Goal: Task Accomplishment & Management: Use online tool/utility

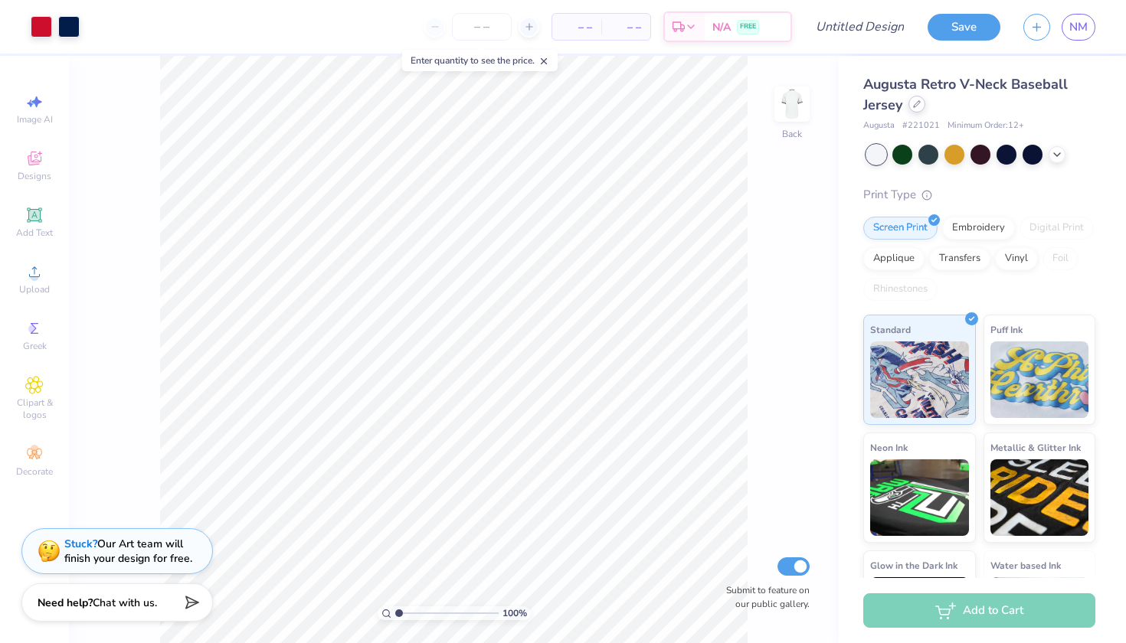
click at [916, 109] on div at bounding box center [916, 104] width 17 height 17
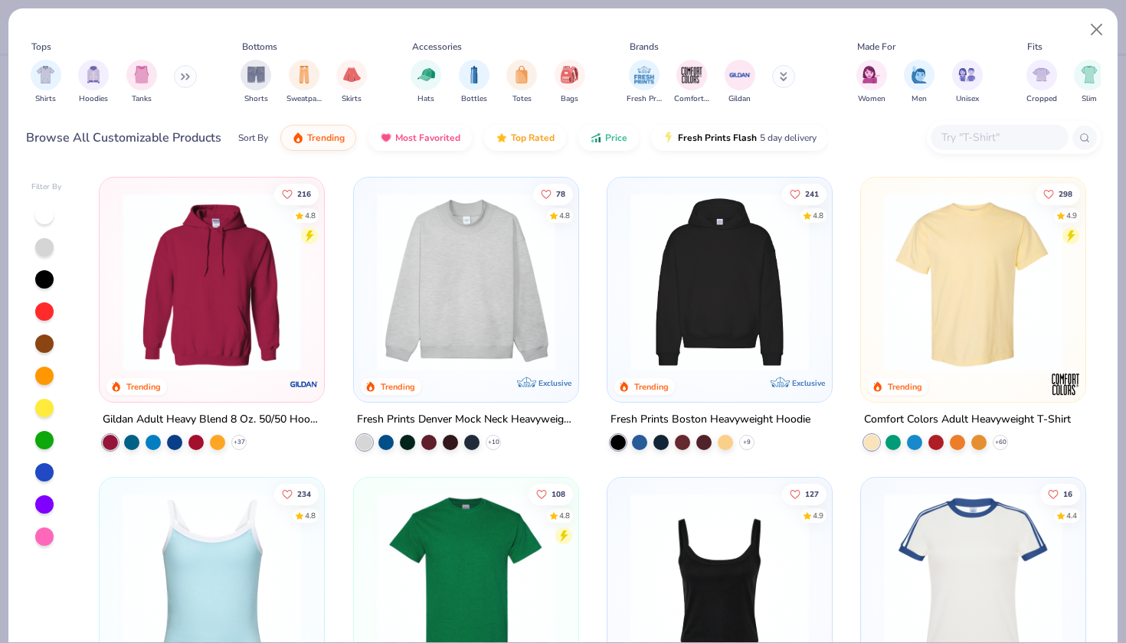
click at [975, 250] on img at bounding box center [973, 282] width 194 height 178
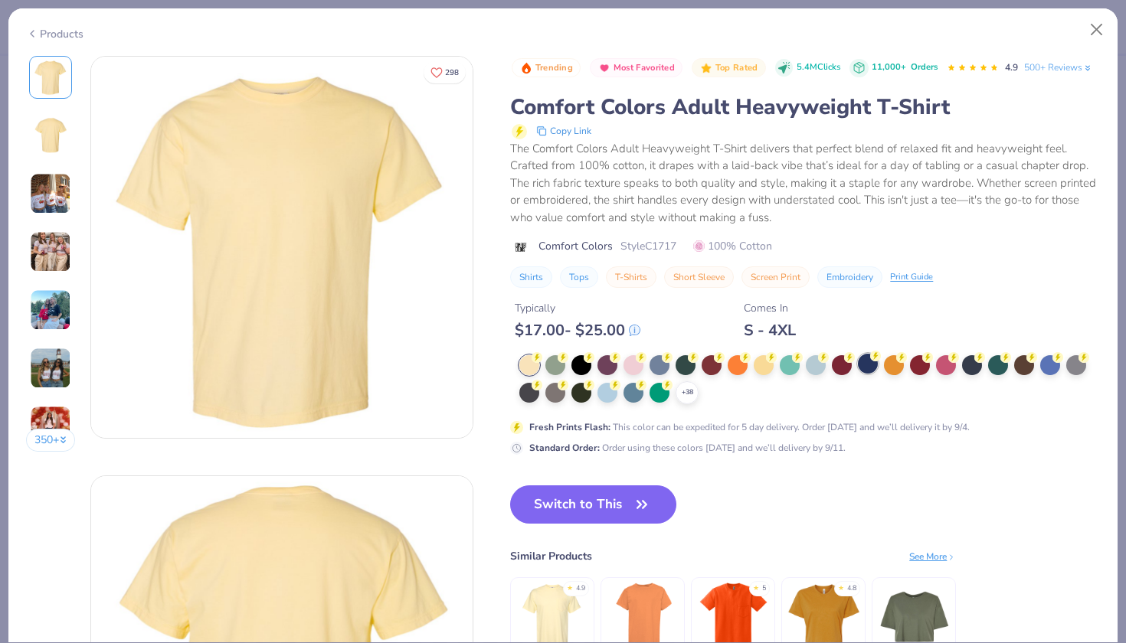
click at [870, 351] on icon at bounding box center [875, 356] width 11 height 11
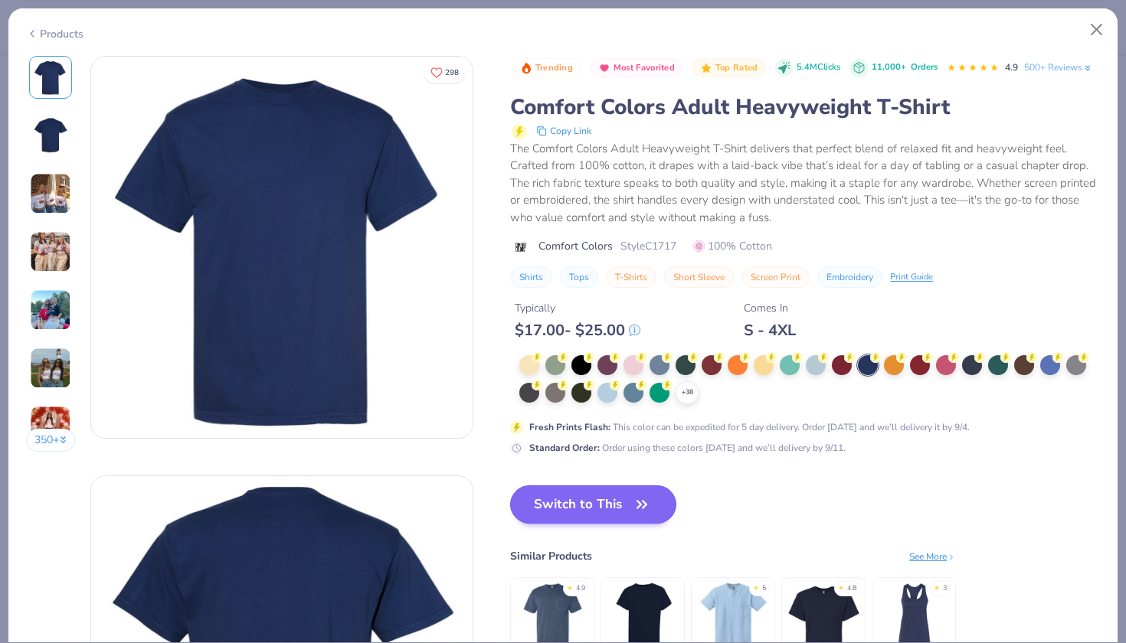
click at [510, 492] on button "Switch to This" at bounding box center [593, 505] width 166 height 38
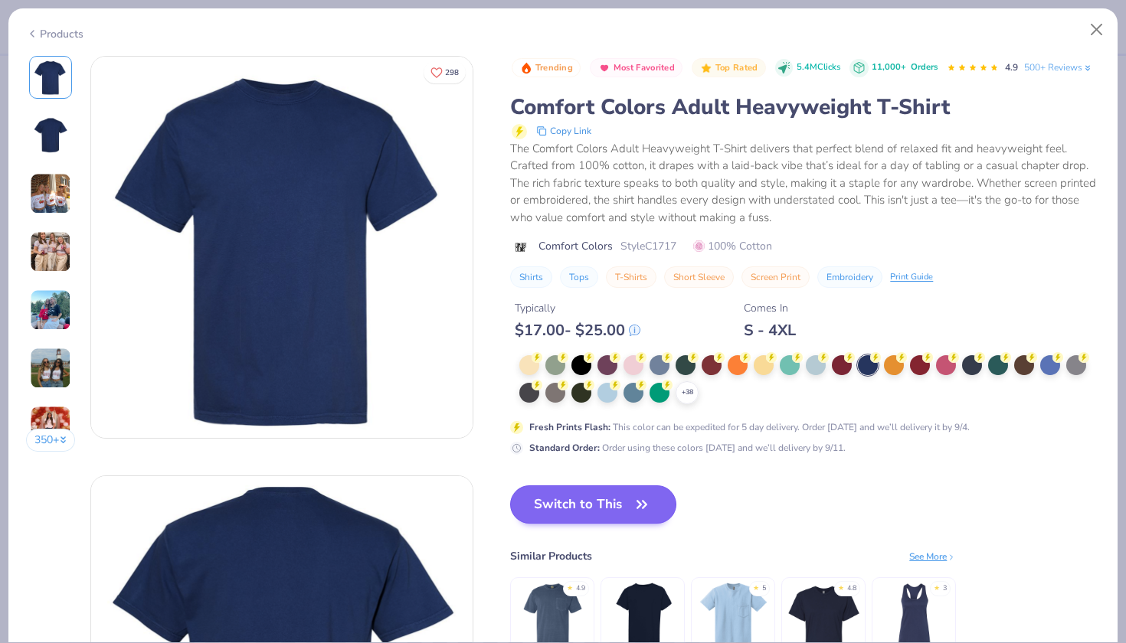
click at [631, 494] on icon "button" at bounding box center [641, 504] width 21 height 21
click at [521, 489] on button "Switch to This" at bounding box center [593, 505] width 166 height 38
click at [515, 489] on button "Switch to This" at bounding box center [593, 505] width 166 height 38
click at [681, 387] on icon at bounding box center [687, 393] width 12 height 12
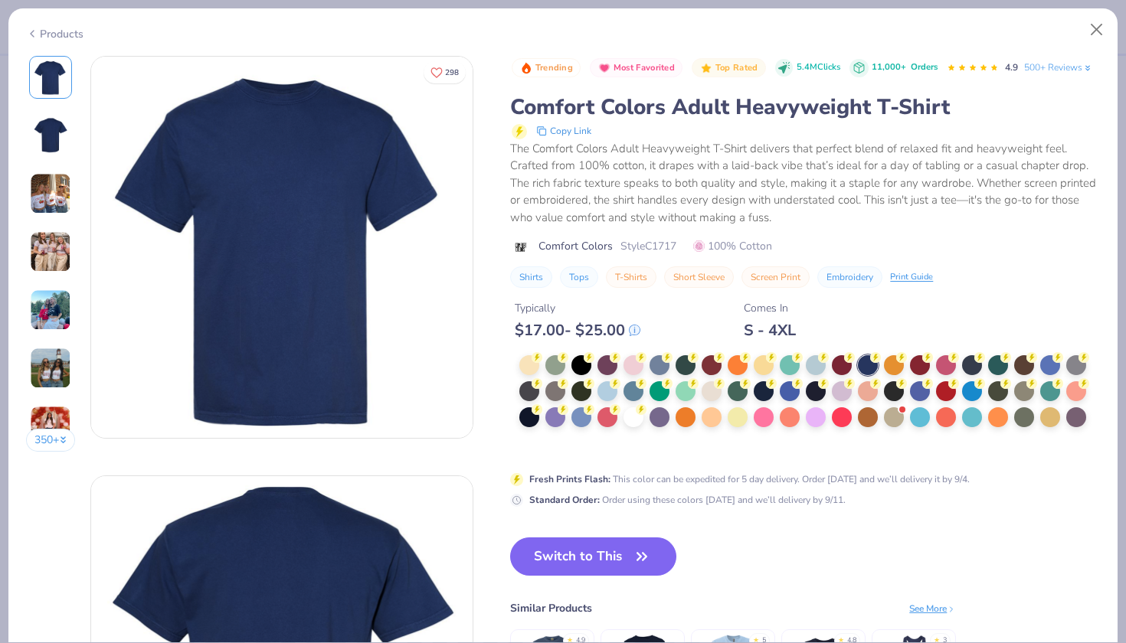
click at [1001, 240] on div "Trending Most Favorited Top Rated 5.4M Clicks 11,000+ Orders 4.9 500+ Reviews C…" at bounding box center [805, 172] width 590 height 233
click at [520, 538] on button "Switch to This" at bounding box center [593, 557] width 166 height 38
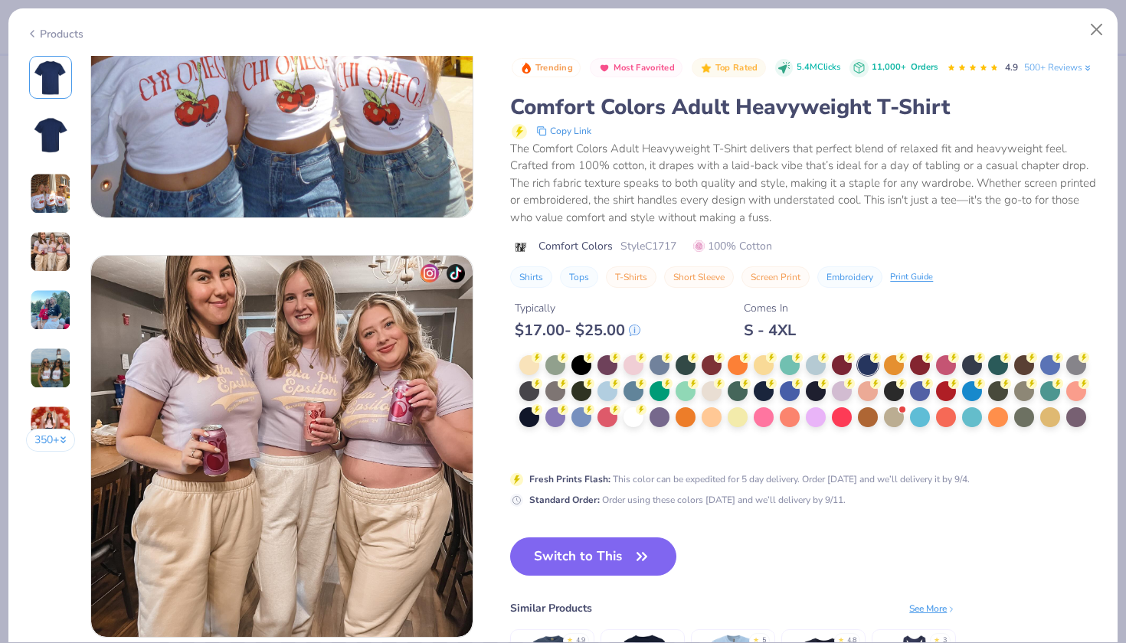
scroll to position [1041, 0]
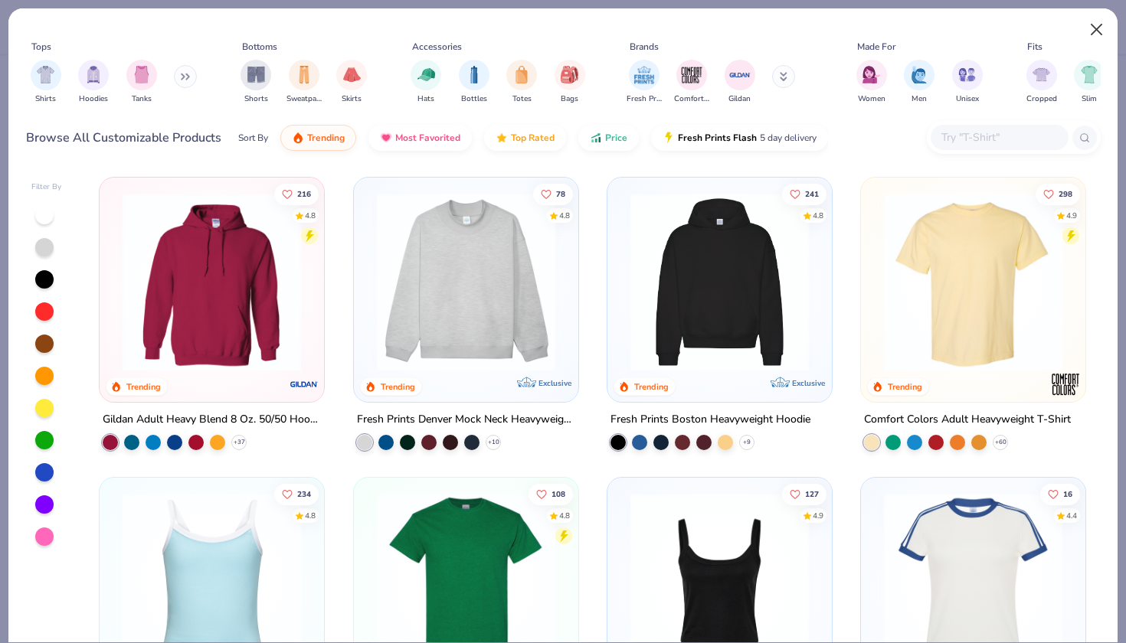
click at [1092, 31] on button "Close" at bounding box center [1096, 29] width 29 height 29
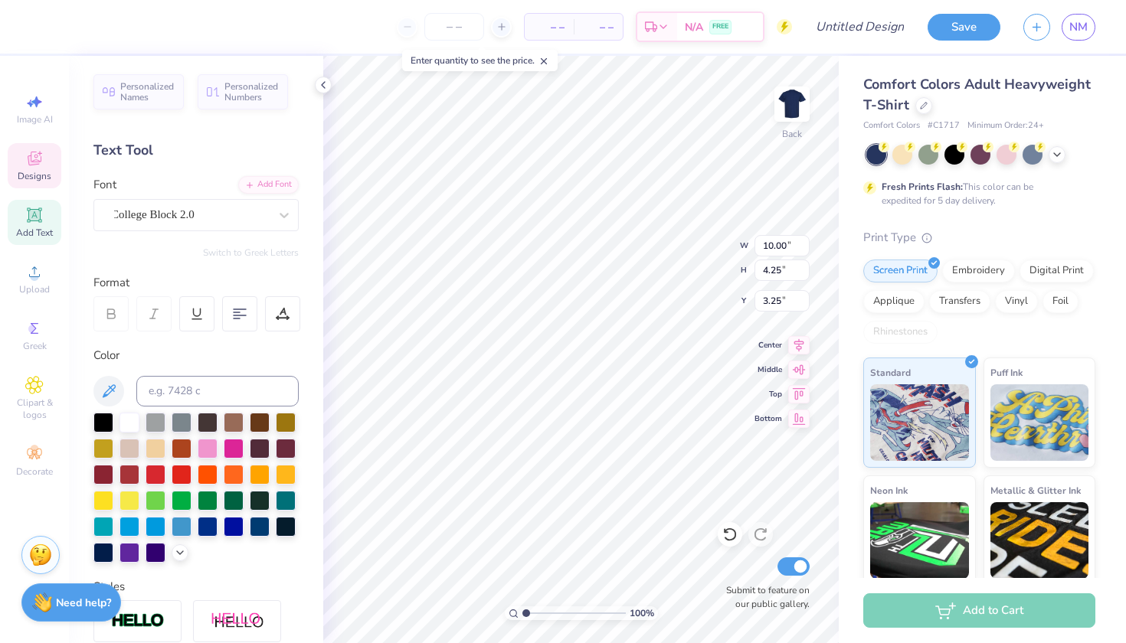
type textarea "D"
type textarea "Homecoming"
type textarea "H"
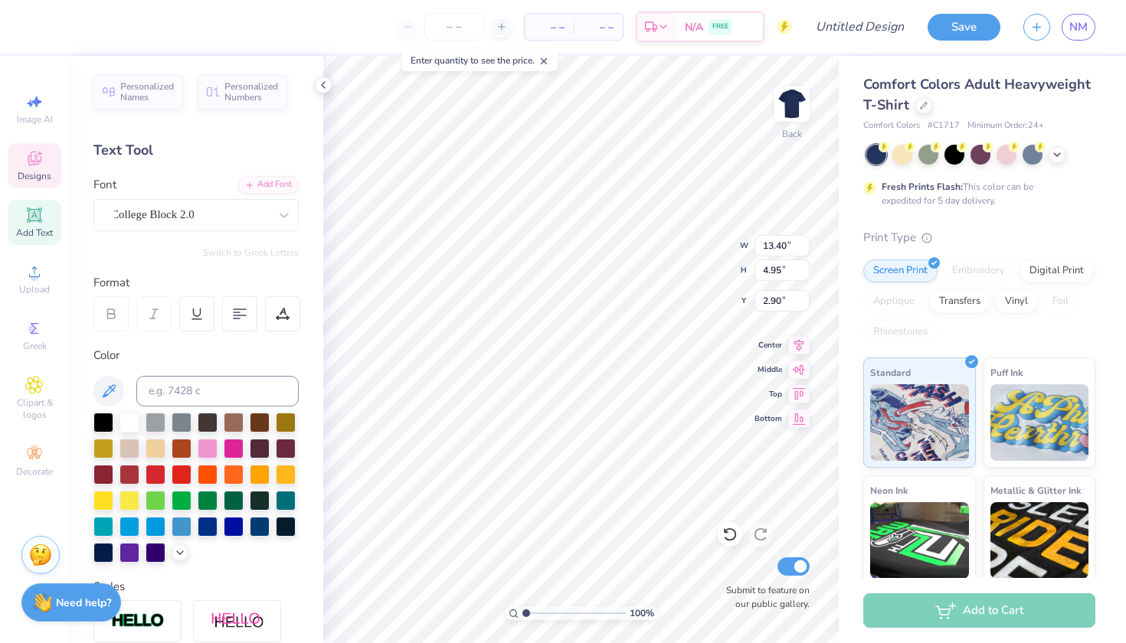
type textarea "Homecoming"
type input "11.46"
type input "4.23"
type input "3.00"
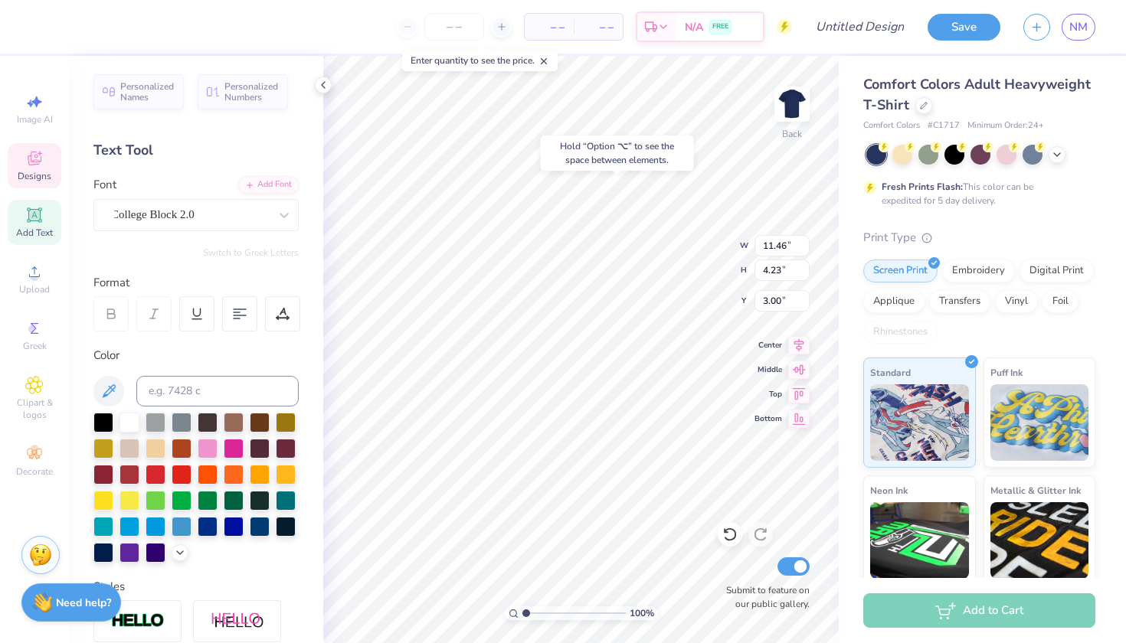
type input "4.03"
type input "0.96"
type input "6.33"
type textarea "e"
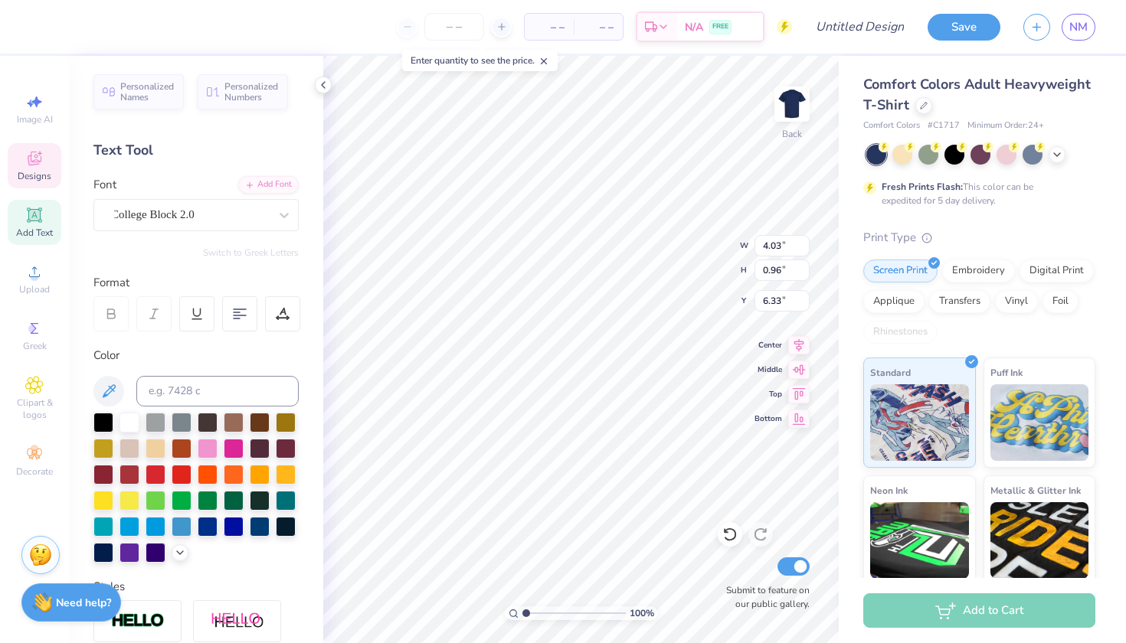
scroll to position [0, 2]
type textarea "UNH. 2025"
click at [169, 216] on span "College Block 2.0" at bounding box center [152, 215] width 83 height 18
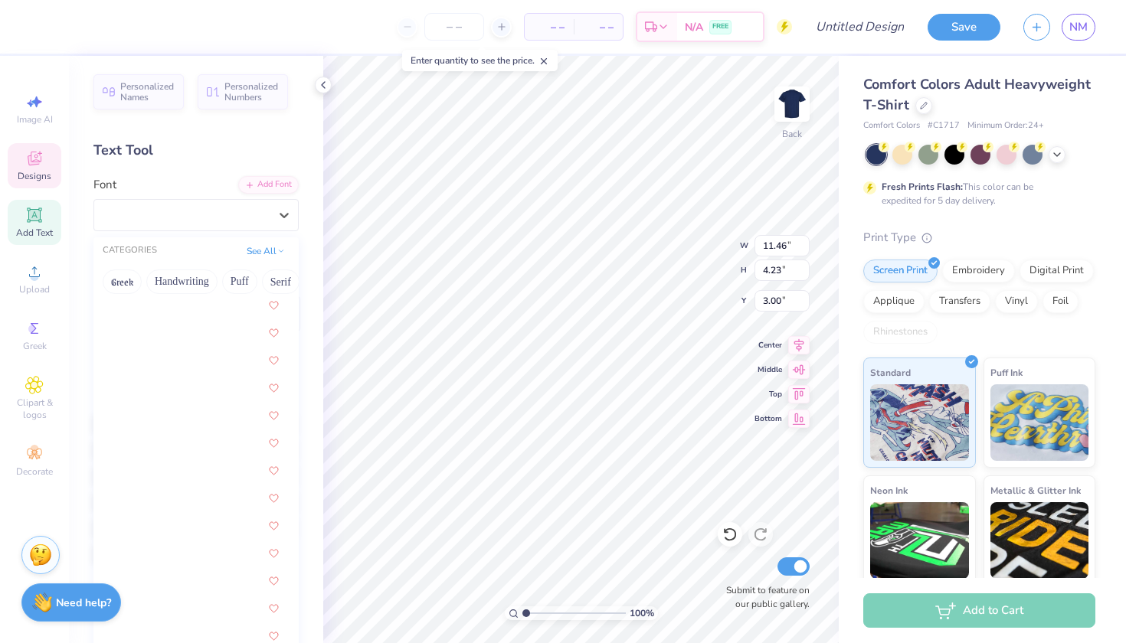
scroll to position [1976, 0]
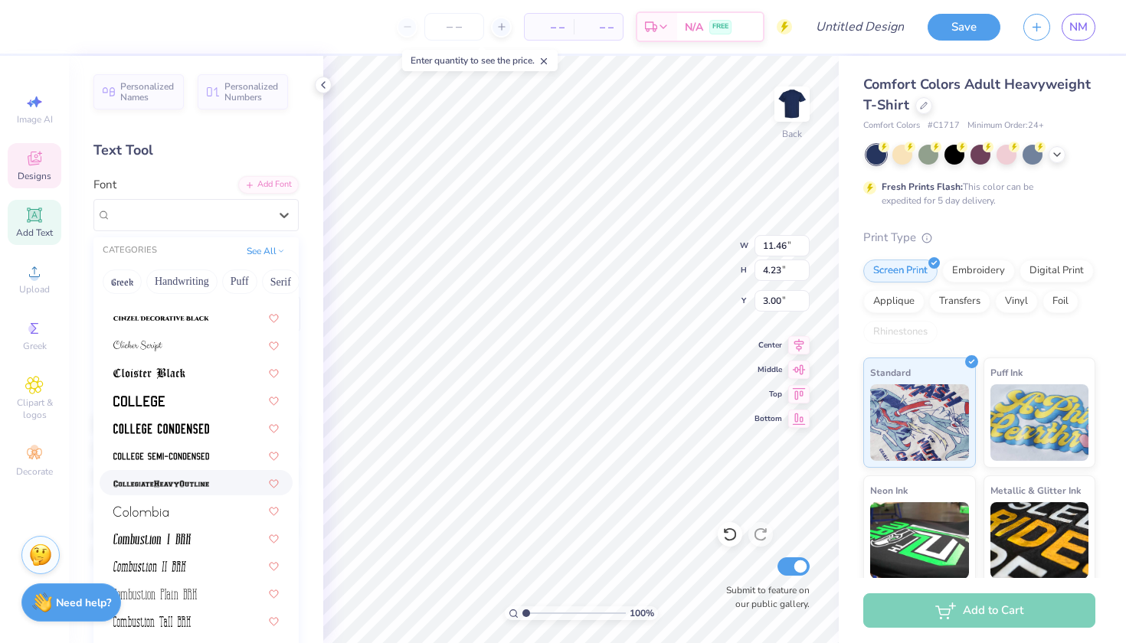
click at [218, 484] on div at bounding box center [195, 483] width 165 height 16
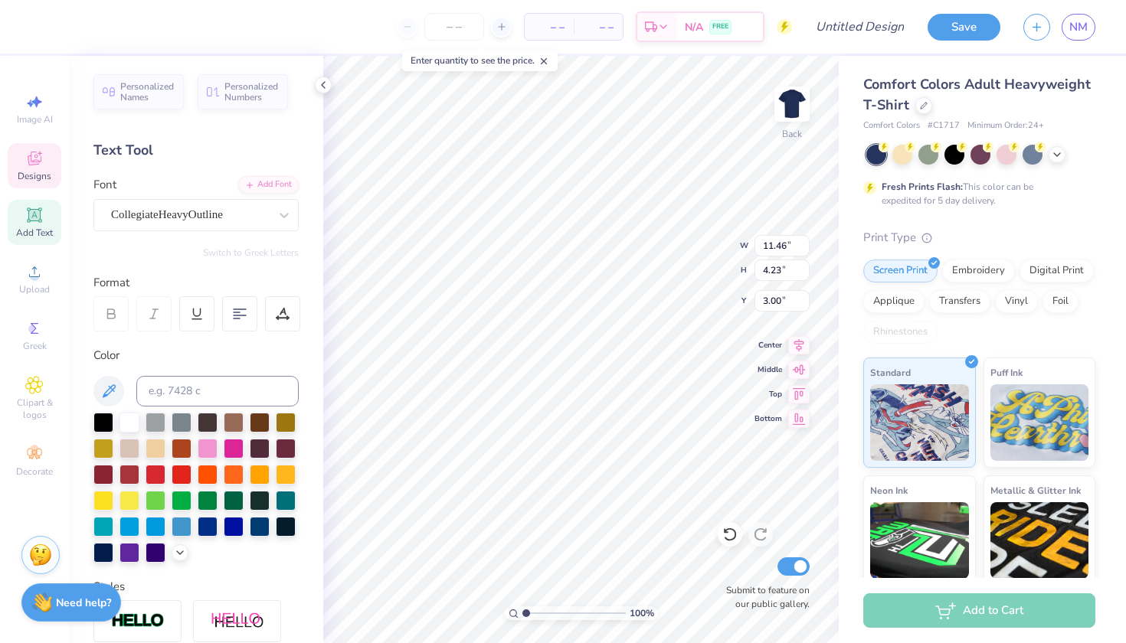
type input "11.20"
type input "3.58"
type input "3.33"
click at [180, 477] on div at bounding box center [182, 473] width 20 height 20
type input "11.20"
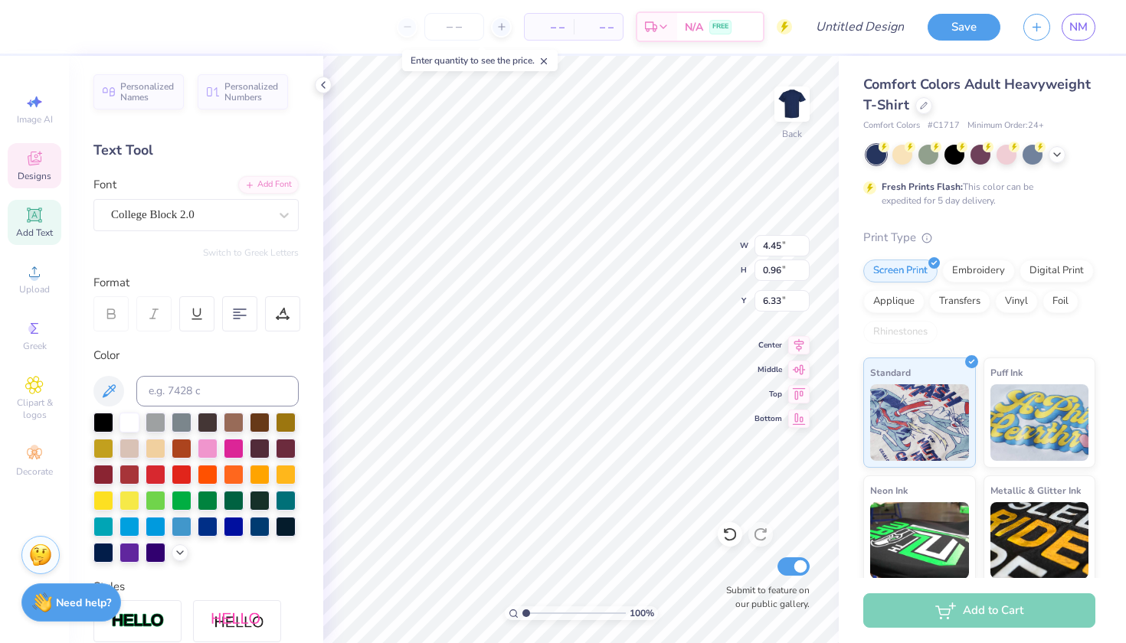
type input "3.58"
type input "3.33"
click at [129, 426] on div at bounding box center [129, 421] width 20 height 20
type input "3.29"
click at [38, 155] on icon at bounding box center [34, 158] width 18 height 18
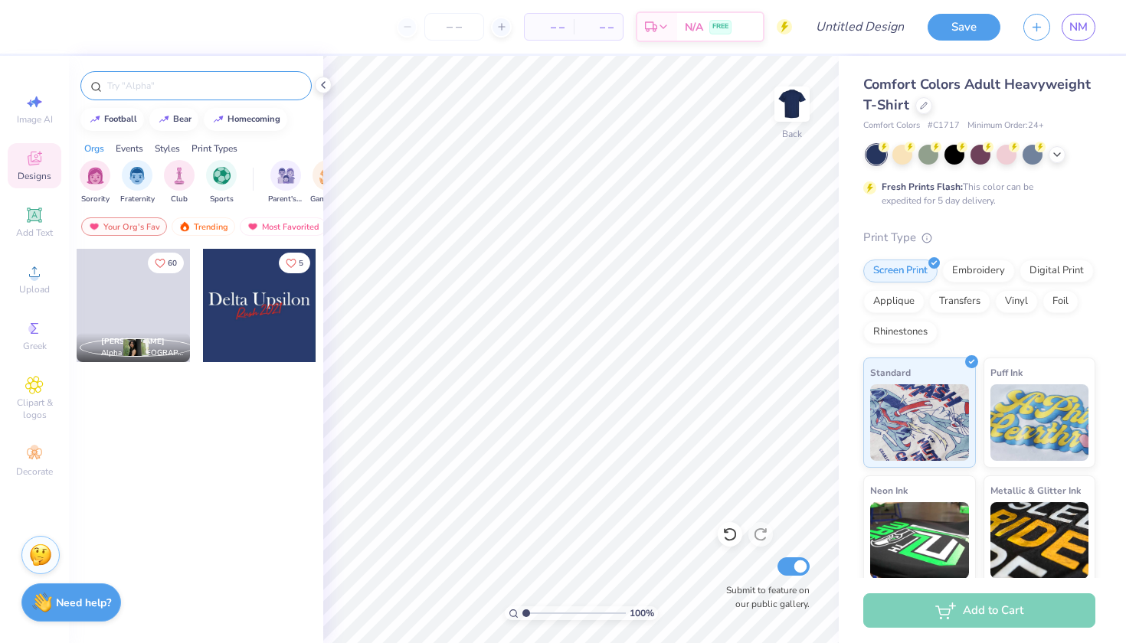
click at [196, 90] on input "text" at bounding box center [204, 85] width 196 height 15
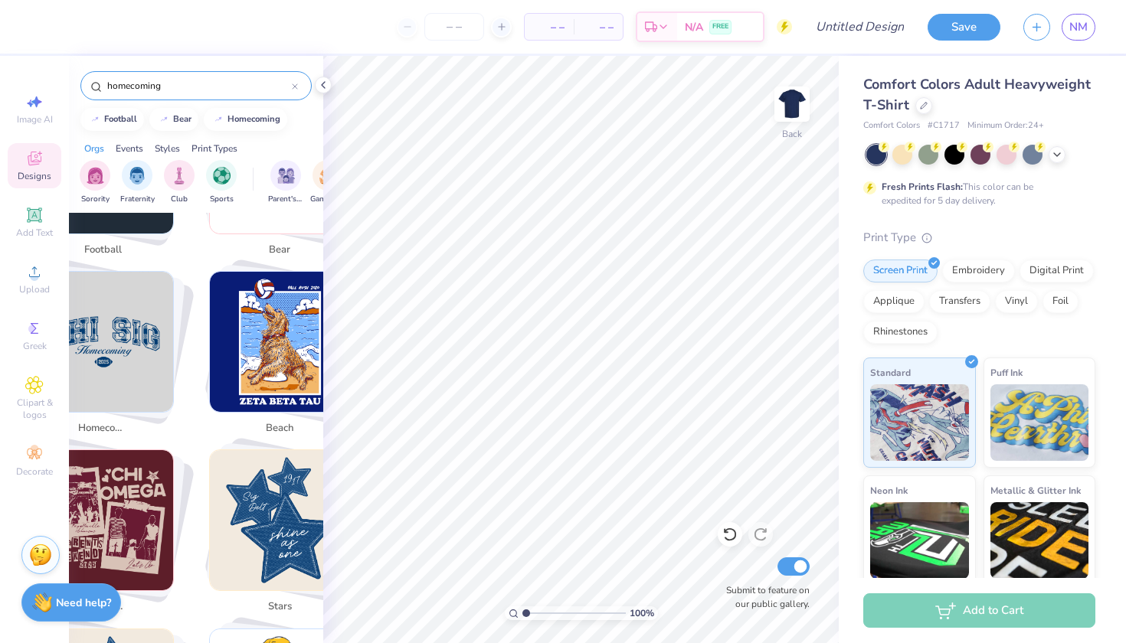
scroll to position [417, 0]
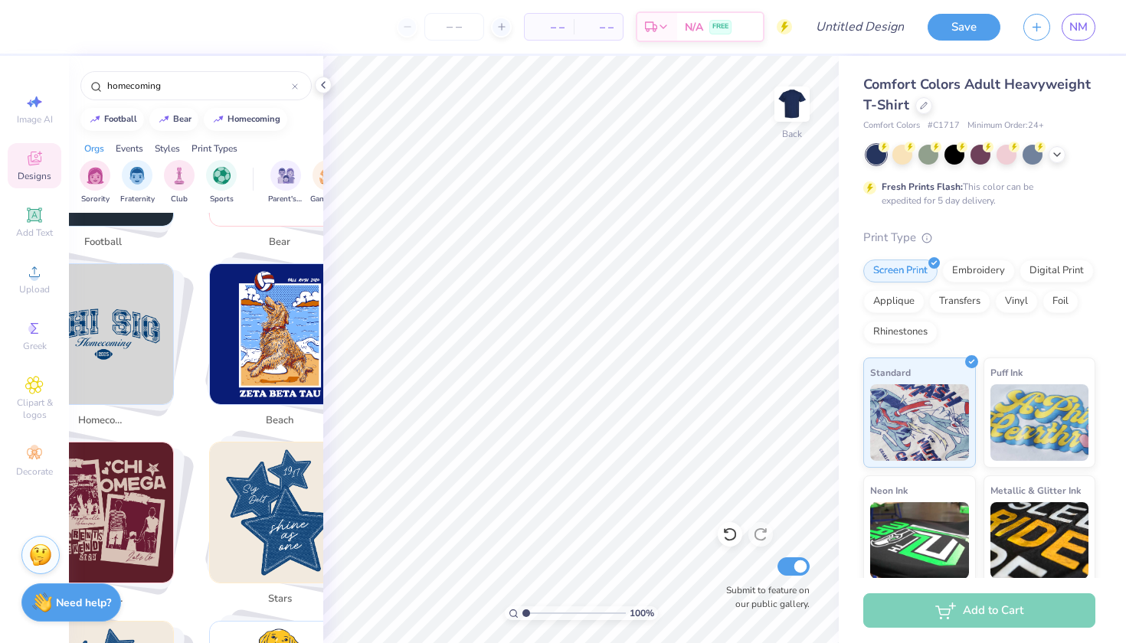
click at [134, 322] on img "Stack Card Button homecoming" at bounding box center [104, 334] width 140 height 140
click at [124, 369] on img "Stack Card Button homecoming" at bounding box center [104, 334] width 140 height 140
click at [142, 329] on img "Stack Card Button homecoming" at bounding box center [104, 334] width 140 height 140
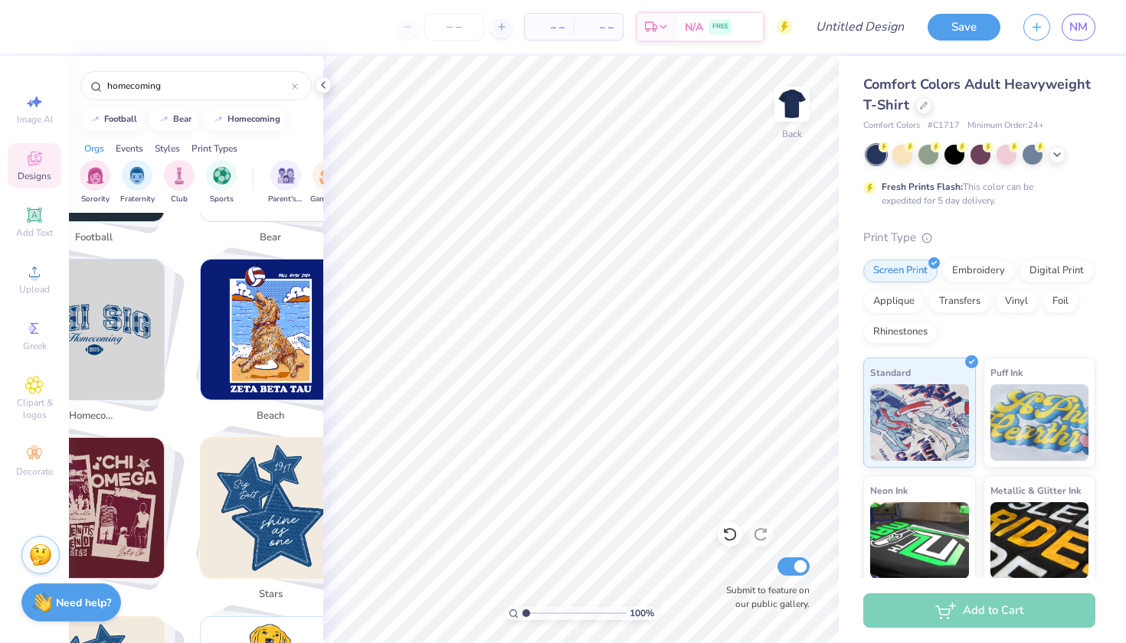
scroll to position [426, 6]
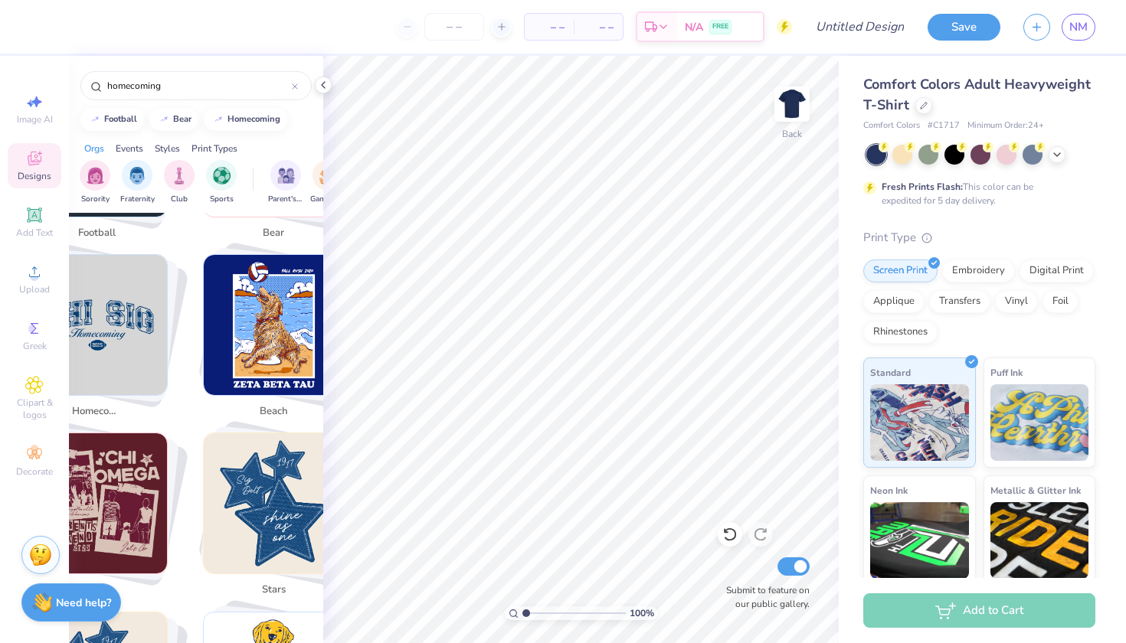
click at [129, 327] on img "Stack Card Button homecoming" at bounding box center [98, 325] width 140 height 140
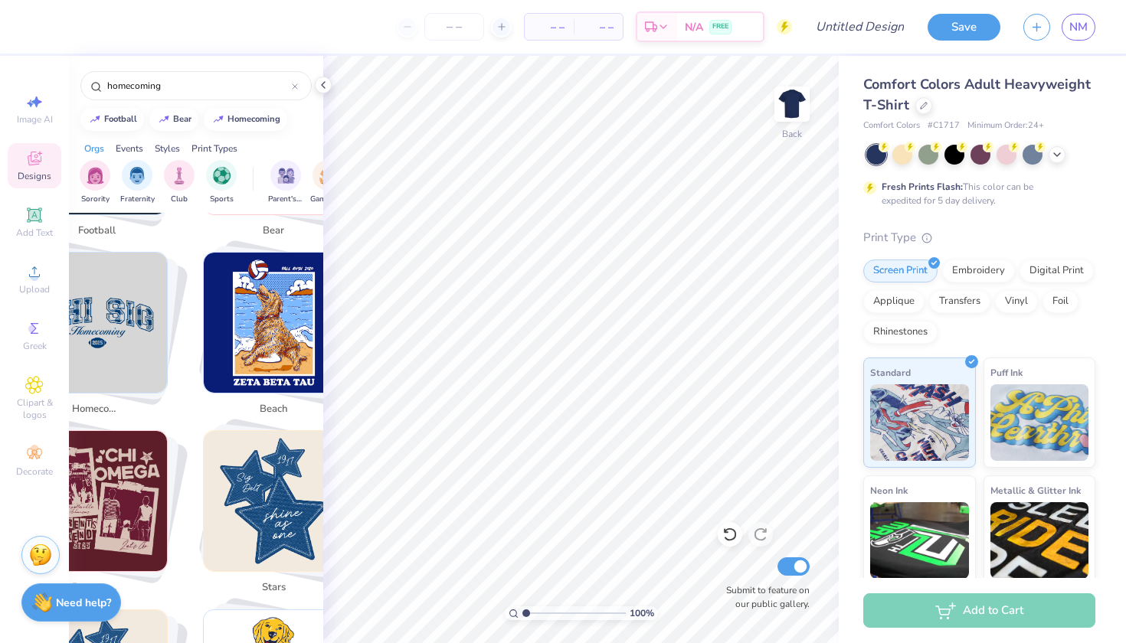
scroll to position [422, 6]
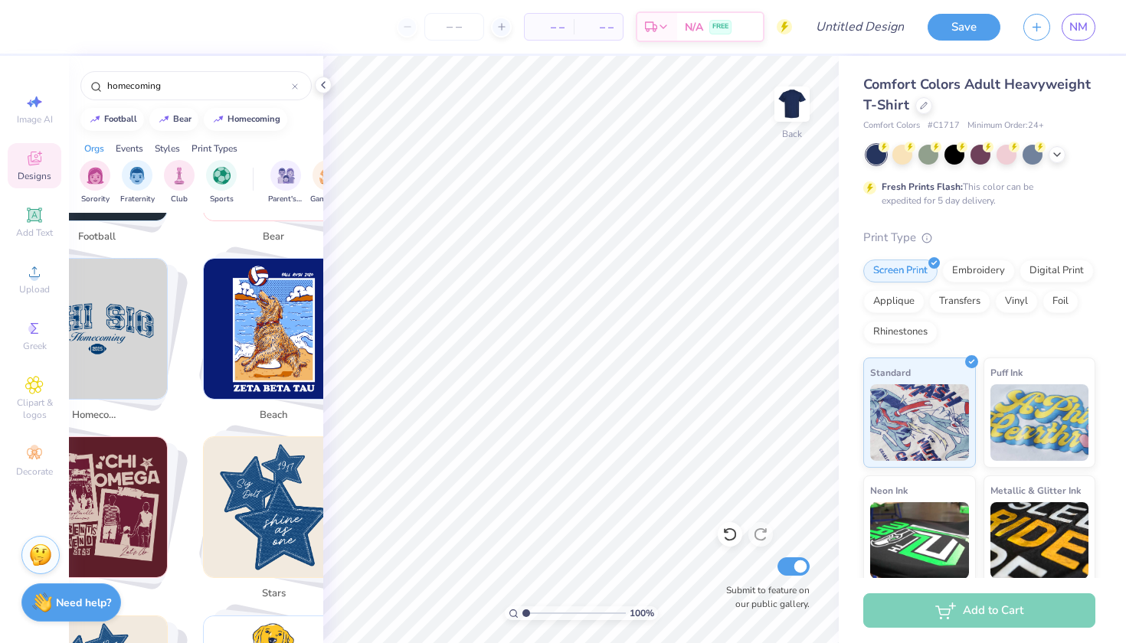
click at [101, 330] on img "Stack Card Button homecoming" at bounding box center [98, 329] width 140 height 140
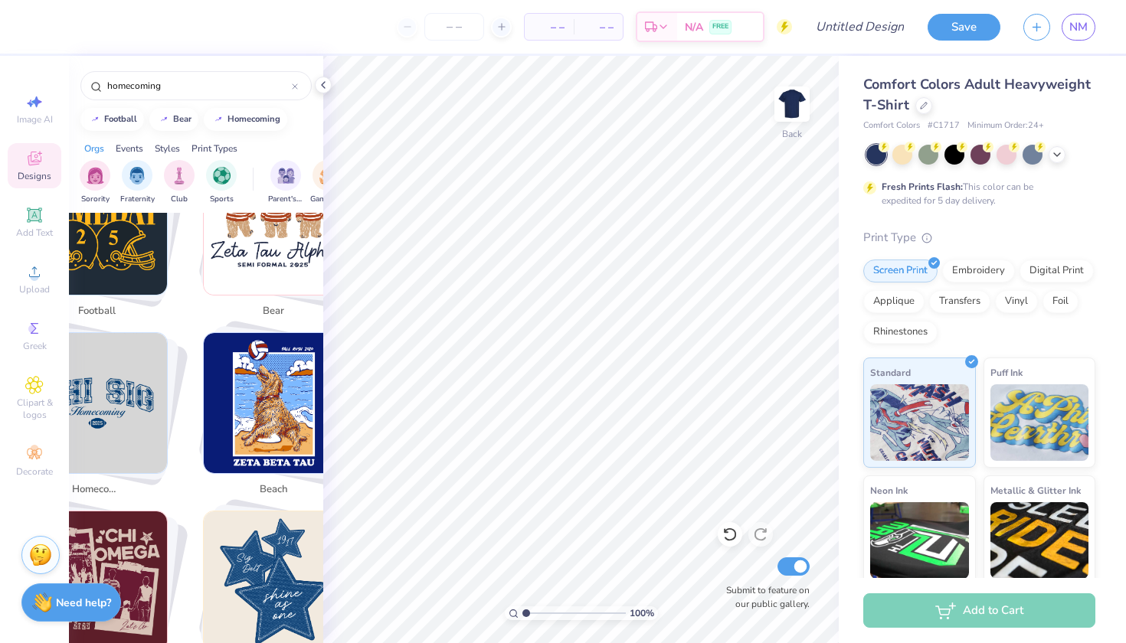
scroll to position [312, 6]
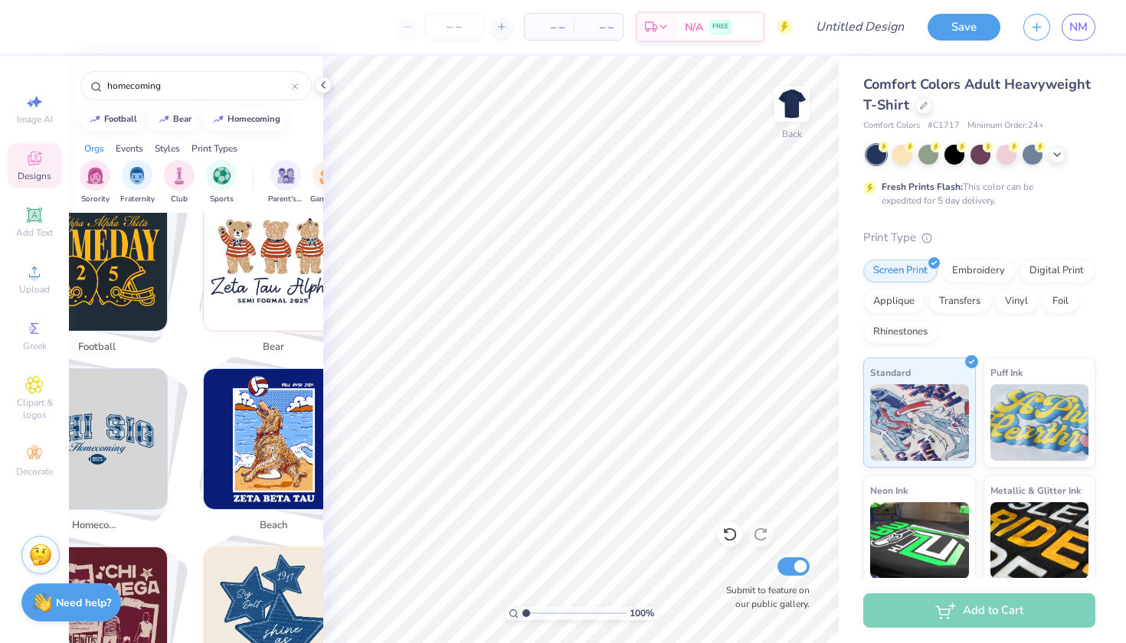
click at [129, 273] on img "Stack Card Button football" at bounding box center [98, 261] width 140 height 140
type input "football"
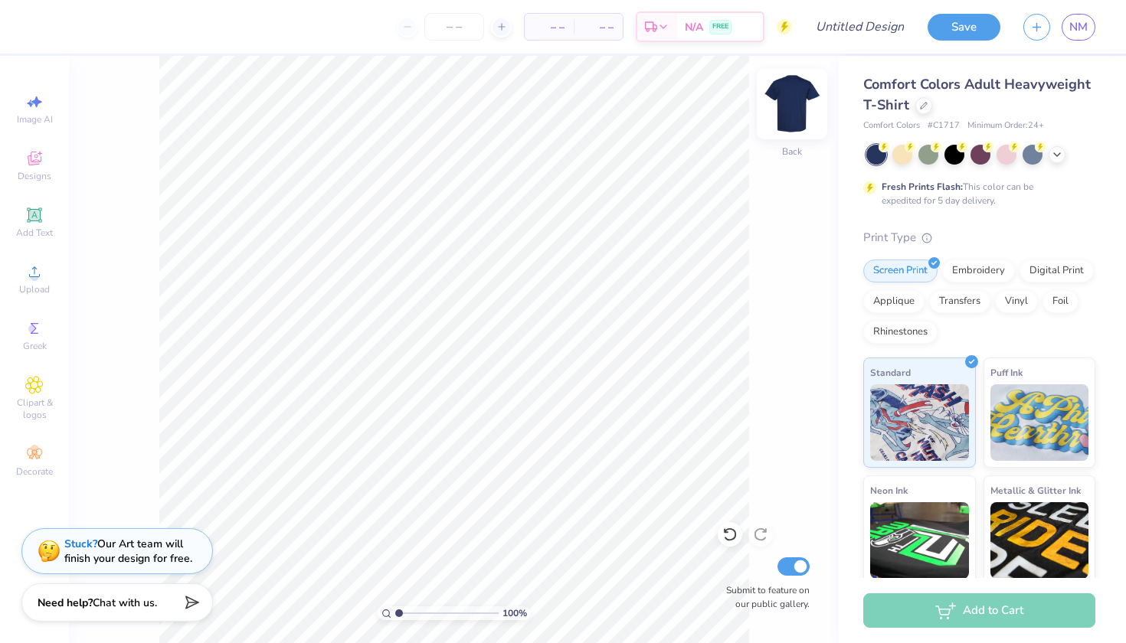
click at [788, 111] on img at bounding box center [791, 104] width 61 height 61
click at [788, 111] on img at bounding box center [792, 104] width 31 height 31
click at [917, 105] on div at bounding box center [923, 104] width 17 height 17
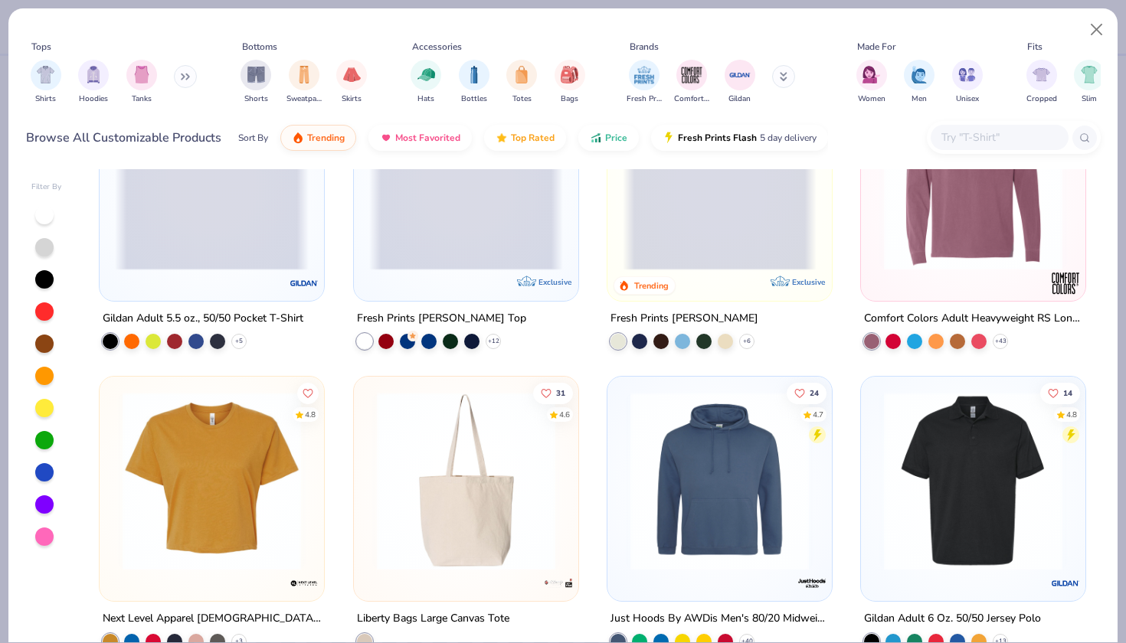
scroll to position [5797, 0]
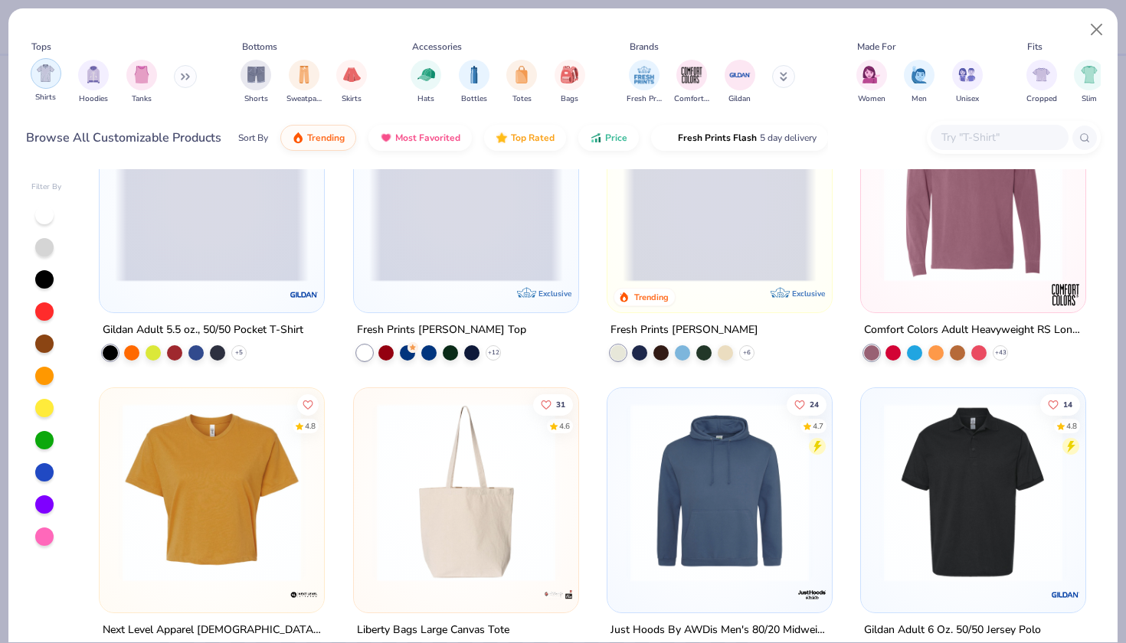
click at [57, 64] on div "filter for Shirts" at bounding box center [46, 73] width 31 height 31
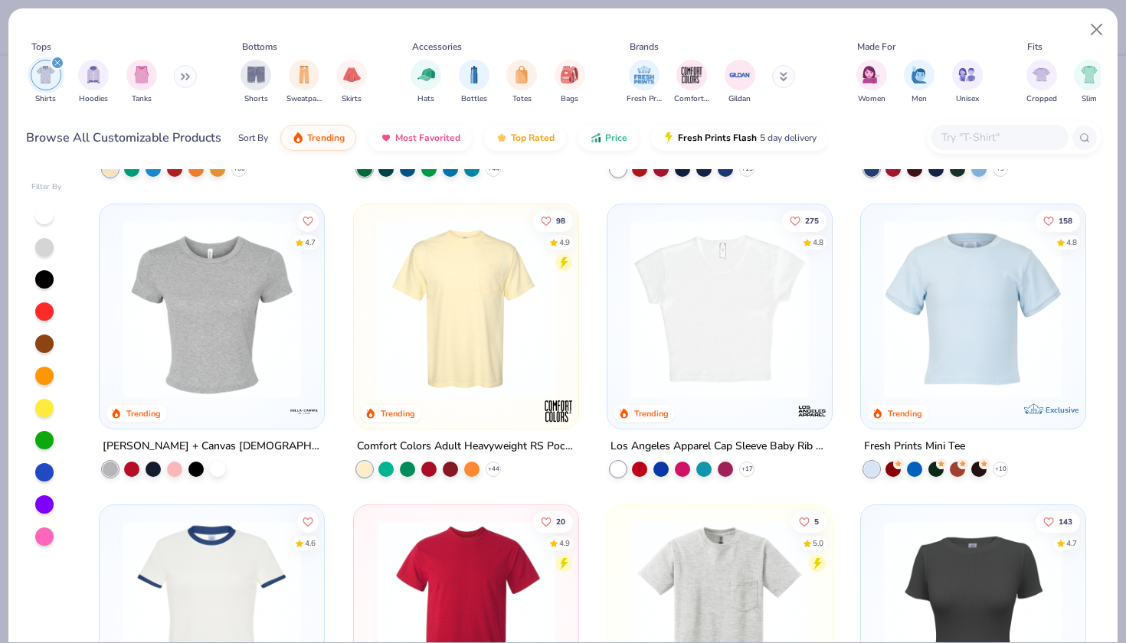
scroll to position [312, 0]
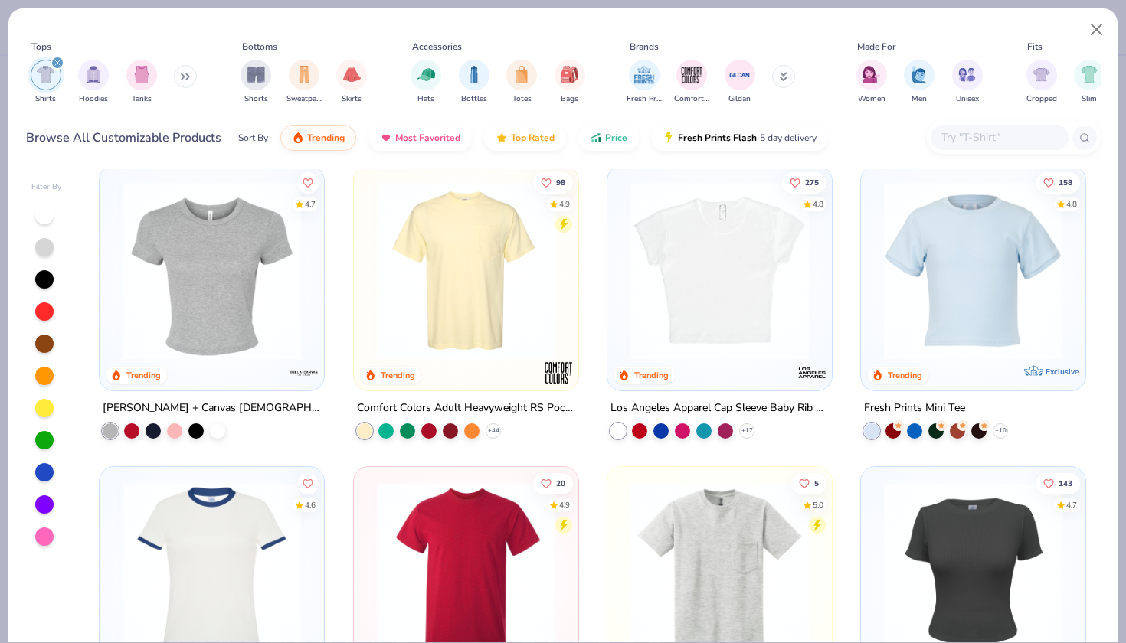
click at [482, 288] on img at bounding box center [466, 270] width 194 height 178
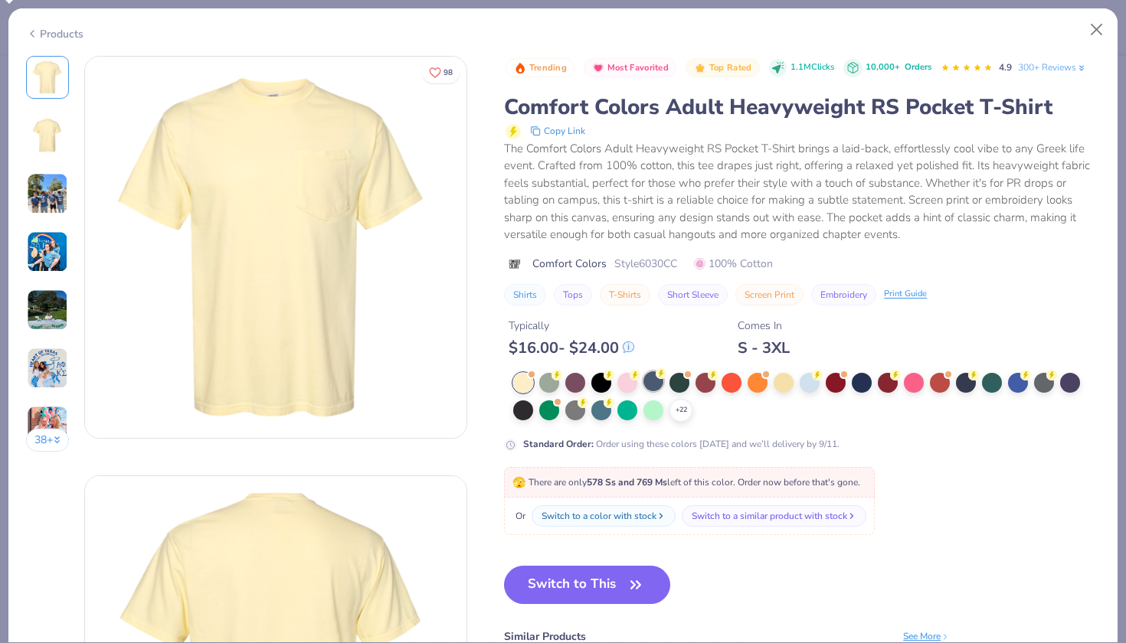
click at [643, 371] on div at bounding box center [653, 381] width 20 height 20
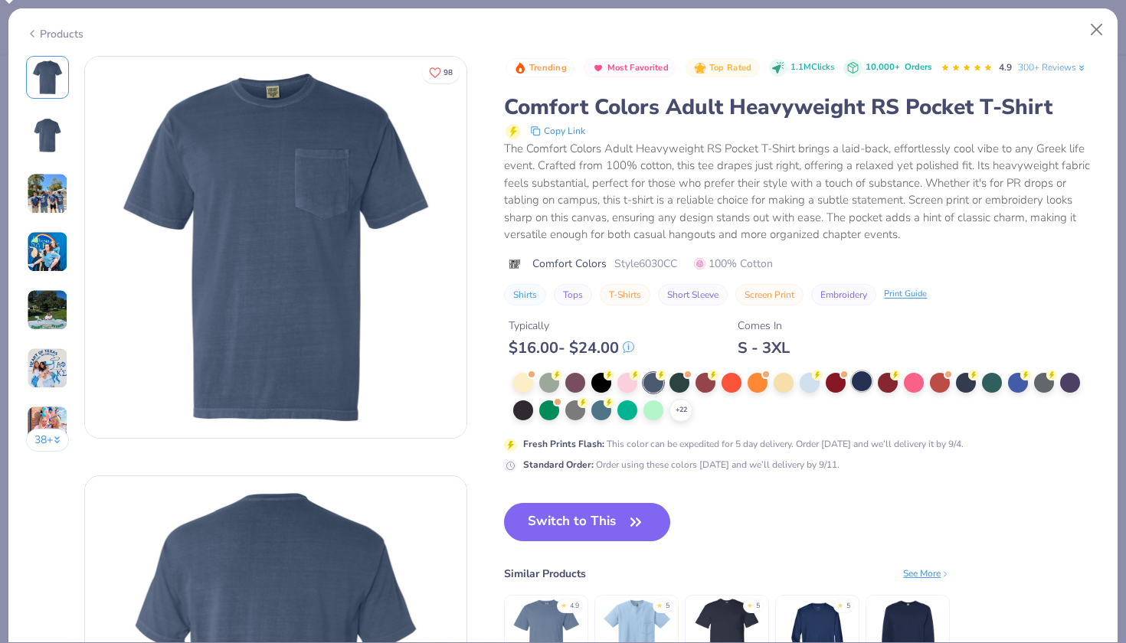
click at [852, 371] on div at bounding box center [862, 381] width 20 height 20
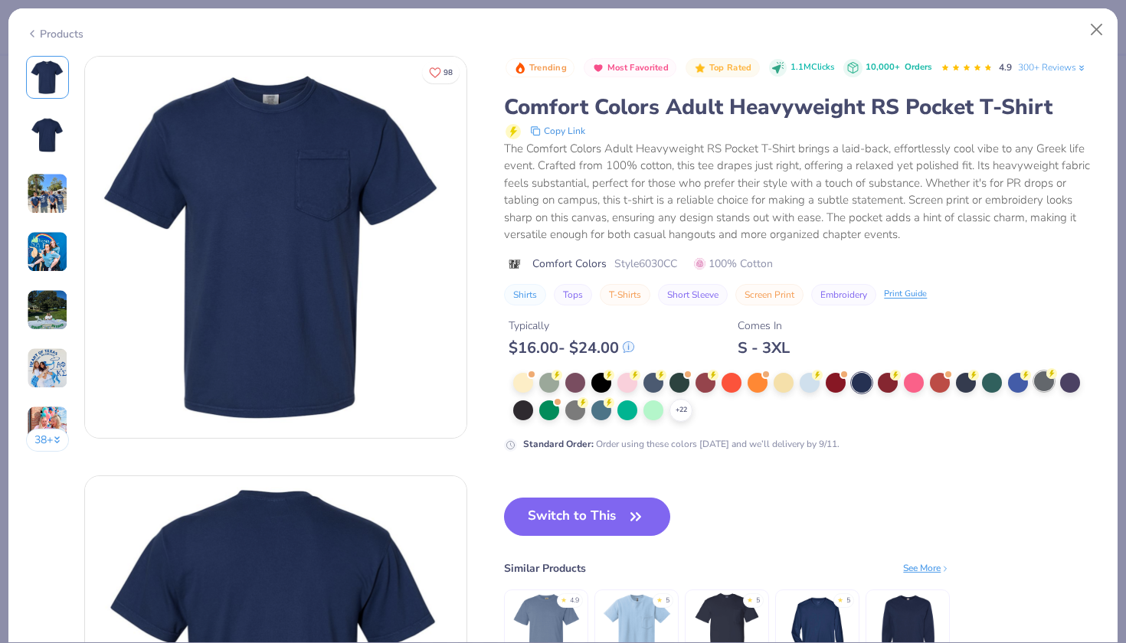
click at [1034, 371] on div at bounding box center [1044, 381] width 20 height 20
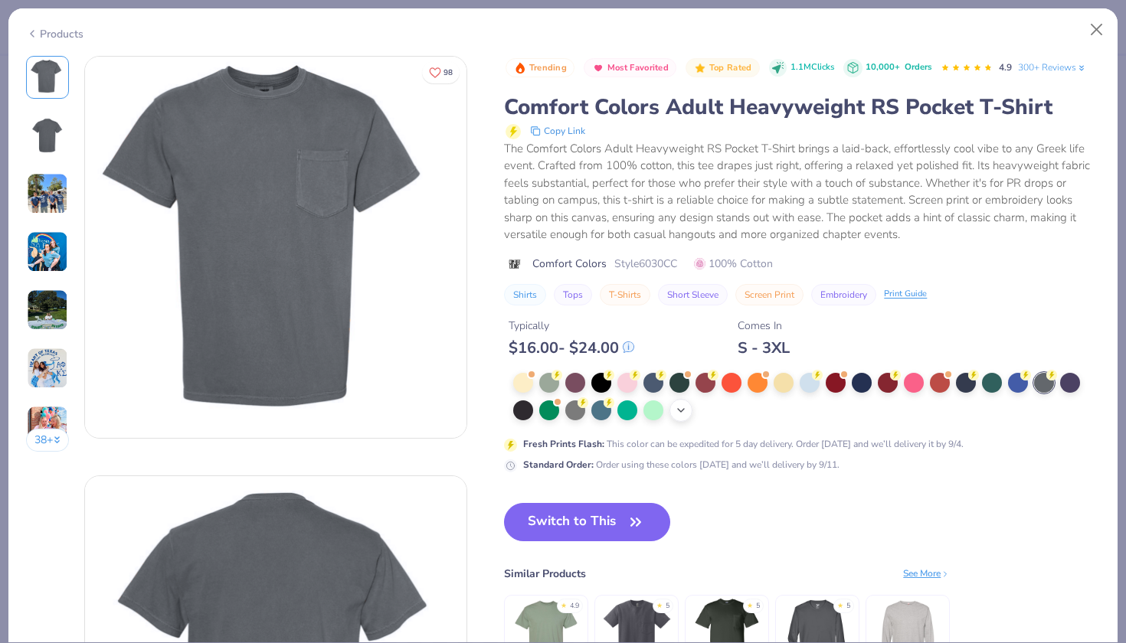
click at [675, 404] on icon at bounding box center [681, 410] width 12 height 12
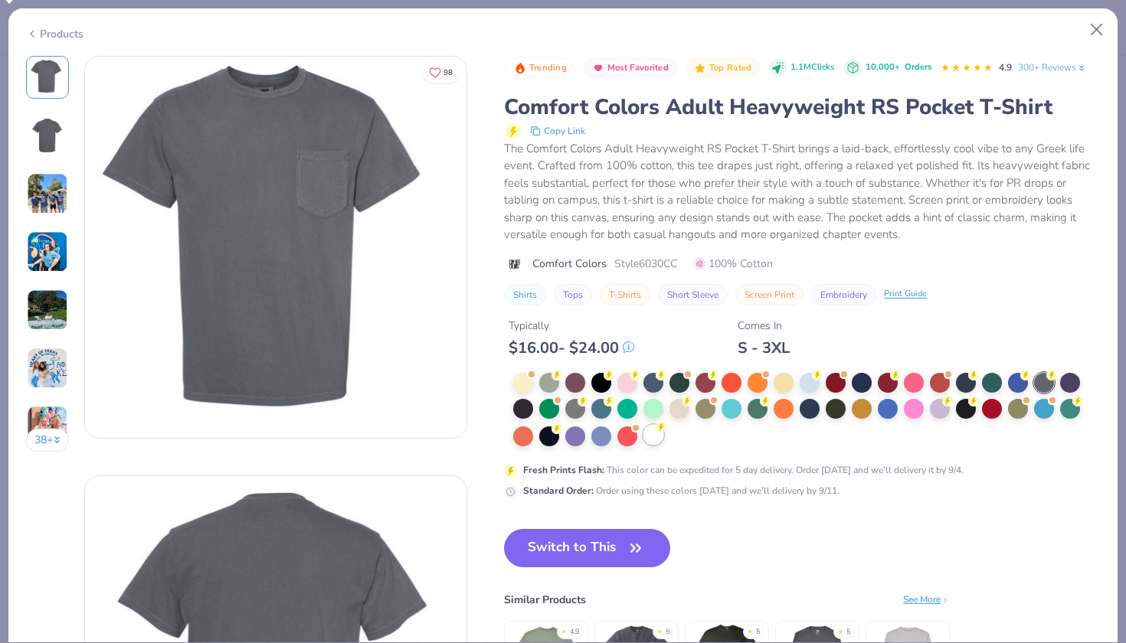
click at [643, 425] on div at bounding box center [653, 435] width 20 height 20
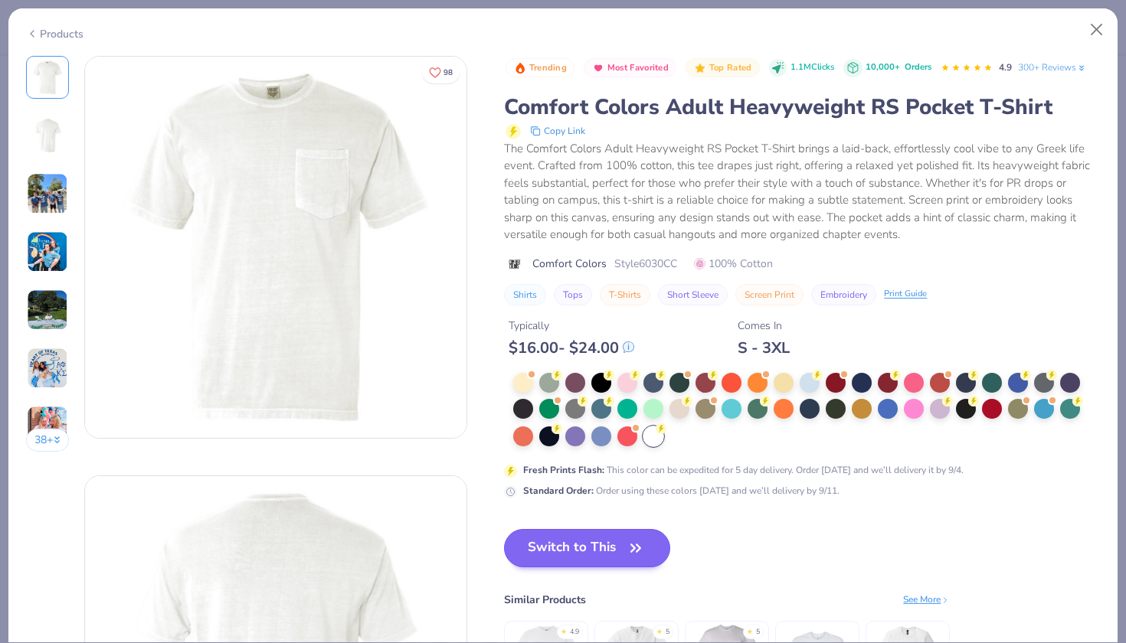
click at [515, 531] on button "Switch to This" at bounding box center [587, 548] width 166 height 38
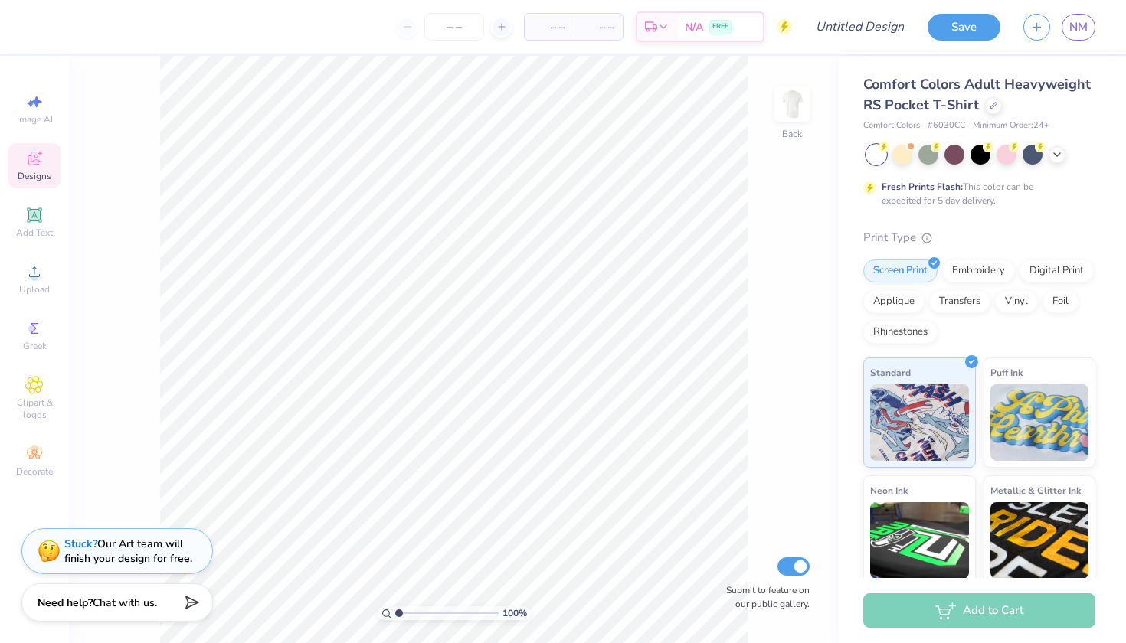
click at [43, 177] on span "Designs" at bounding box center [35, 176] width 34 height 12
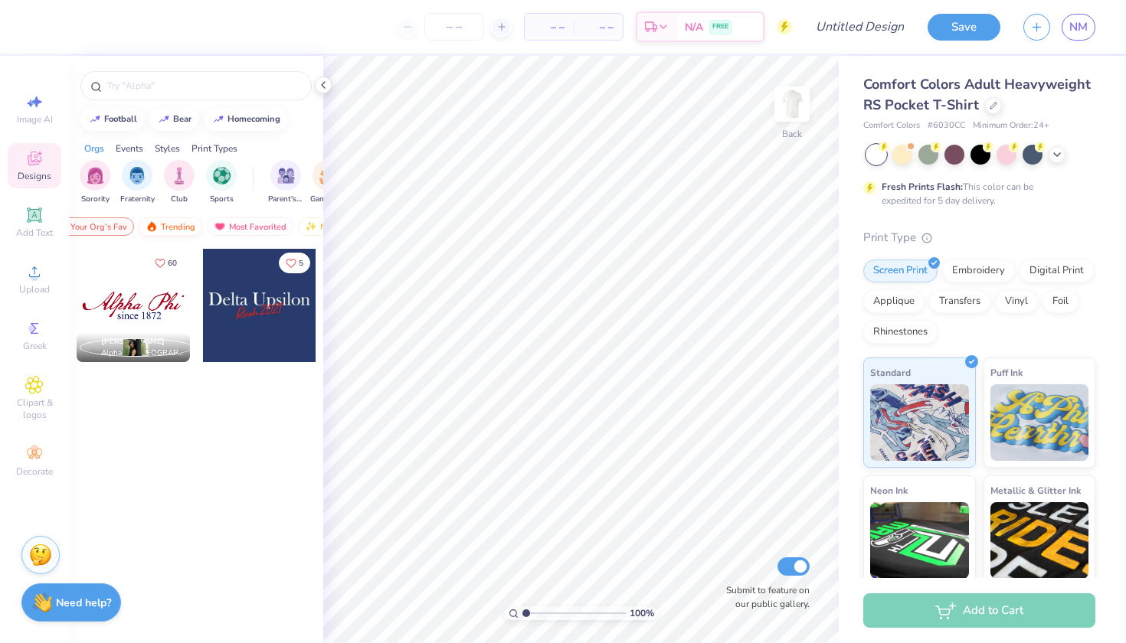
scroll to position [0, 34]
click at [162, 227] on div "Trending" at bounding box center [169, 226] width 64 height 18
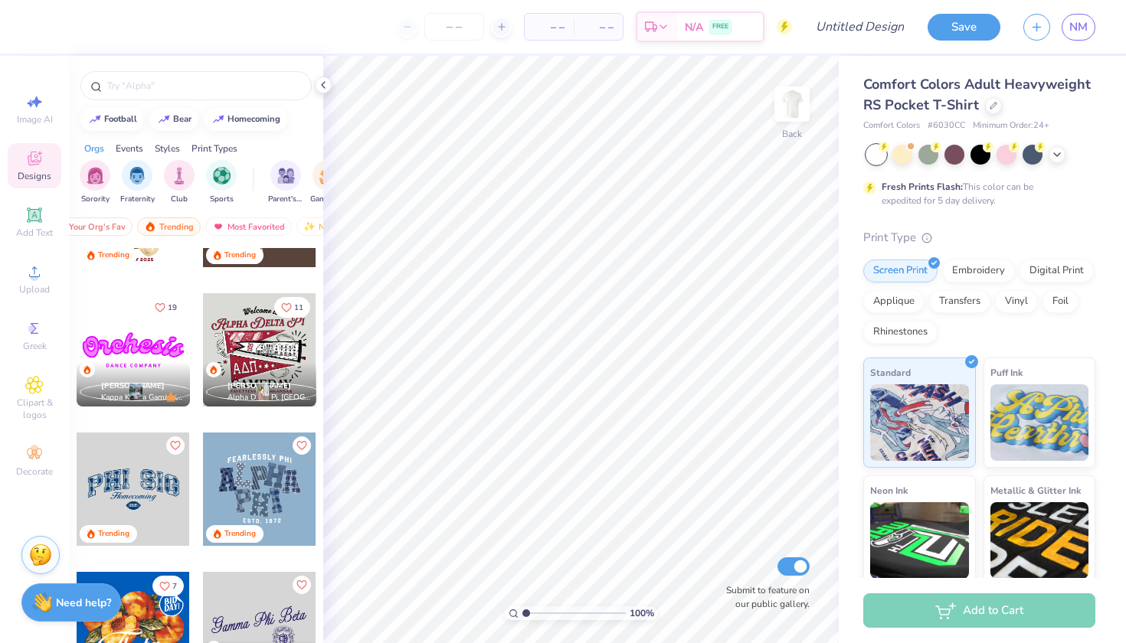
scroll to position [654, 0]
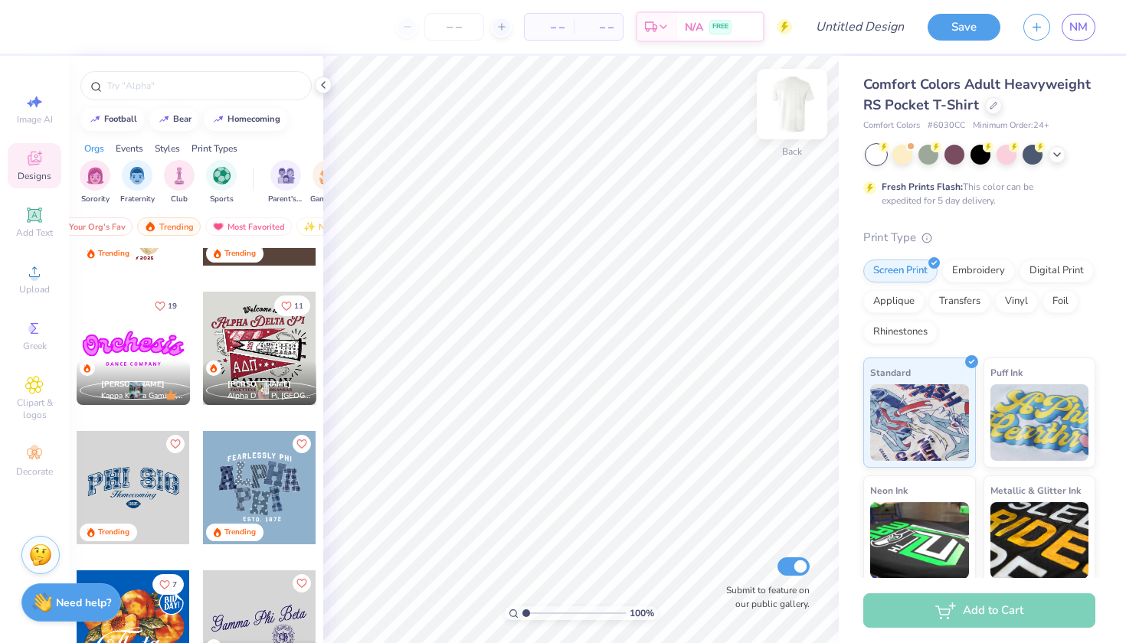
click at [798, 106] on img at bounding box center [791, 104] width 61 height 61
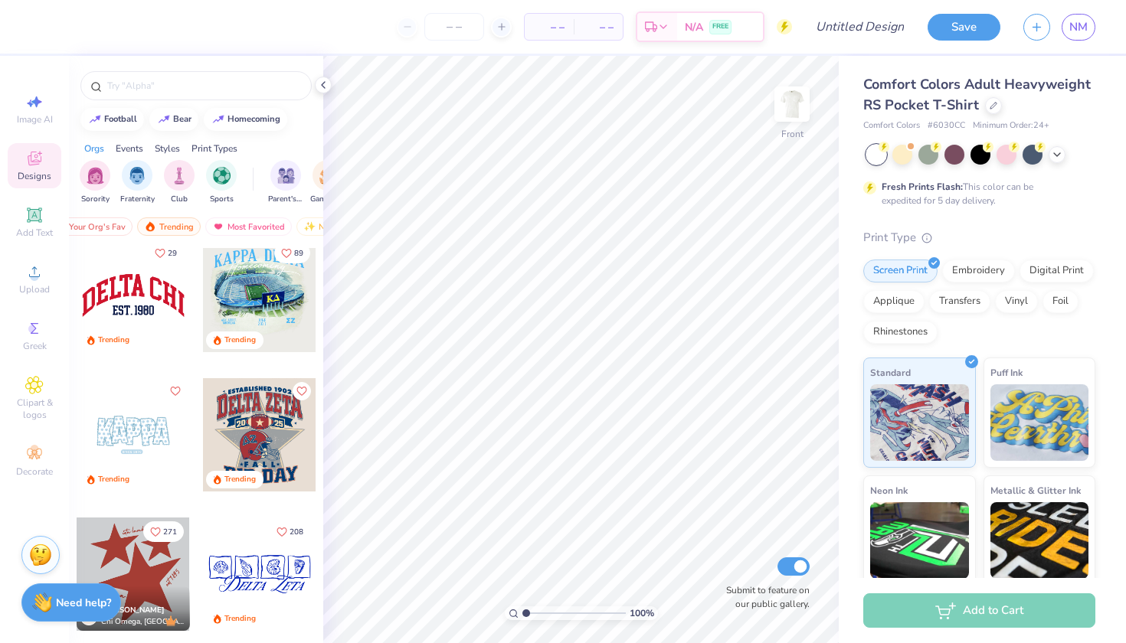
scroll to position [1956, 0]
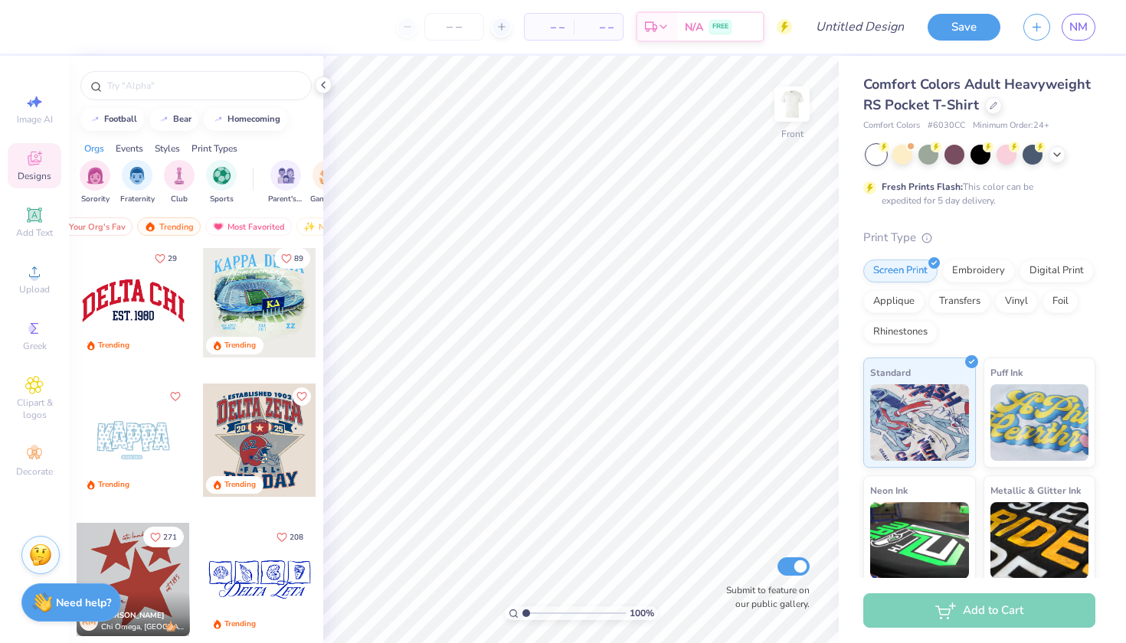
click at [260, 414] on div at bounding box center [259, 440] width 113 height 113
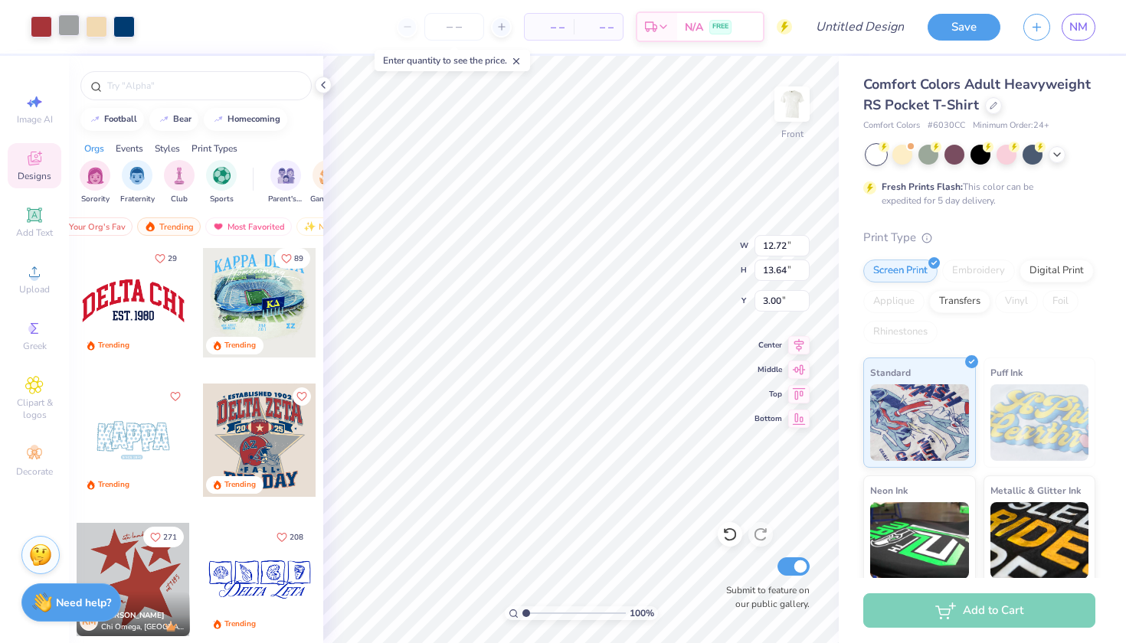
click at [67, 22] on div at bounding box center [68, 25] width 21 height 21
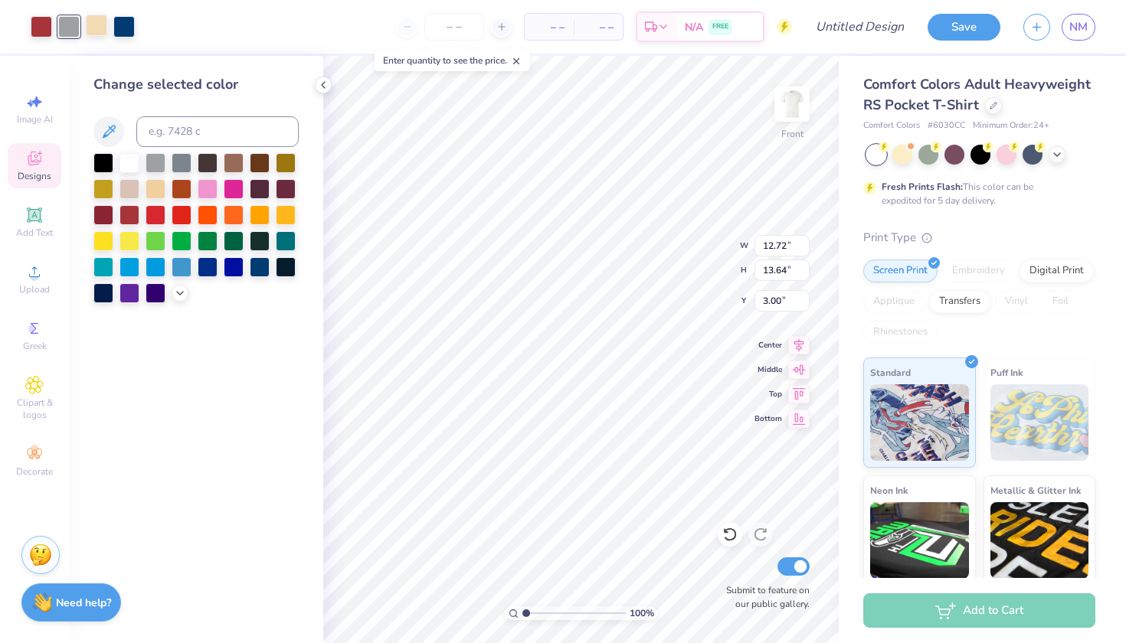
click at [86, 25] on div at bounding box center [96, 25] width 21 height 21
click at [39, 26] on div at bounding box center [41, 25] width 21 height 21
click at [180, 293] on icon at bounding box center [180, 292] width 12 height 12
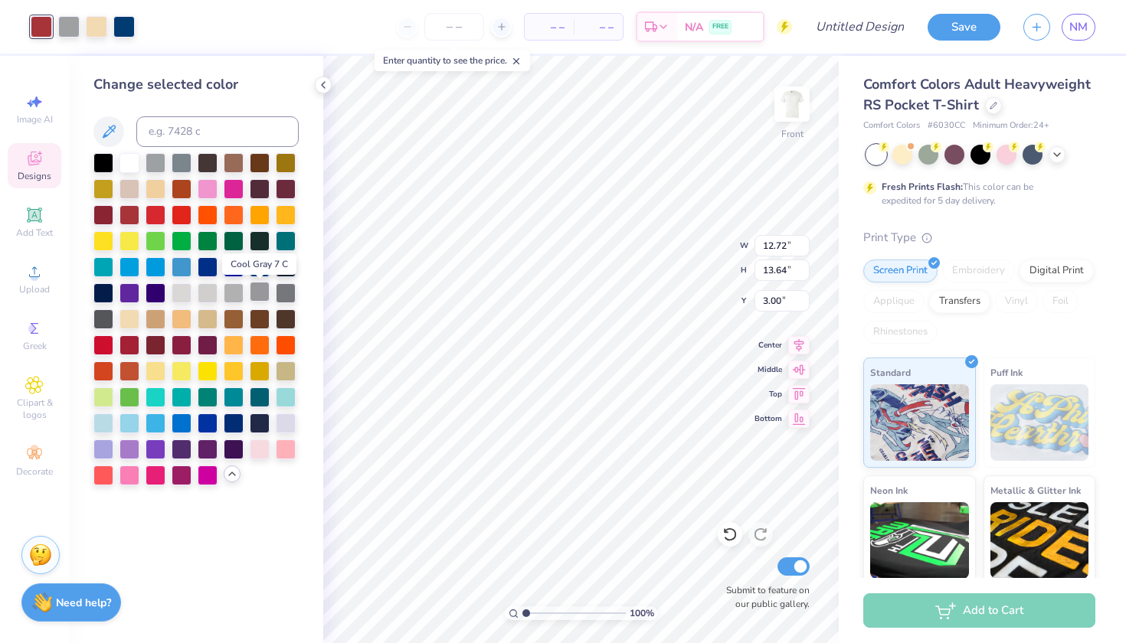
click at [257, 296] on div at bounding box center [260, 292] width 20 height 20
click at [127, 23] on div at bounding box center [123, 25] width 21 height 21
click at [125, 426] on div at bounding box center [129, 422] width 20 height 20
click at [36, 28] on div at bounding box center [41, 25] width 21 height 21
click at [254, 270] on div at bounding box center [260, 266] width 20 height 20
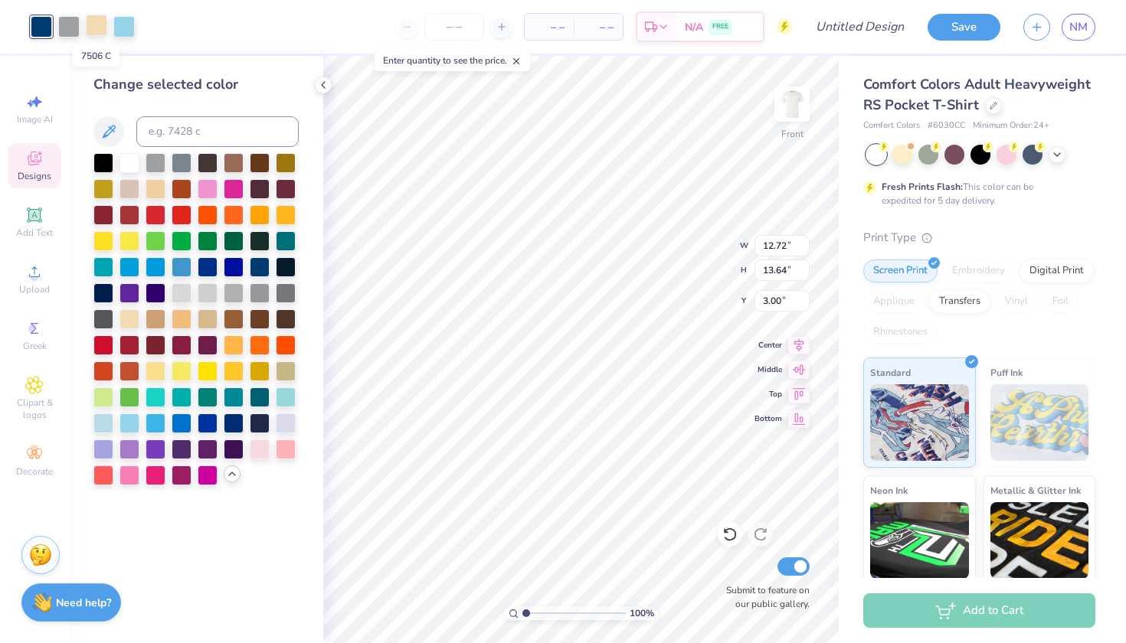
click at [96, 28] on div at bounding box center [96, 25] width 21 height 21
click at [107, 162] on div at bounding box center [103, 162] width 20 height 20
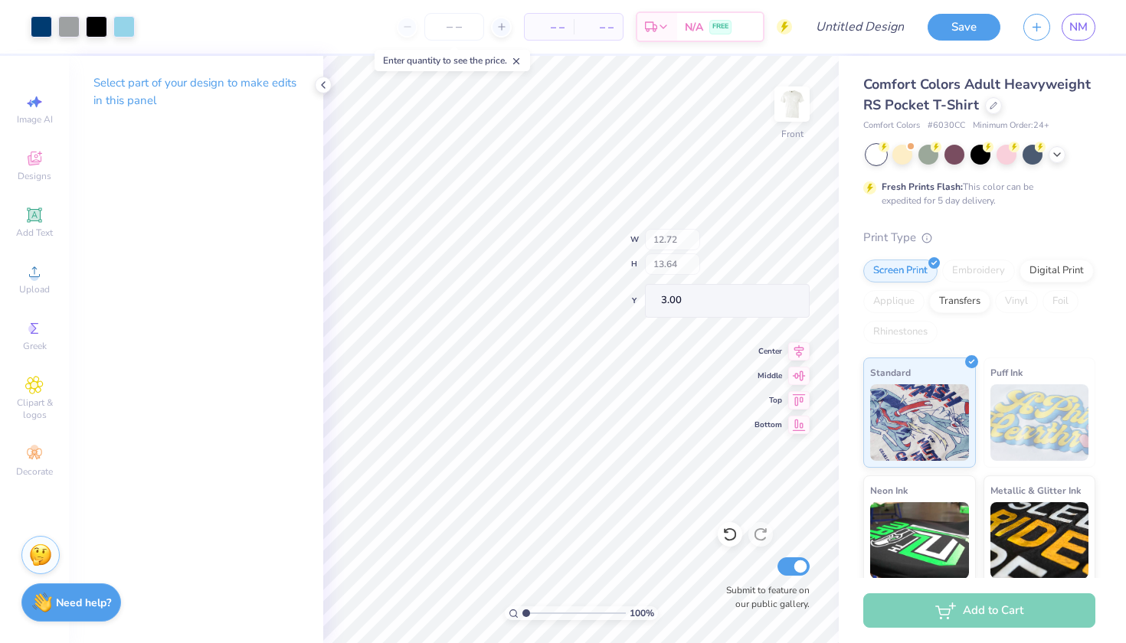
type input "8.87"
type input "3.64"
type input "3.77"
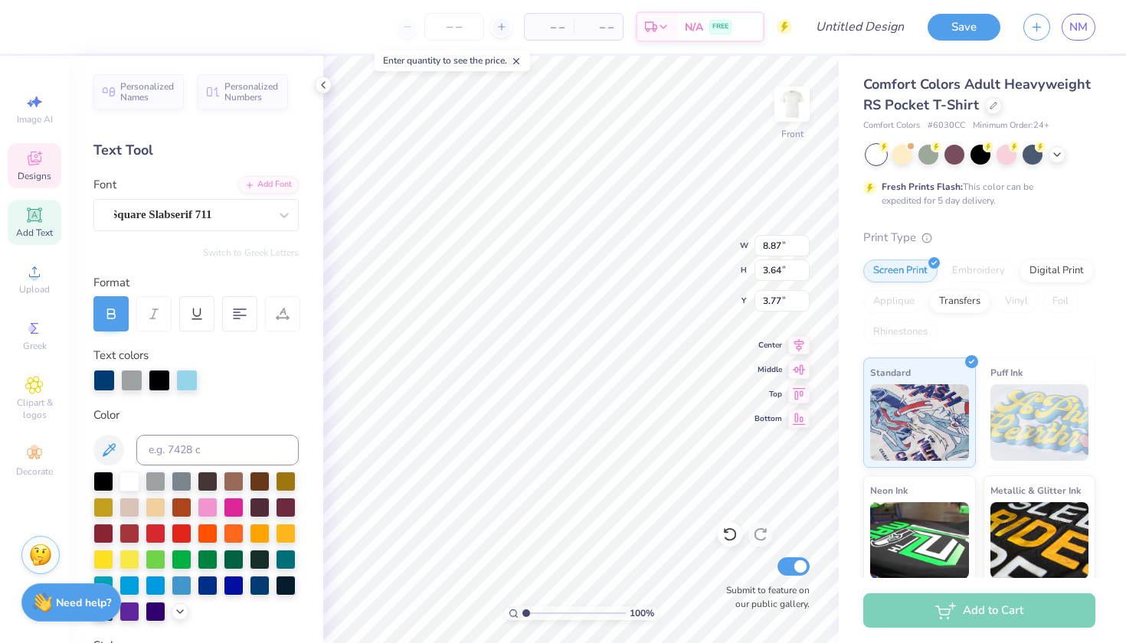
scroll to position [0, 0]
type textarea "E"
type textarea "c"
type textarea "HI OMEG"
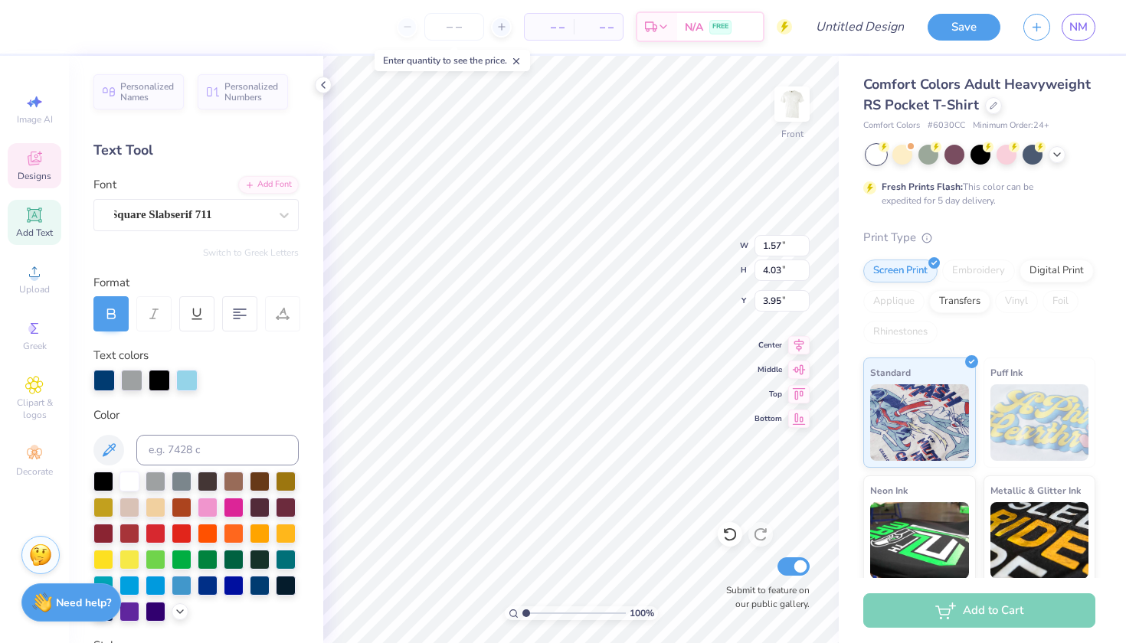
type textarea "C"
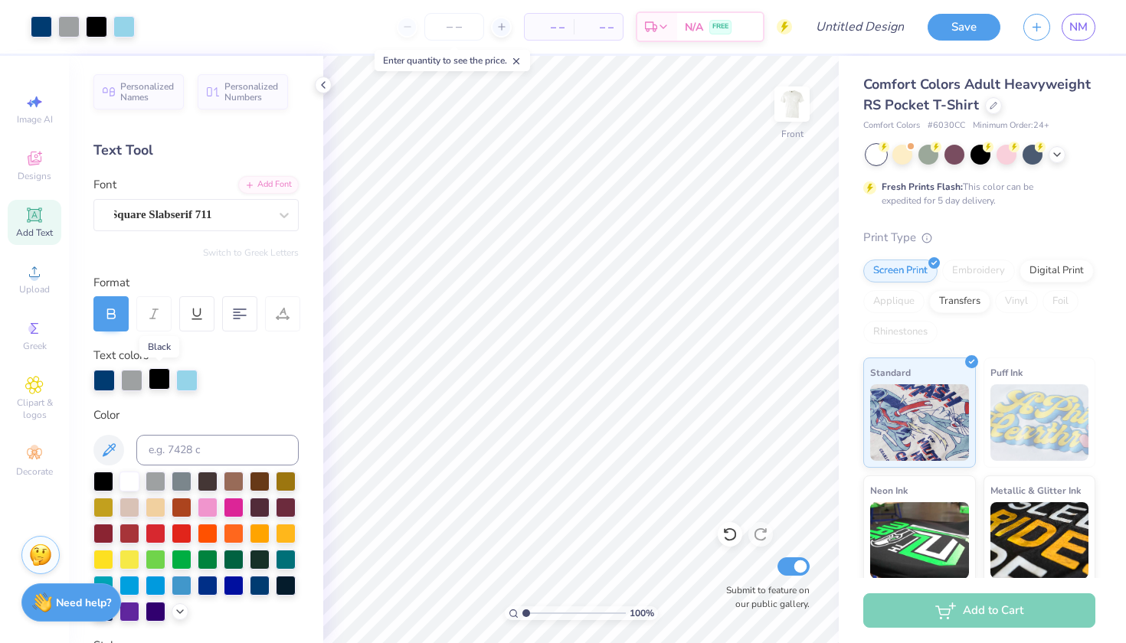
click at [164, 380] on div at bounding box center [159, 378] width 21 height 21
click at [186, 482] on div at bounding box center [182, 480] width 20 height 20
click at [128, 379] on div at bounding box center [131, 378] width 21 height 21
click at [175, 612] on icon at bounding box center [180, 610] width 12 height 12
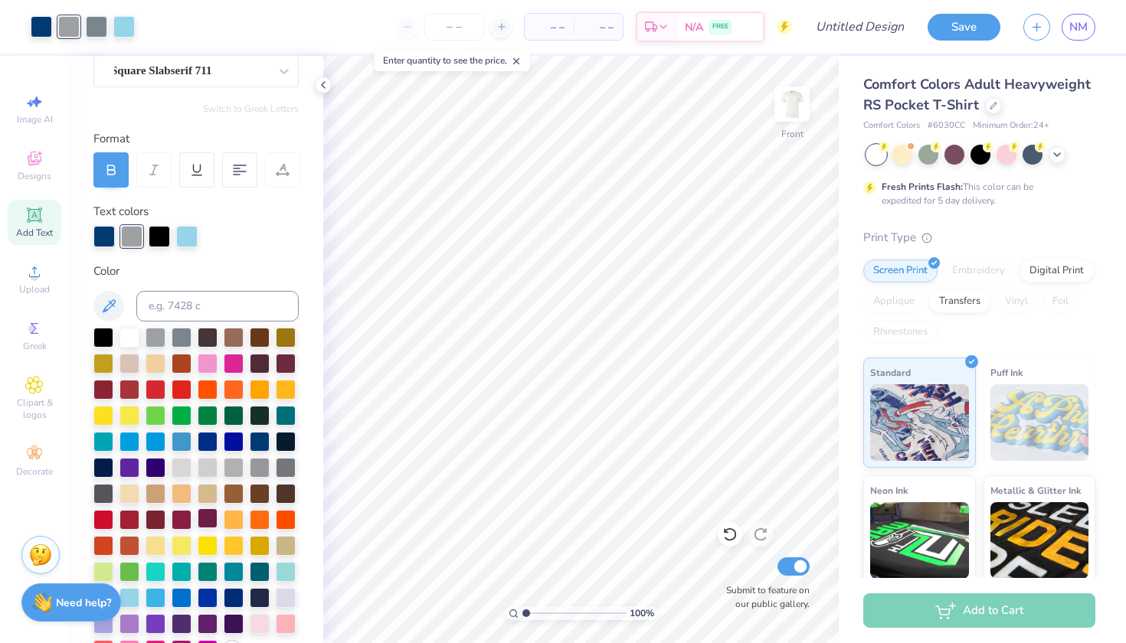
scroll to position [153, 0]
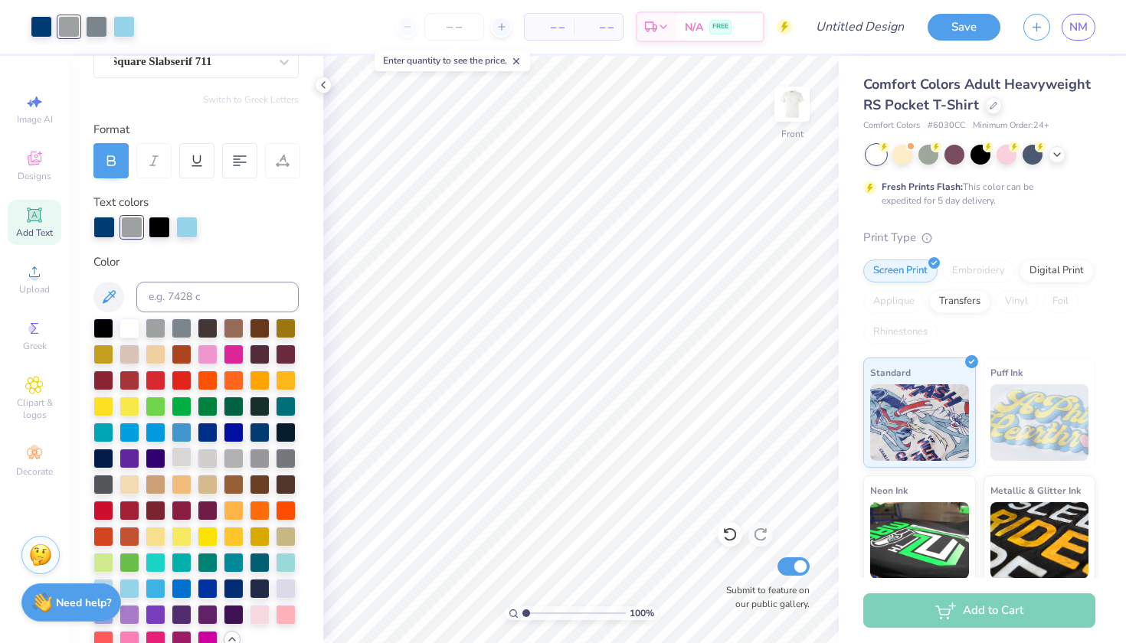
click at [177, 460] on div at bounding box center [182, 457] width 20 height 20
click at [258, 456] on div at bounding box center [260, 457] width 20 height 20
click at [727, 538] on icon at bounding box center [729, 534] width 15 height 15
click at [1057, 153] on icon at bounding box center [1057, 153] width 12 height 12
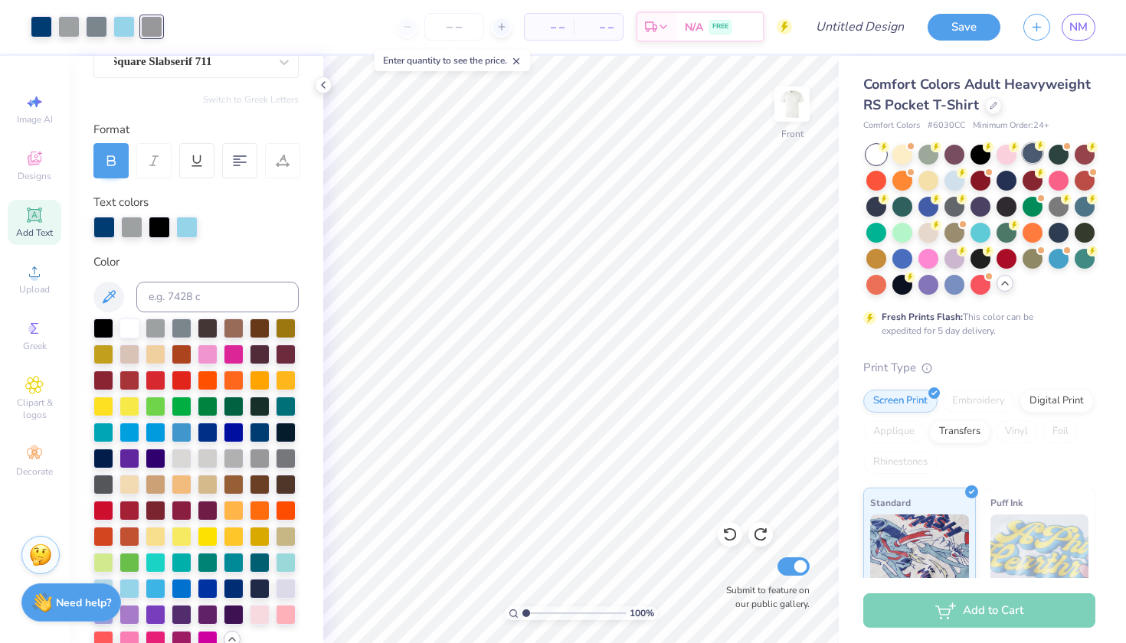
click at [1035, 154] on div at bounding box center [1032, 153] width 20 height 20
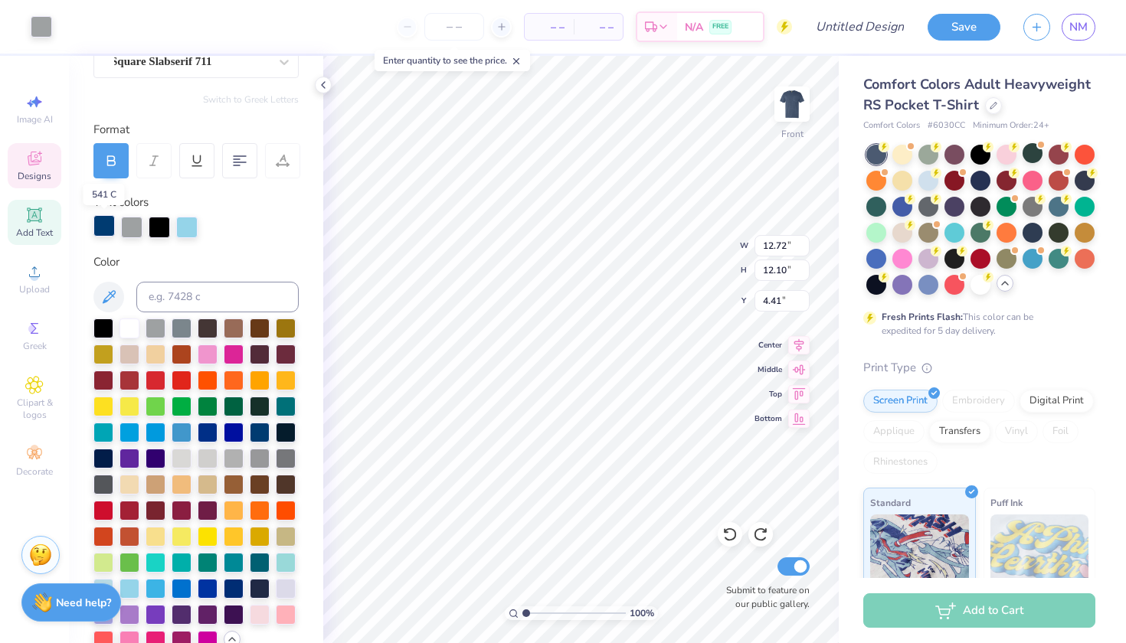
click at [100, 224] on div at bounding box center [103, 225] width 21 height 21
click at [183, 224] on div at bounding box center [186, 225] width 21 height 21
click at [161, 227] on div at bounding box center [159, 225] width 21 height 21
click at [125, 227] on div at bounding box center [131, 225] width 21 height 21
click at [129, 332] on div at bounding box center [129, 327] width 20 height 20
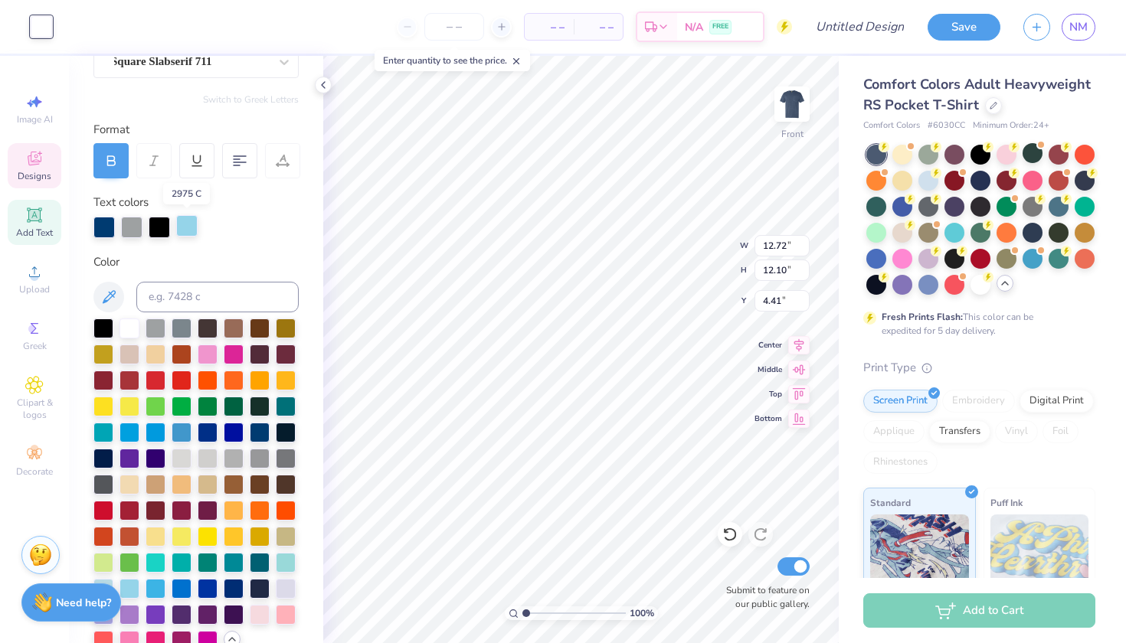
click at [185, 229] on div at bounding box center [186, 225] width 21 height 21
click at [103, 333] on div at bounding box center [103, 327] width 20 height 20
click at [123, 332] on div at bounding box center [129, 327] width 20 height 20
click at [158, 228] on div at bounding box center [159, 225] width 21 height 21
click at [104, 329] on div at bounding box center [103, 327] width 20 height 20
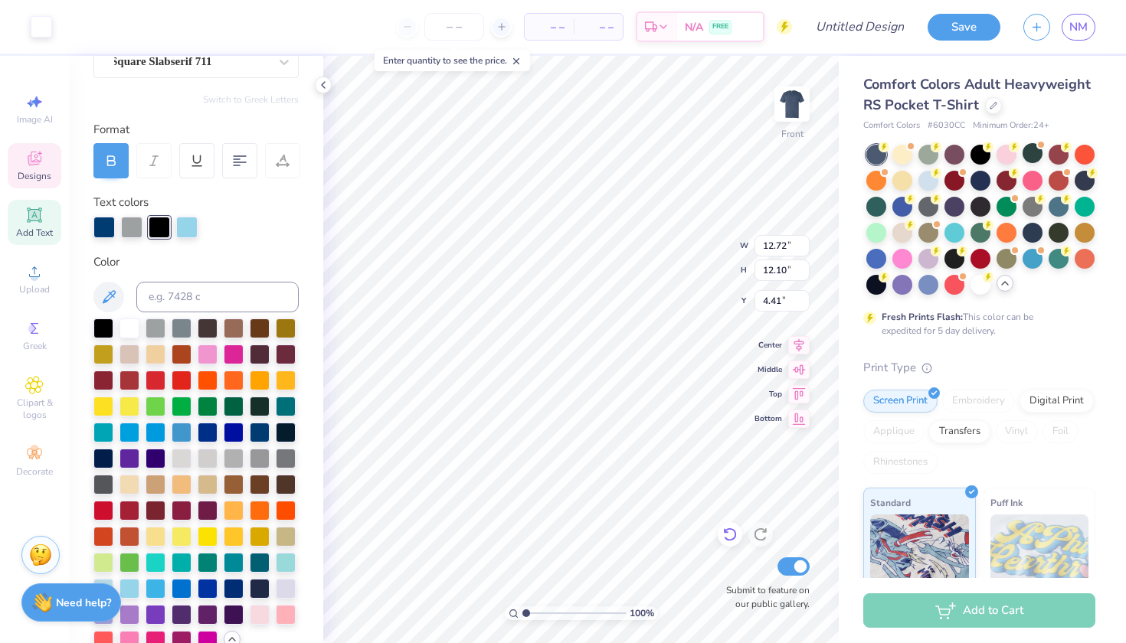
click at [734, 533] on icon at bounding box center [729, 534] width 15 height 15
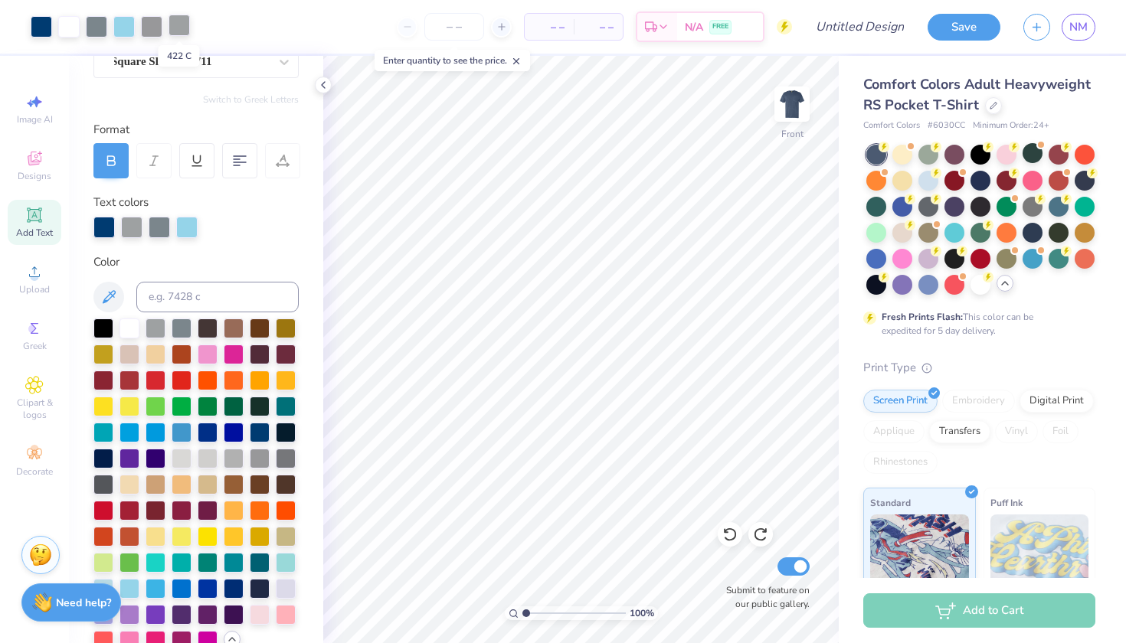
click at [180, 29] on div at bounding box center [178, 25] width 21 height 21
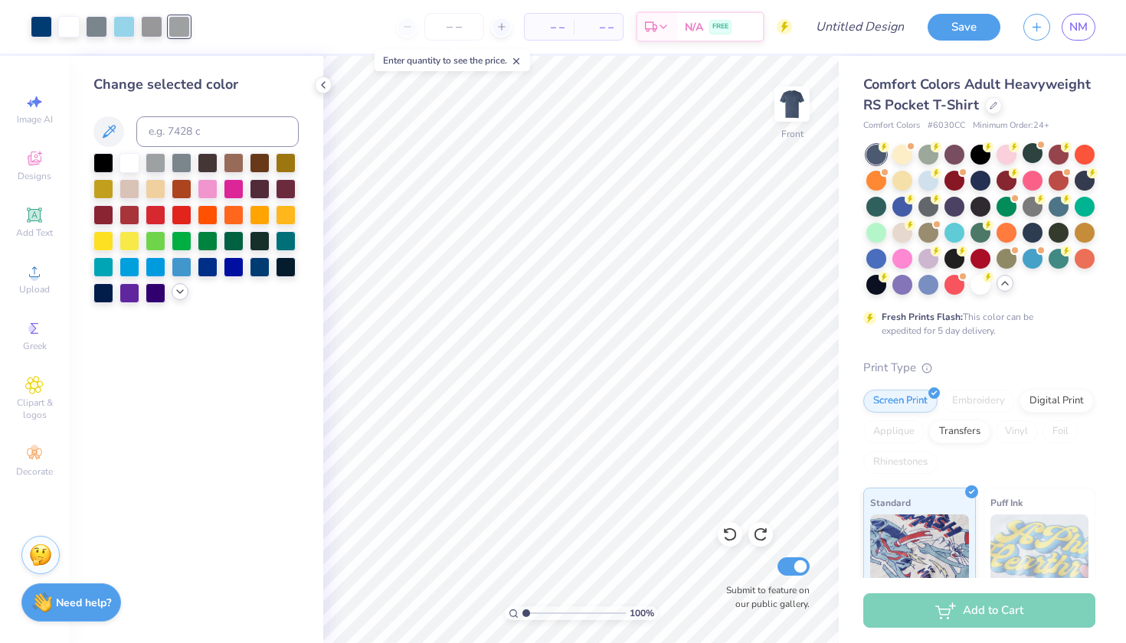
click at [176, 298] on icon at bounding box center [180, 292] width 12 height 12
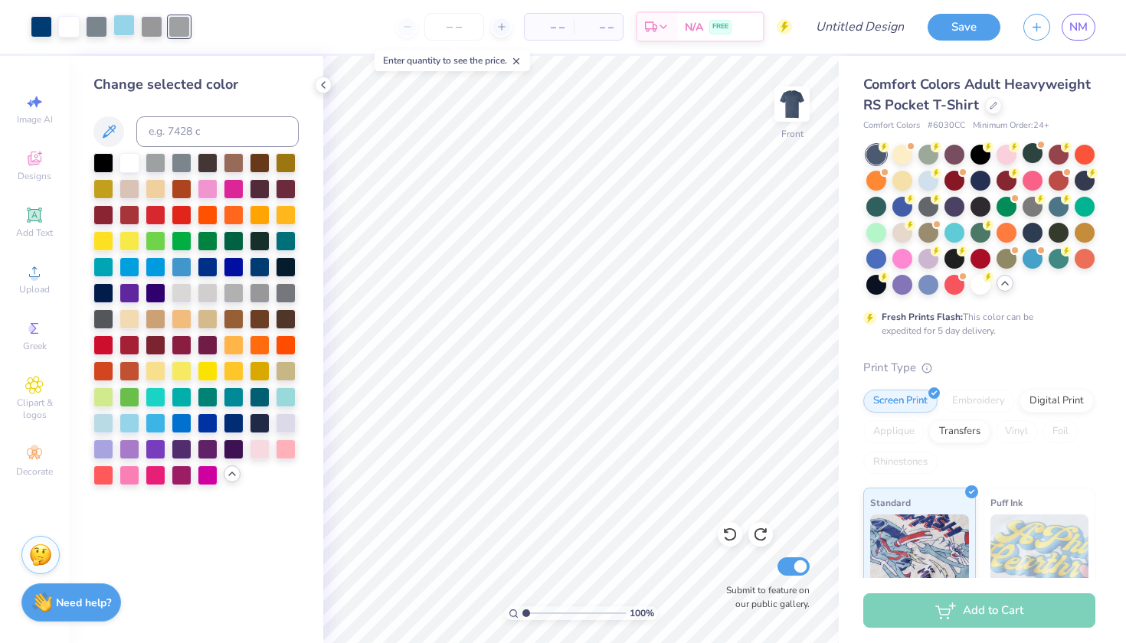
click at [124, 25] on div at bounding box center [123, 25] width 21 height 21
click at [182, 192] on div at bounding box center [182, 188] width 20 height 20
click at [179, 217] on div at bounding box center [182, 214] width 20 height 20
click at [36, 24] on div at bounding box center [41, 25] width 21 height 21
click at [130, 167] on div at bounding box center [129, 162] width 20 height 20
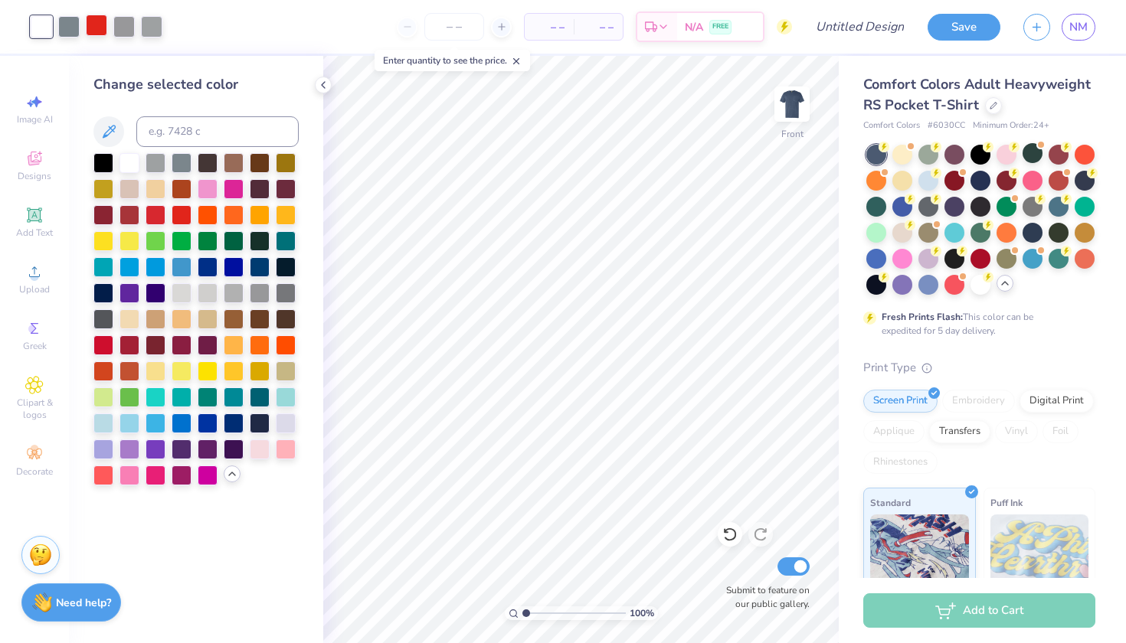
click at [96, 28] on div at bounding box center [96, 25] width 21 height 21
click at [263, 265] on div at bounding box center [260, 266] width 20 height 20
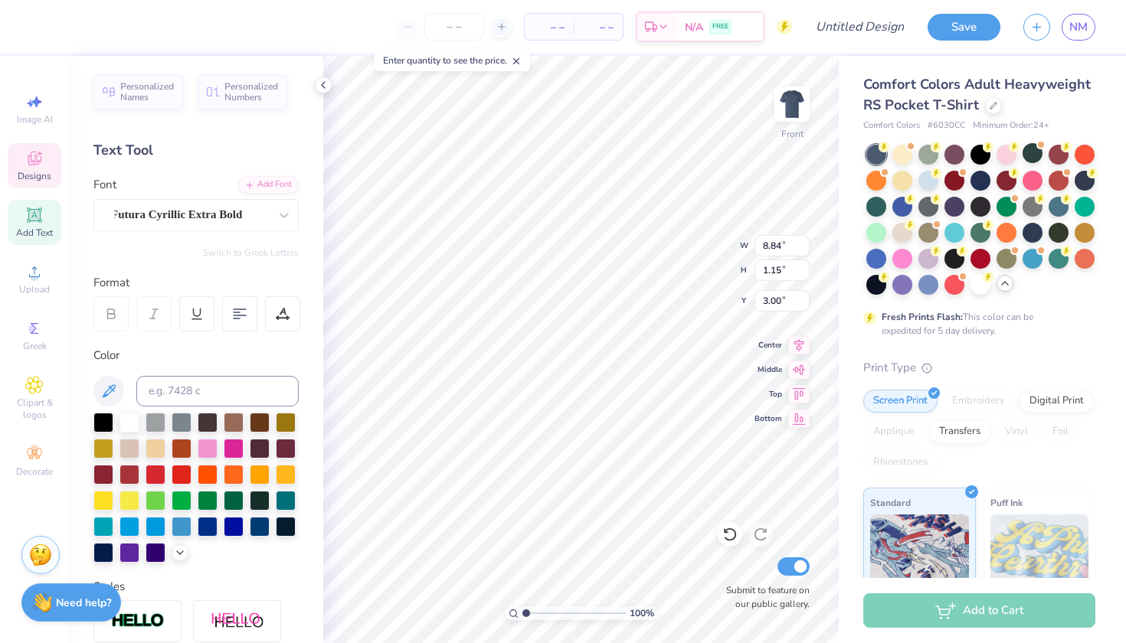
scroll to position [0, 0]
type textarea "U"
type textarea "u"
type textarea "[GEOGRAPHIC_DATA][US_STATE]"
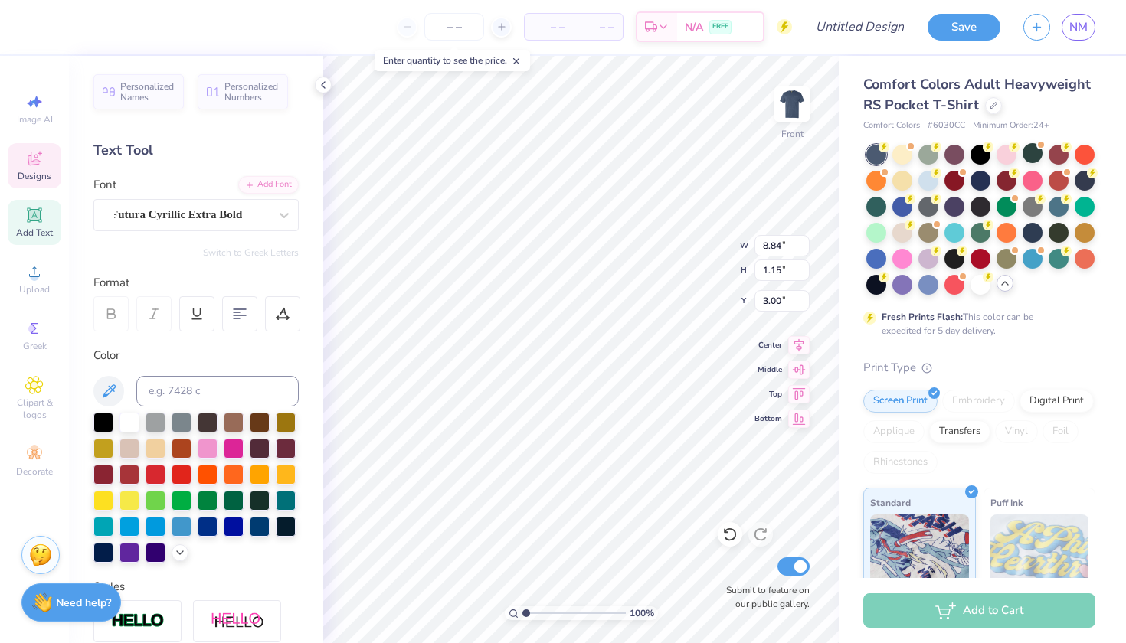
scroll to position [0, 11]
type input "10.60"
type input "1.05"
type input "3.00"
type input "12.72"
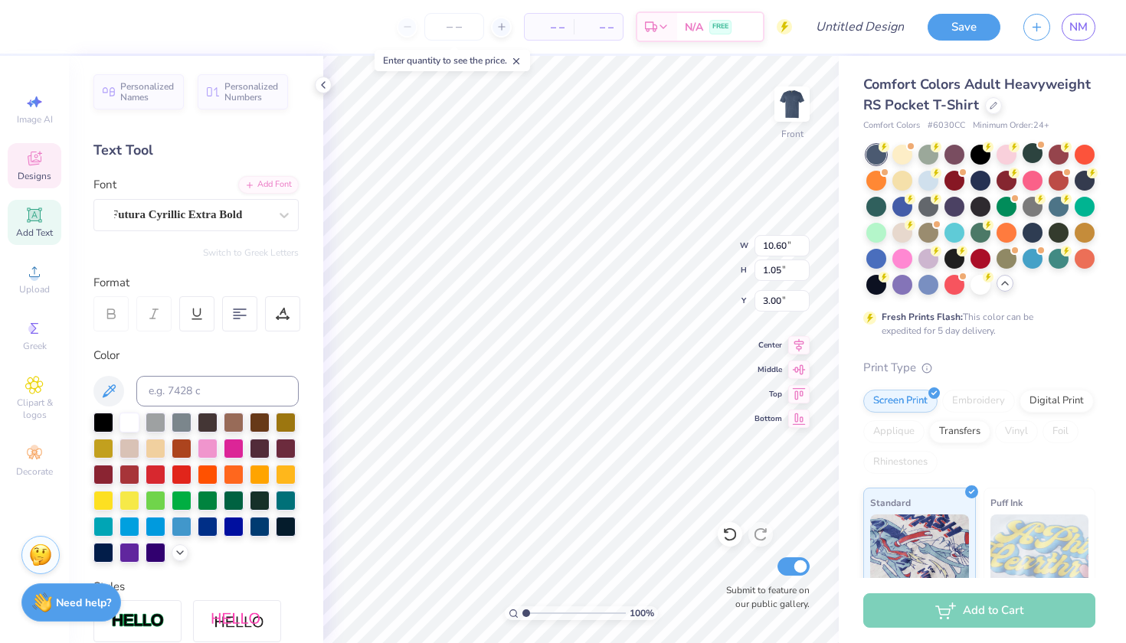
type input "12.10"
type input "4.41"
type input "9.01"
type input "0.89"
type input "3.00"
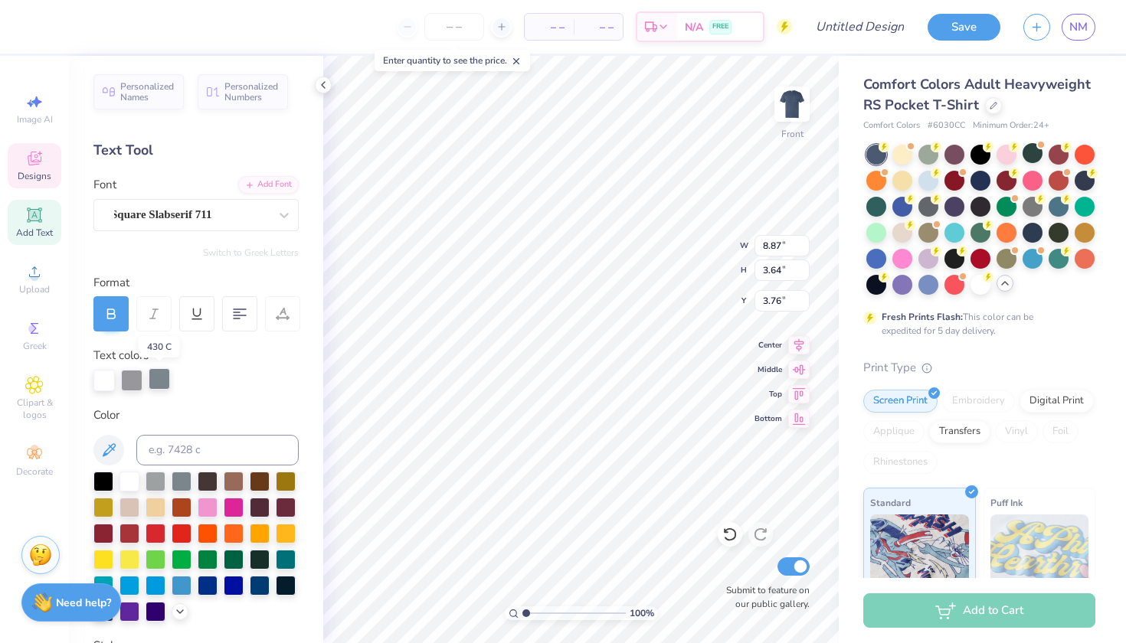
click at [159, 384] on div at bounding box center [159, 378] width 21 height 21
click at [129, 374] on div at bounding box center [131, 378] width 21 height 21
click at [257, 585] on div at bounding box center [260, 584] width 20 height 20
click at [157, 478] on div at bounding box center [156, 480] width 20 height 20
click at [189, 478] on div at bounding box center [182, 480] width 20 height 20
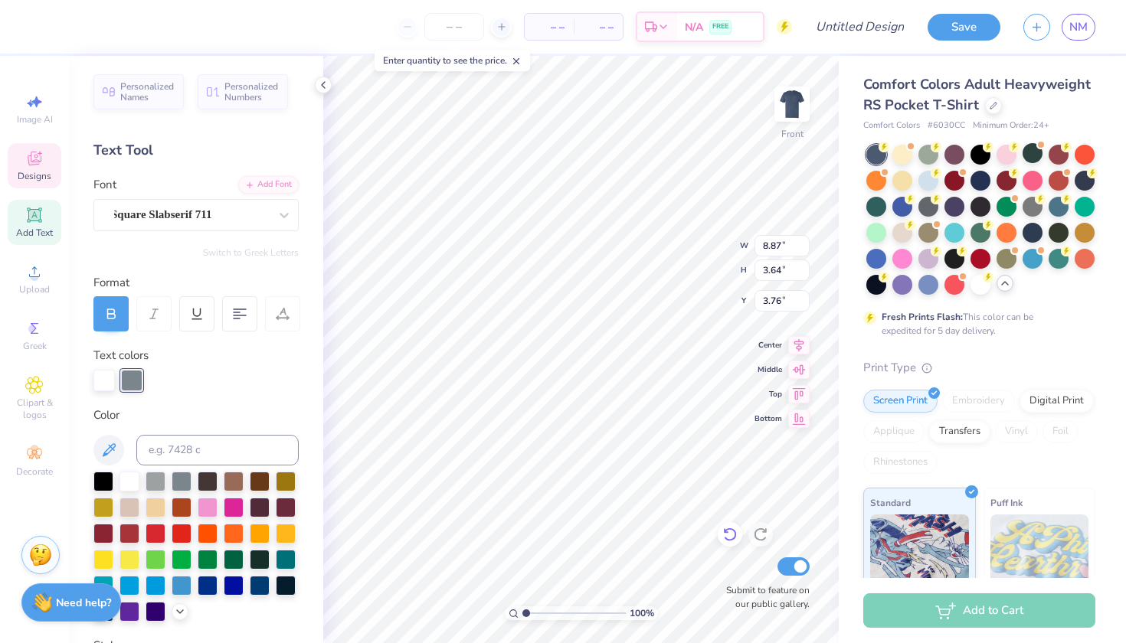
click at [725, 535] on icon at bounding box center [729, 534] width 15 height 15
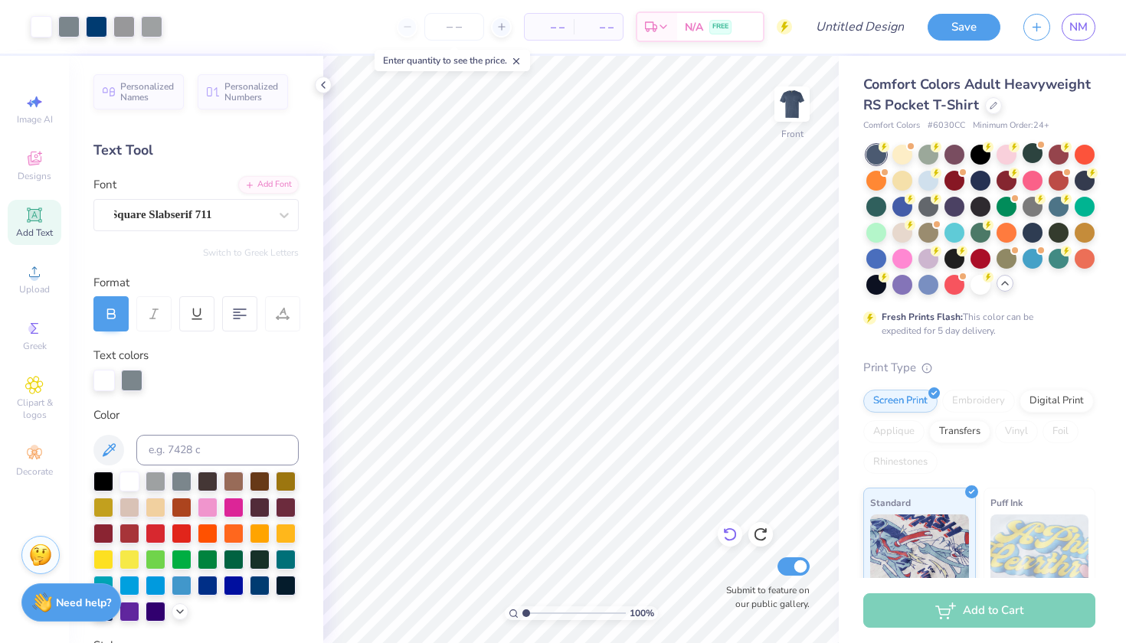
click at [728, 531] on icon at bounding box center [729, 534] width 15 height 15
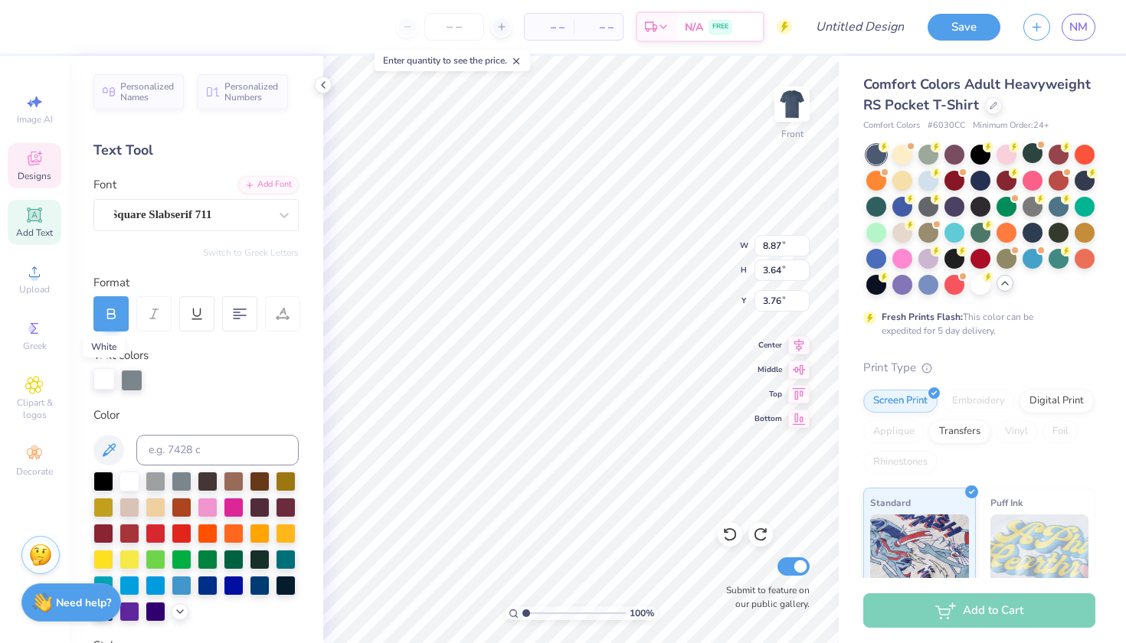
click at [108, 381] on div at bounding box center [103, 378] width 21 height 21
click at [729, 537] on icon at bounding box center [729, 534] width 15 height 15
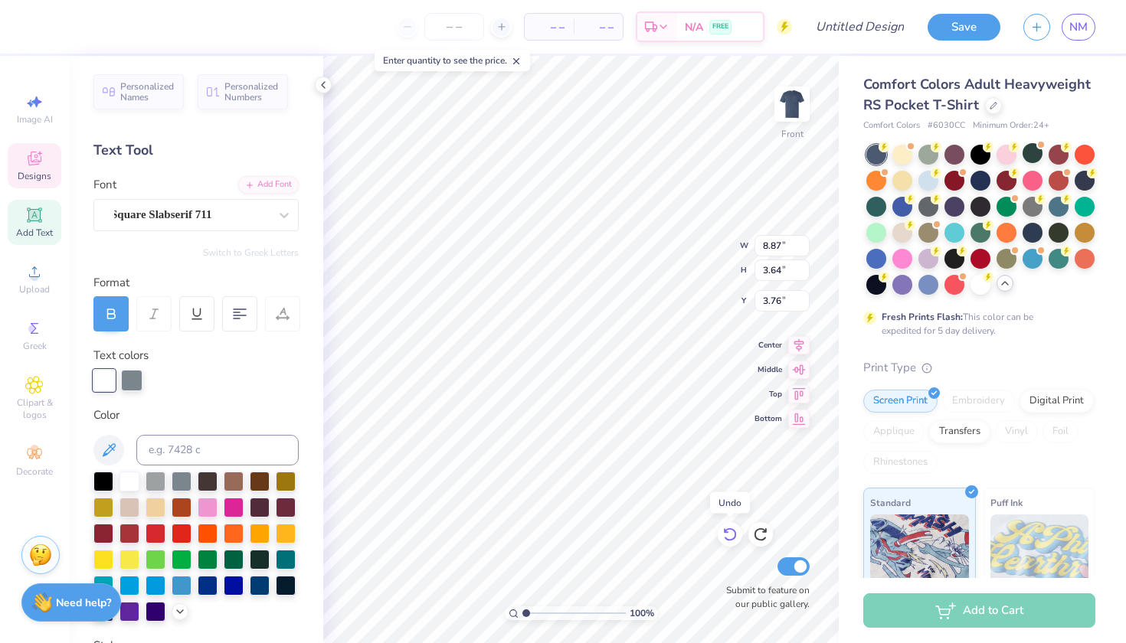
click at [729, 537] on icon at bounding box center [729, 534] width 15 height 15
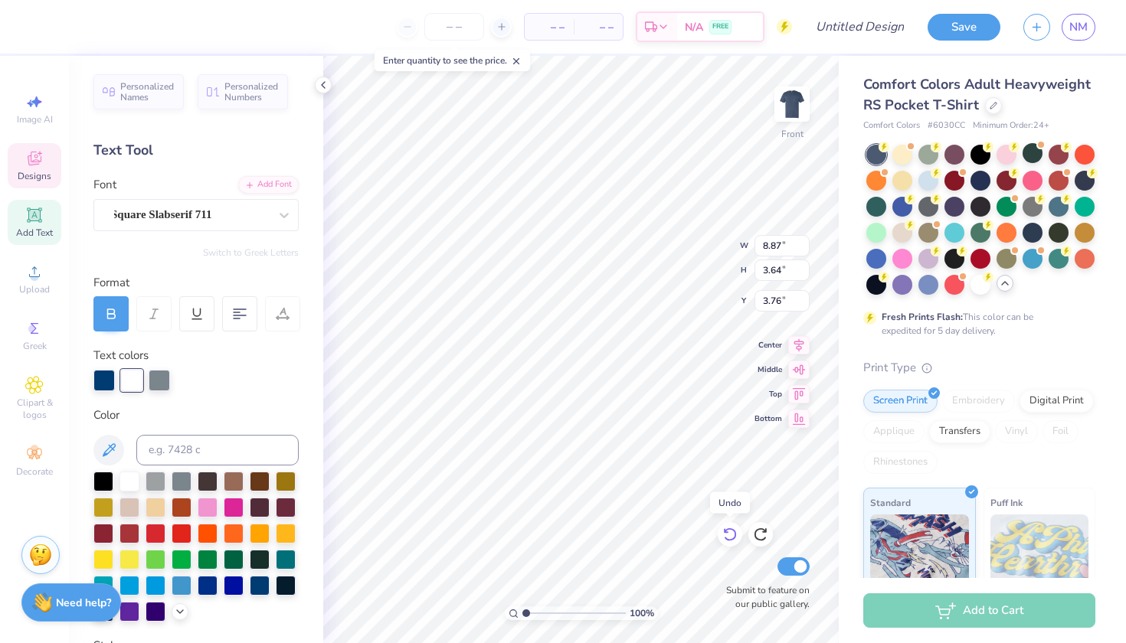
click at [729, 537] on icon at bounding box center [729, 534] width 15 height 15
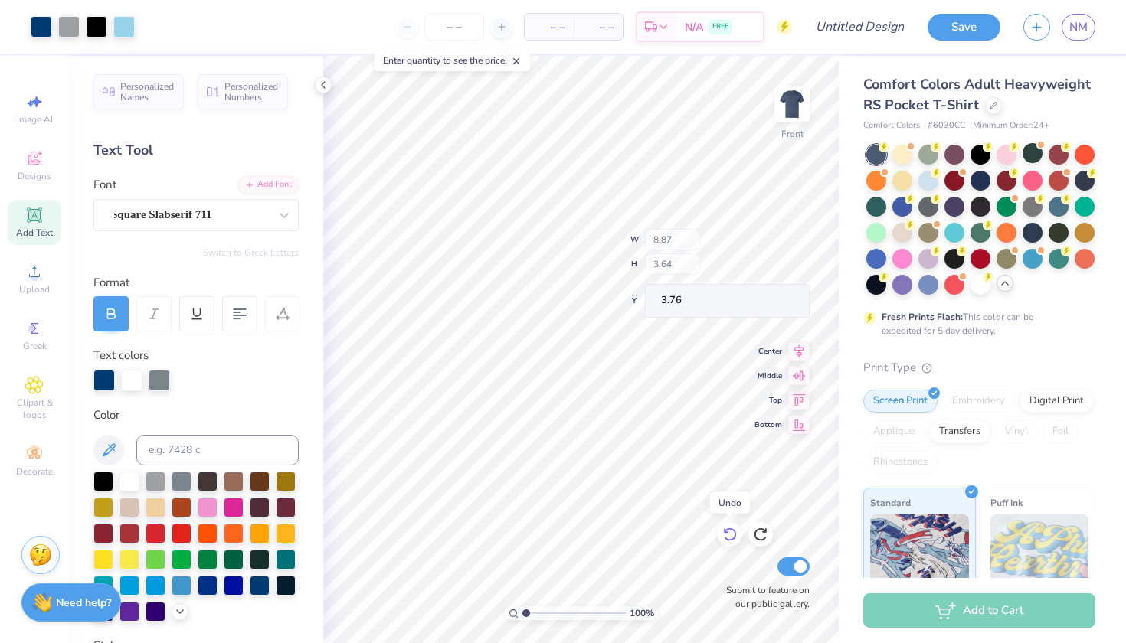
click at [729, 537] on icon at bounding box center [729, 534] width 15 height 15
click at [729, 536] on icon at bounding box center [729, 534] width 15 height 15
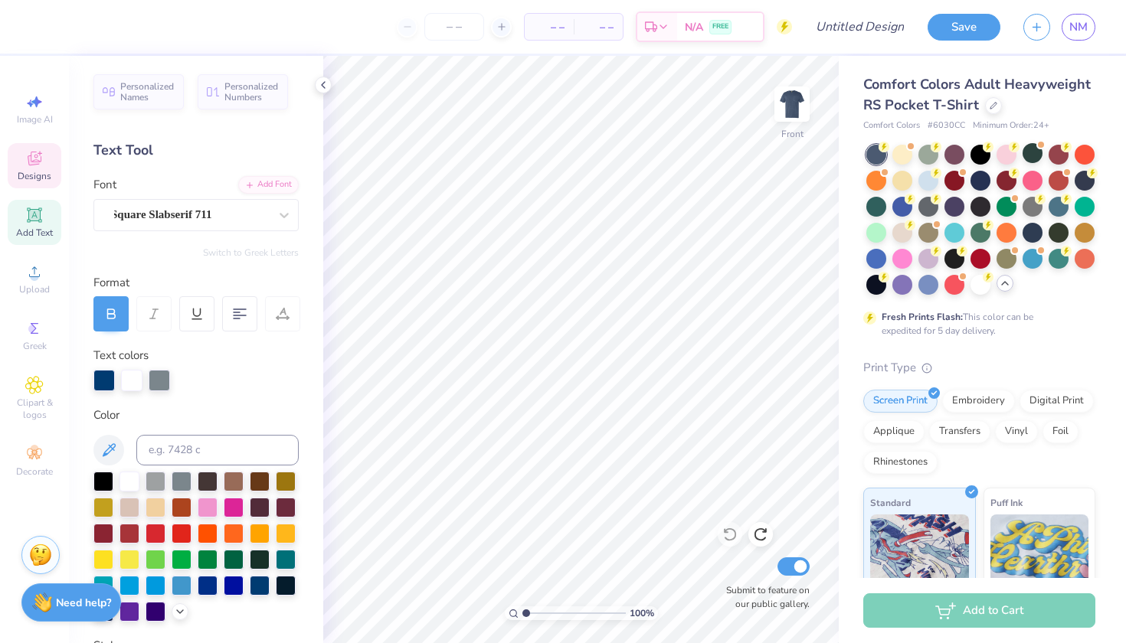
click at [39, 160] on icon at bounding box center [34, 158] width 18 height 18
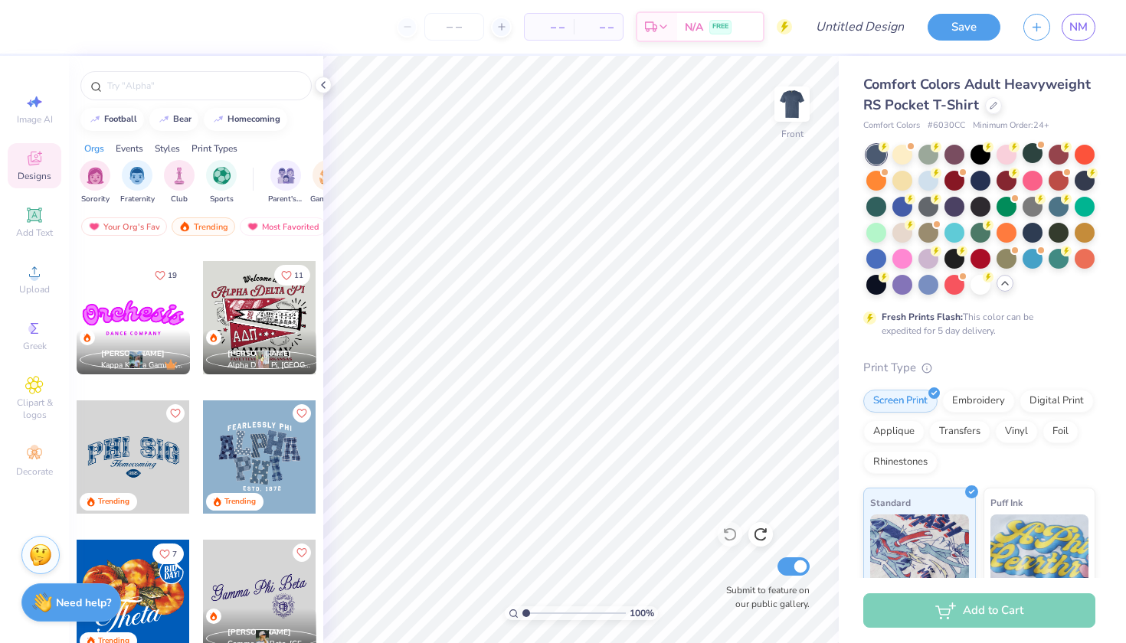
scroll to position [680, 0]
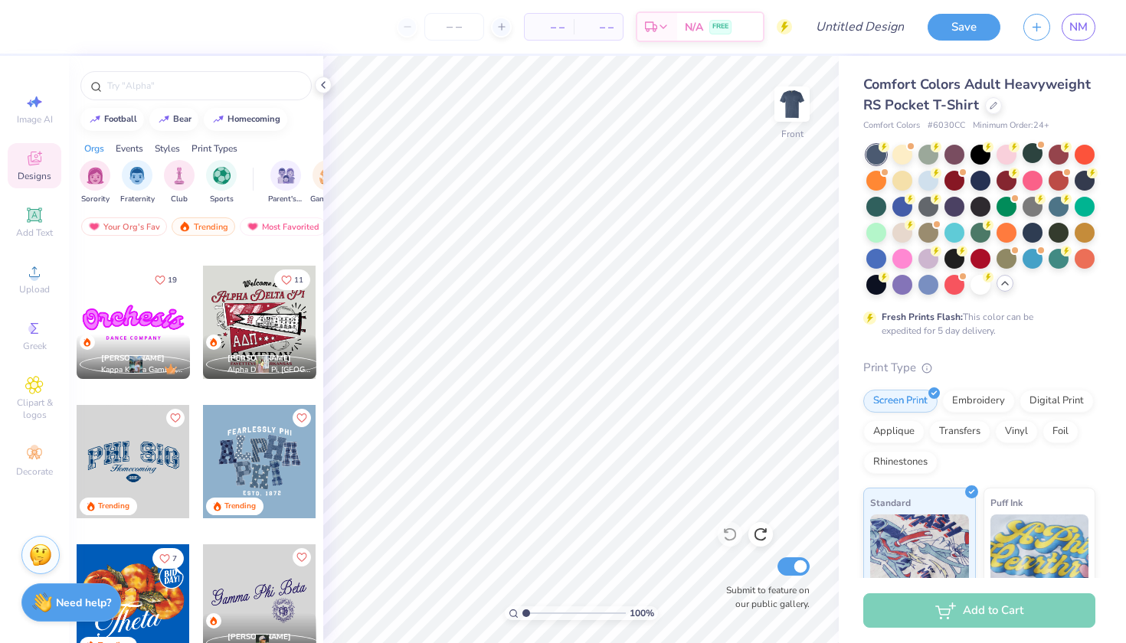
click at [244, 312] on div at bounding box center [259, 322] width 113 height 113
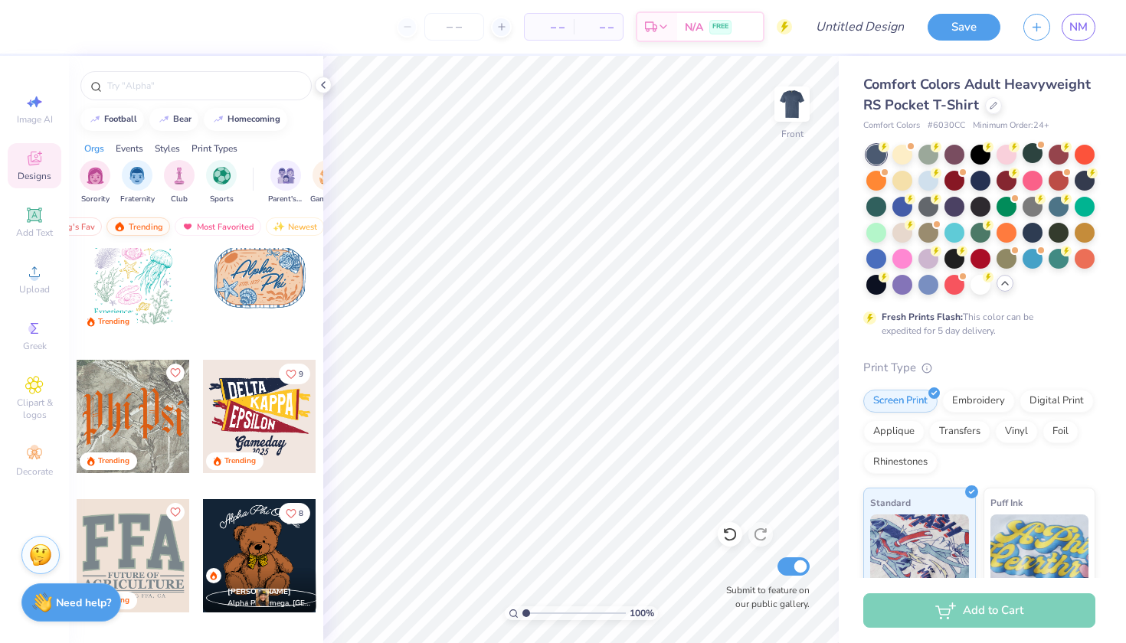
scroll to position [0, 64]
click at [288, 224] on div "Newest" at bounding box center [295, 226] width 58 height 18
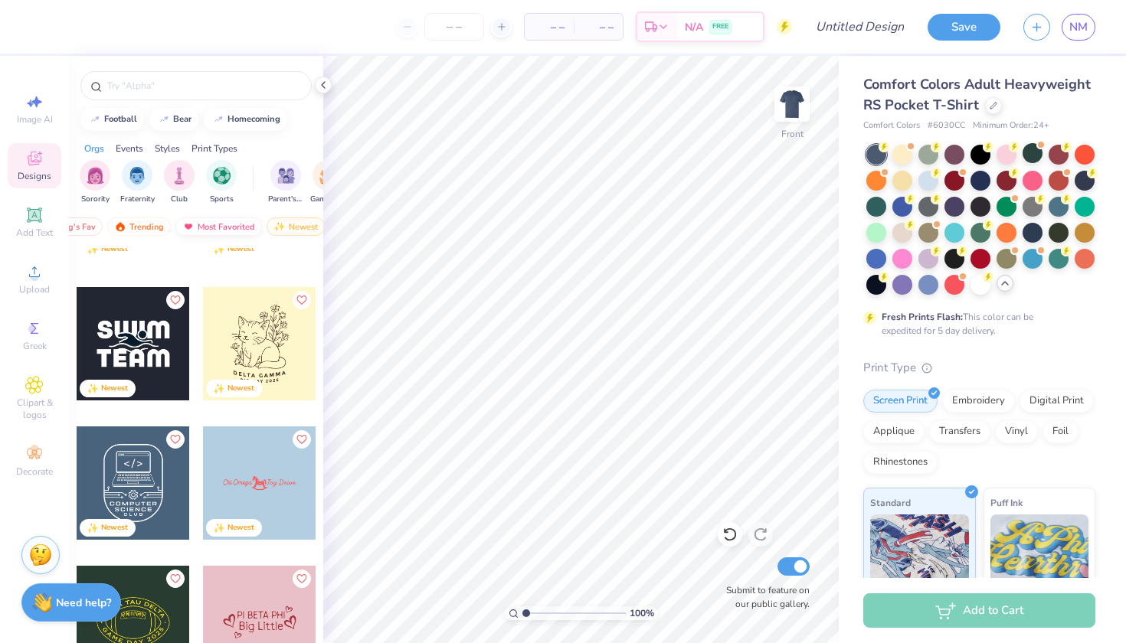
scroll to position [4423, 0]
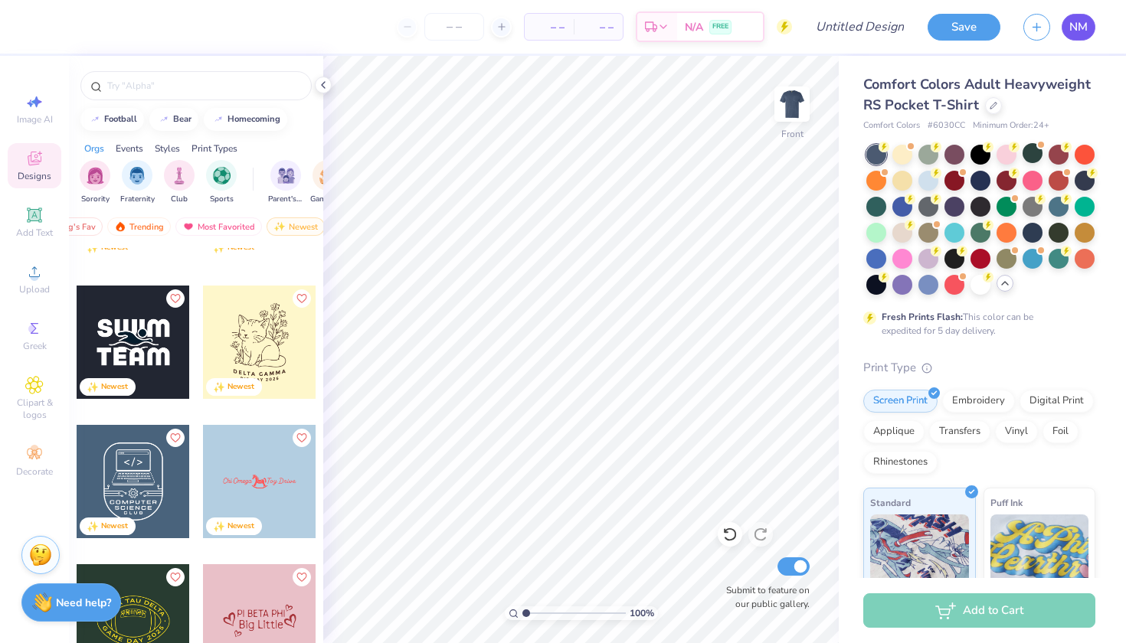
click at [1075, 24] on span "NM" at bounding box center [1078, 27] width 18 height 18
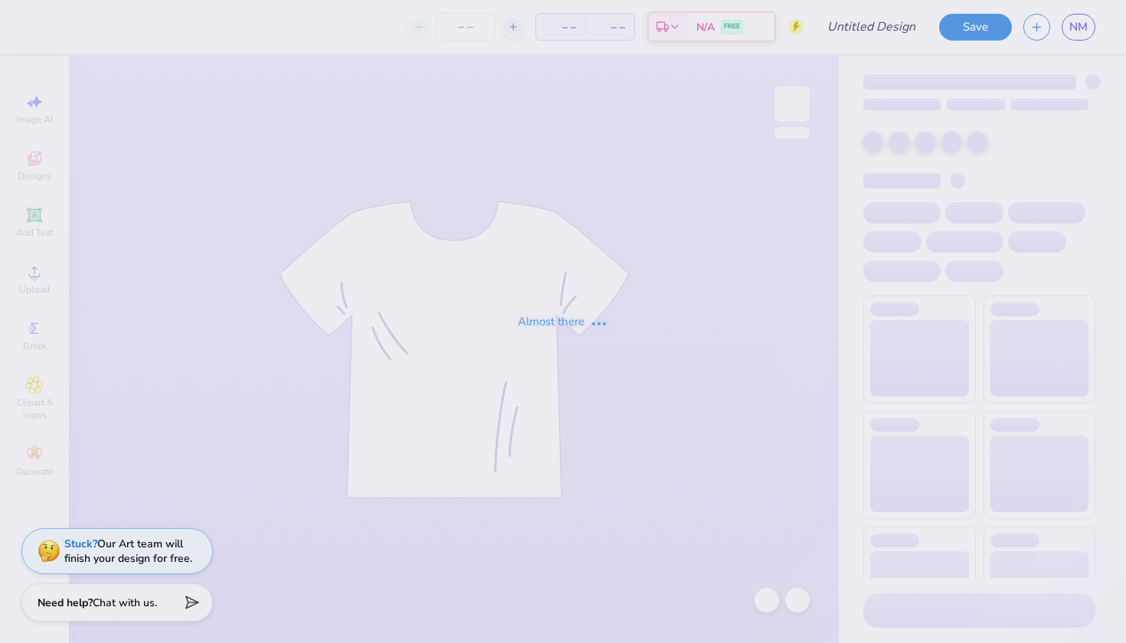
type input "TKE X CHI O FOOTBALL"
type input "12"
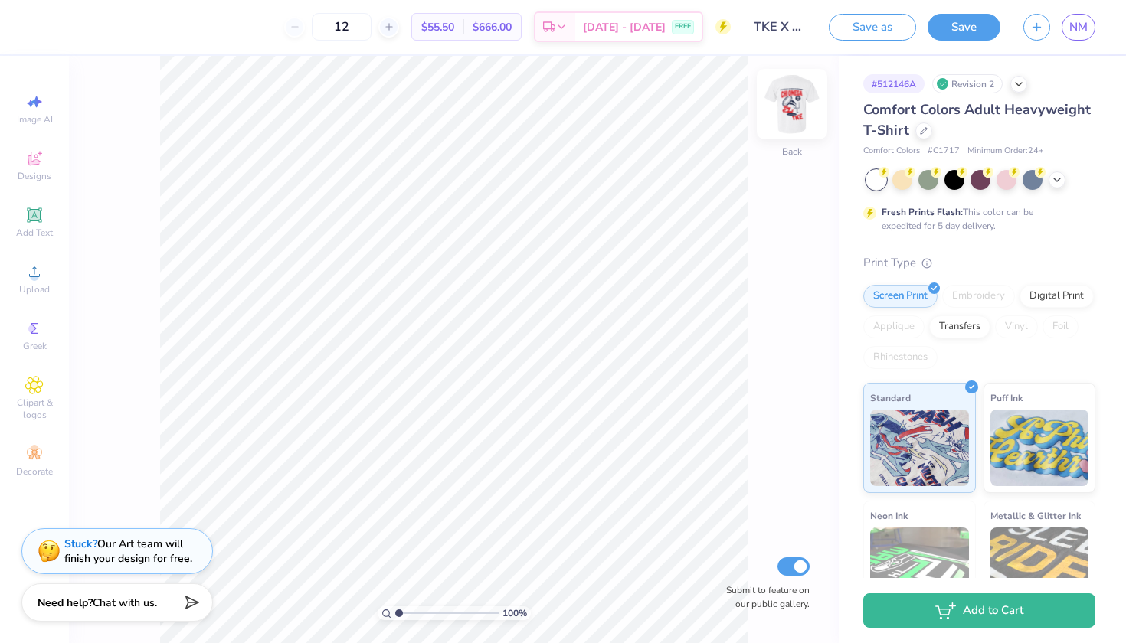
click at [790, 112] on img at bounding box center [791, 104] width 61 height 61
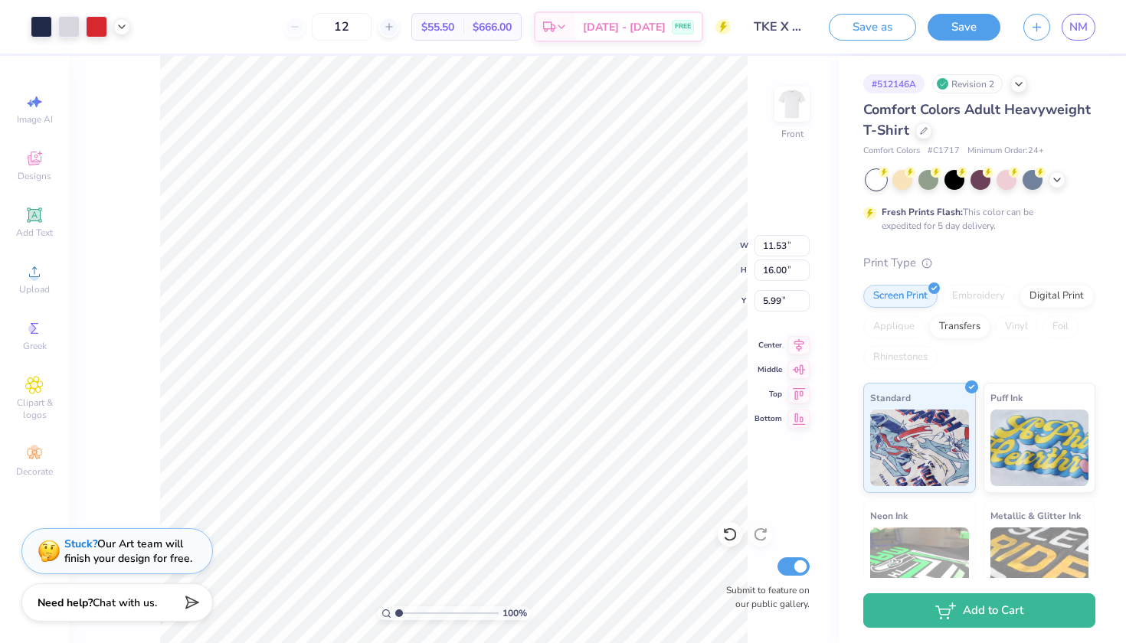
type input "3.00"
click at [789, 120] on img at bounding box center [791, 104] width 61 height 61
click at [789, 119] on img at bounding box center [792, 104] width 31 height 31
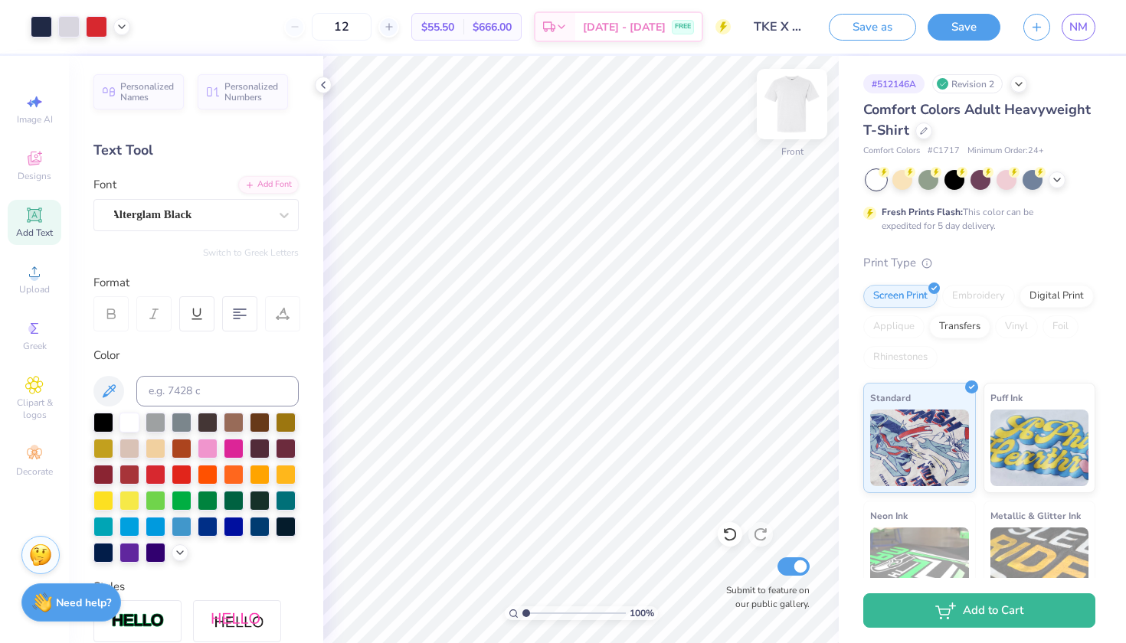
click at [796, 100] on img at bounding box center [791, 104] width 61 height 61
click at [31, 165] on icon at bounding box center [35, 159] width 14 height 14
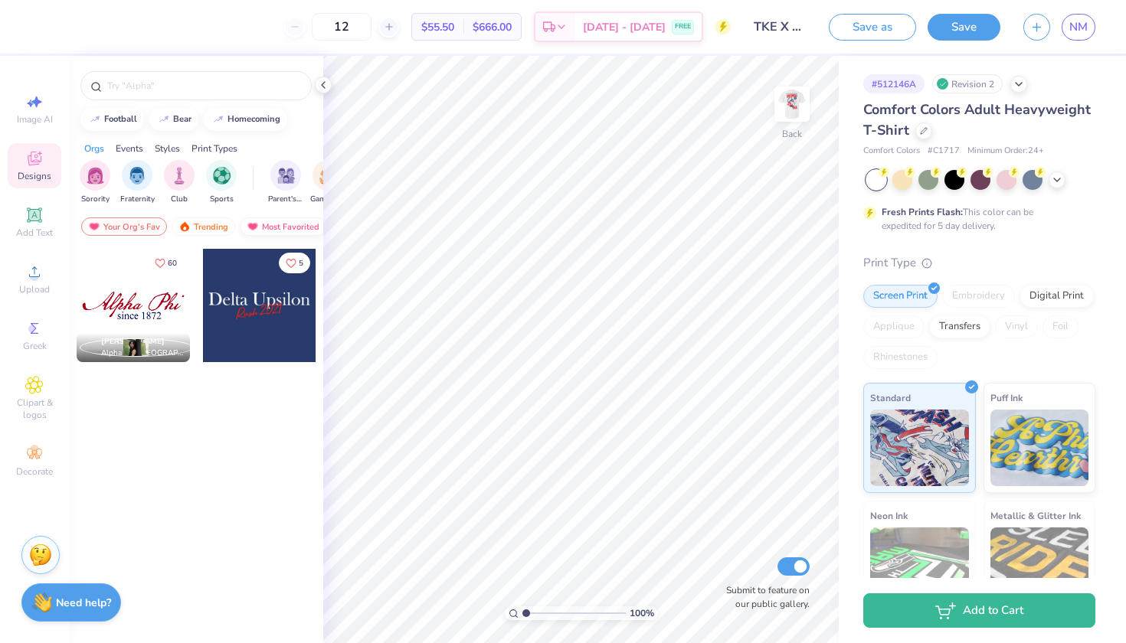
click at [261, 221] on div "Most Favorited" at bounding box center [283, 226] width 87 height 18
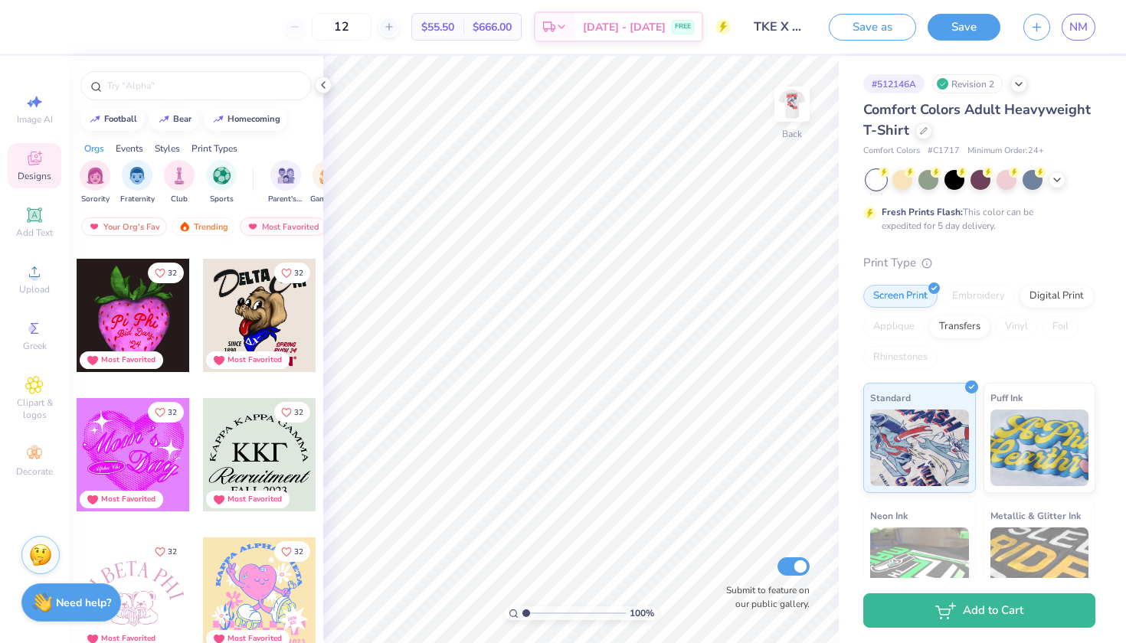
scroll to position [13372, 0]
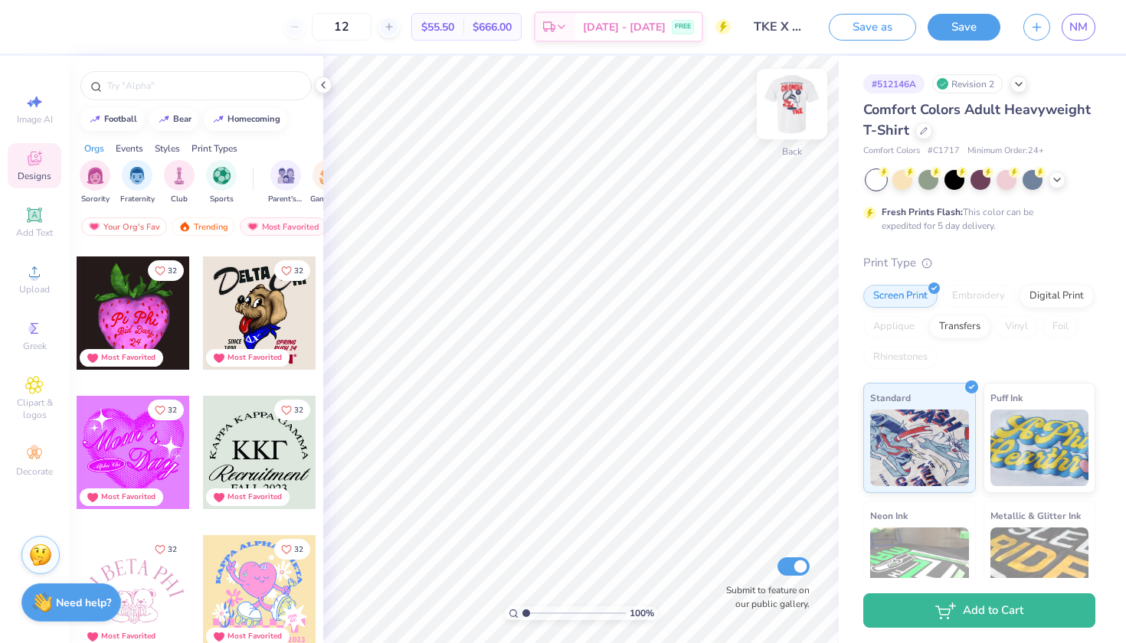
click at [774, 103] on img at bounding box center [791, 104] width 61 height 61
click at [793, 102] on img at bounding box center [791, 104] width 61 height 61
type input "2.77"
type input "2.73"
type input "4.15"
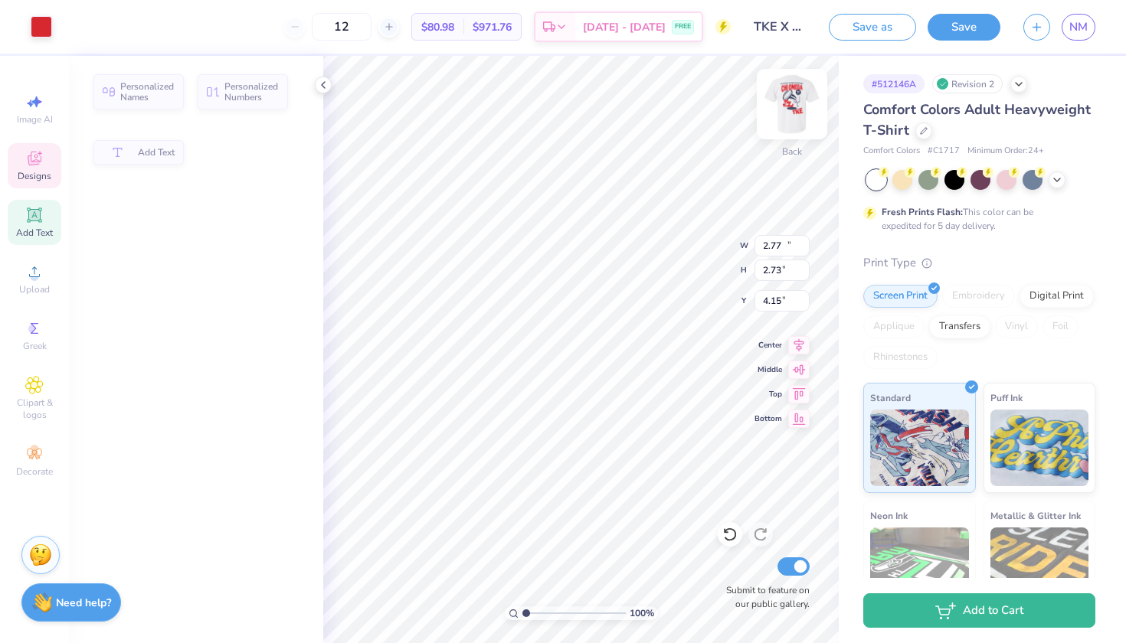
type input "10.45"
type input "3.84"
type input "1.49"
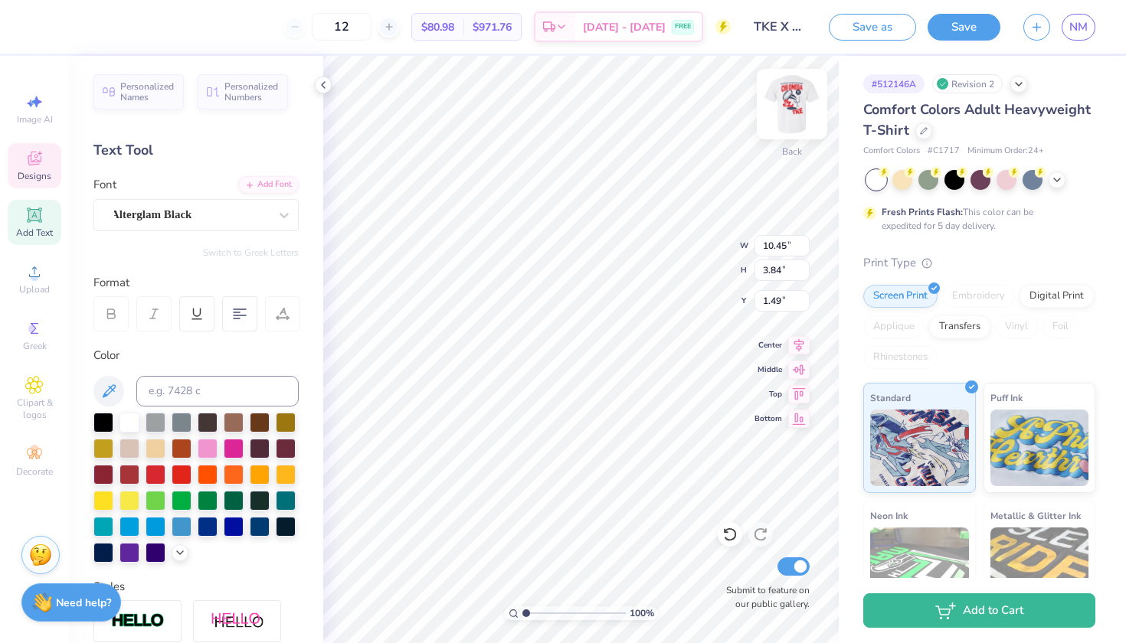
type input "2.77"
type input "2.73"
type input "2.09"
click at [787, 103] on img at bounding box center [791, 104] width 61 height 61
type input "3.27"
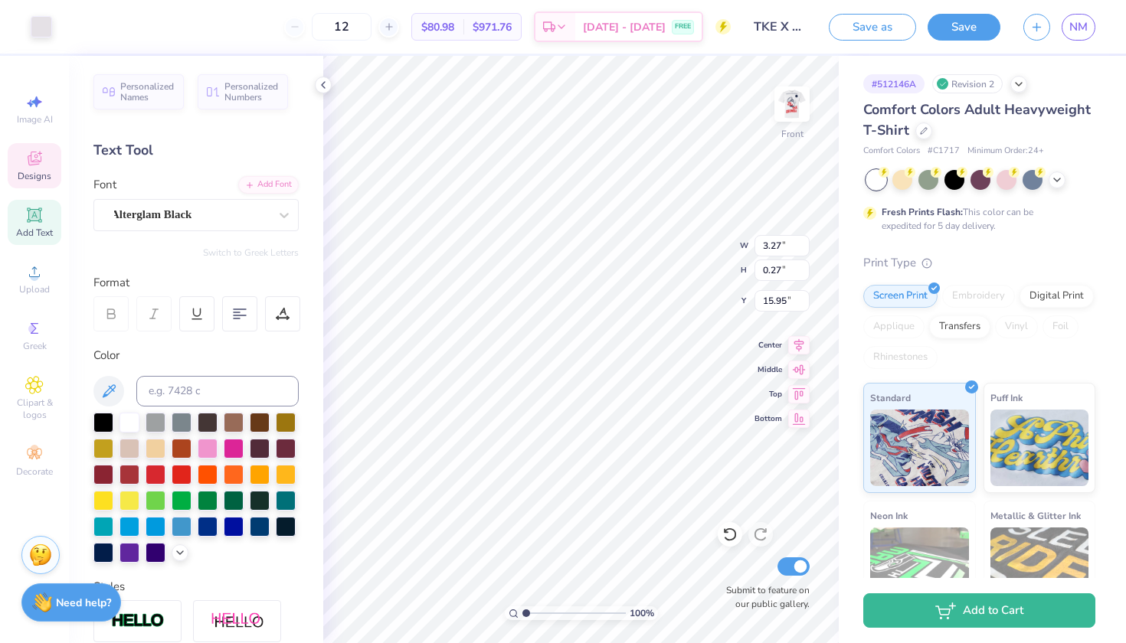
type input "0.27"
type input "15.95"
type input "5.03"
type input "1.32"
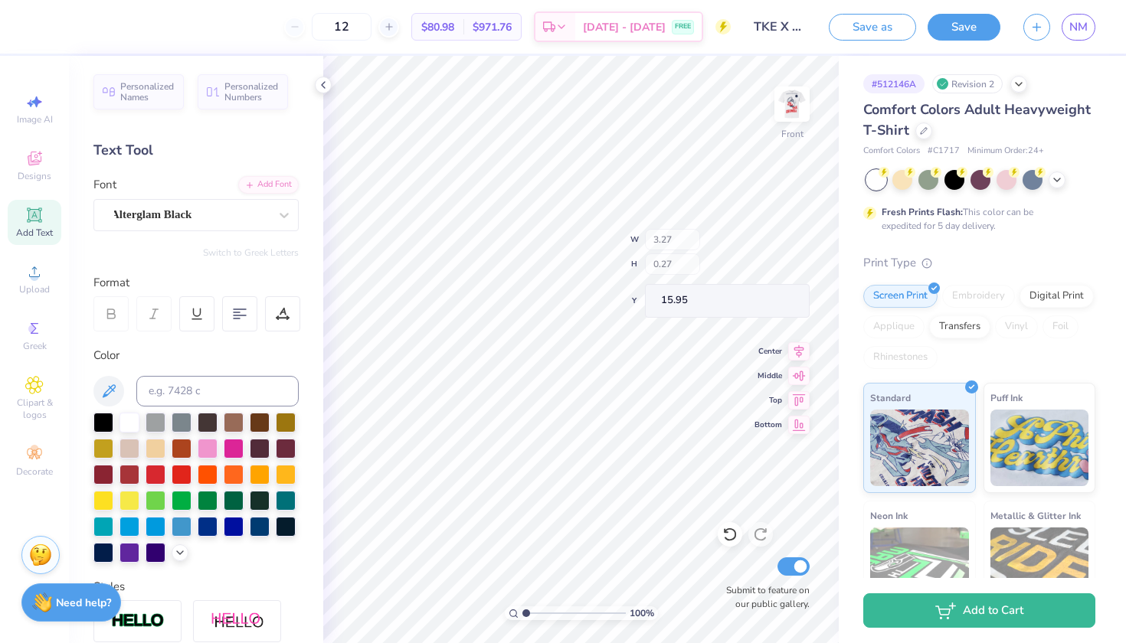
type input "15.43"
click at [783, 114] on img at bounding box center [791, 104] width 61 height 61
click at [793, 108] on img at bounding box center [791, 104] width 61 height 61
click at [796, 108] on img at bounding box center [791, 104] width 61 height 61
click at [793, 96] on img at bounding box center [791, 104] width 61 height 61
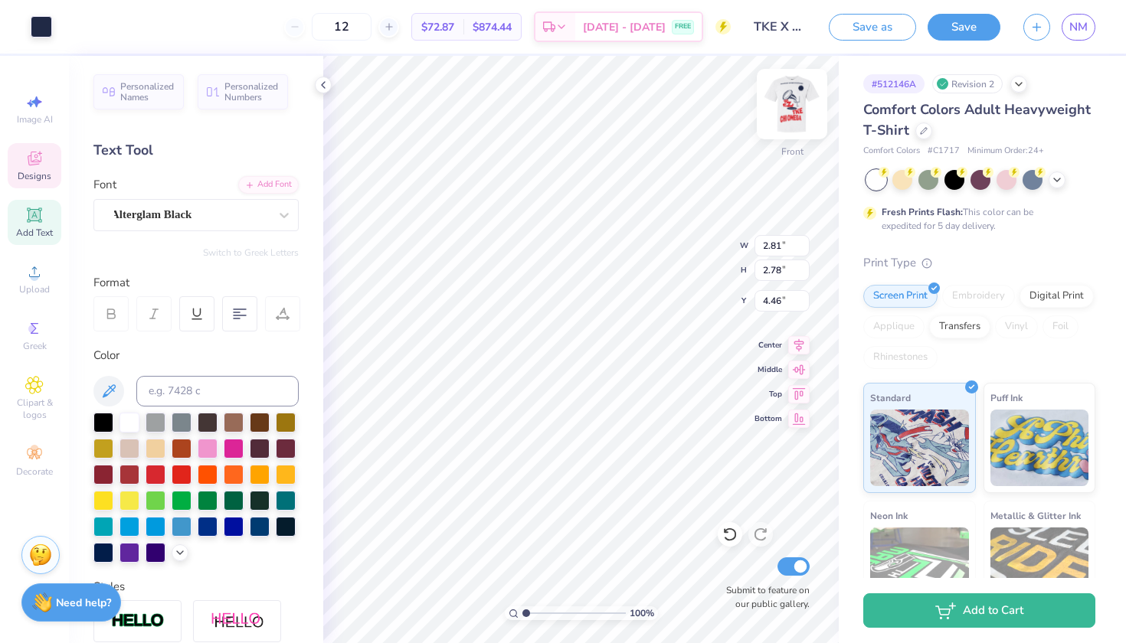
type input "15.21"
type input "3.78"
type input "3.73"
type input "15.47"
type input "5.32"
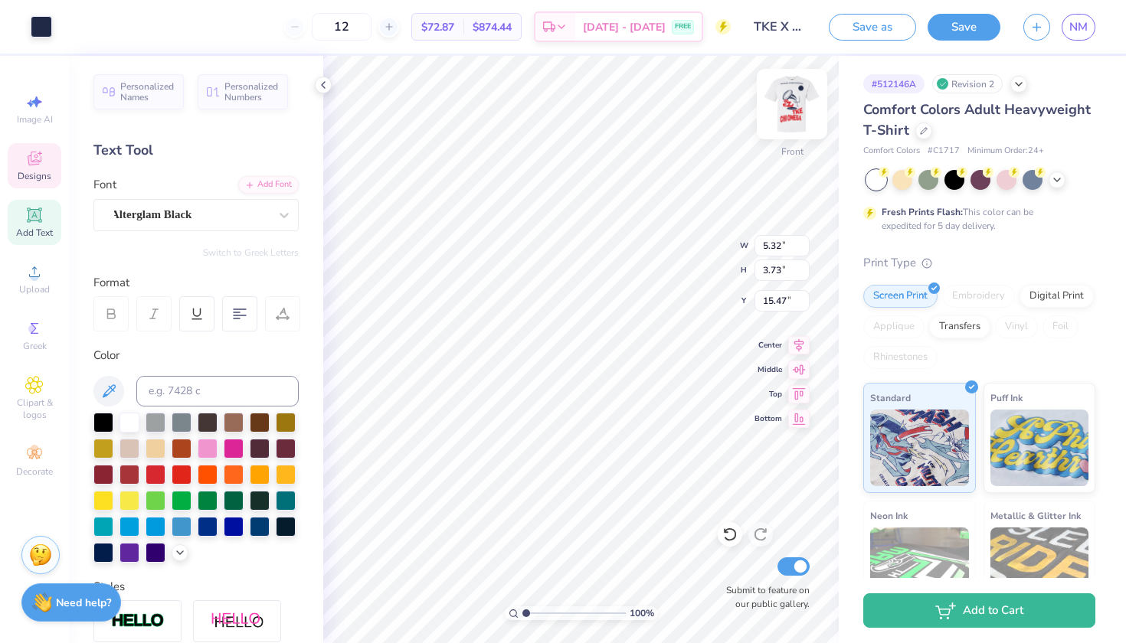
type input "3.33"
type input "15.61"
type input "17.07"
click at [41, 28] on div at bounding box center [41, 25] width 21 height 21
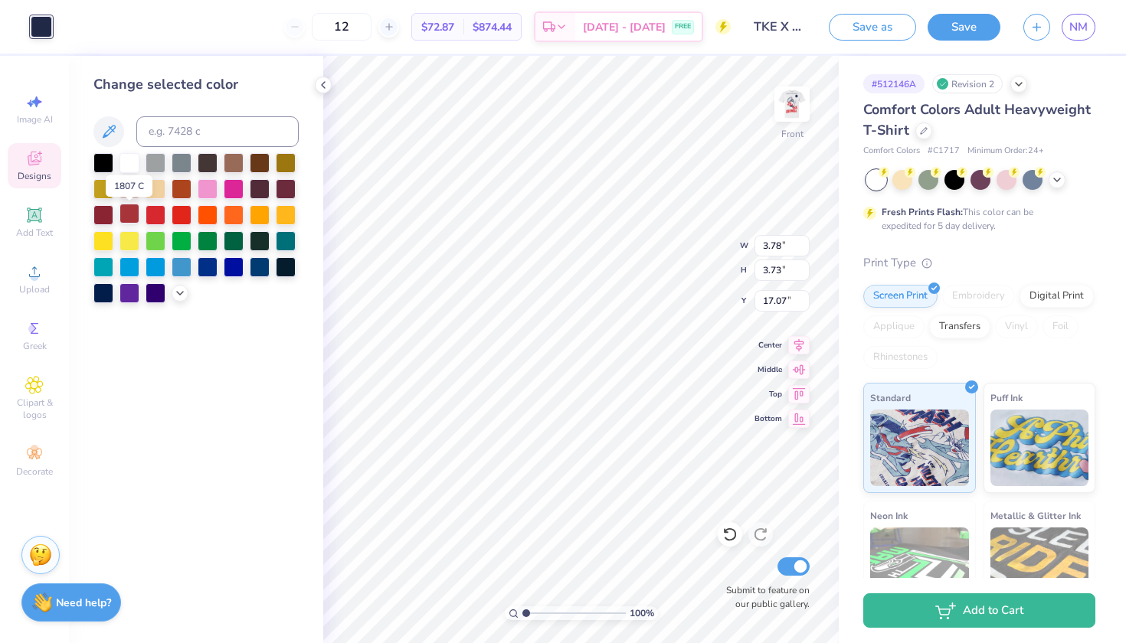
click at [126, 217] on div at bounding box center [129, 214] width 20 height 20
click at [154, 214] on div at bounding box center [156, 214] width 20 height 20
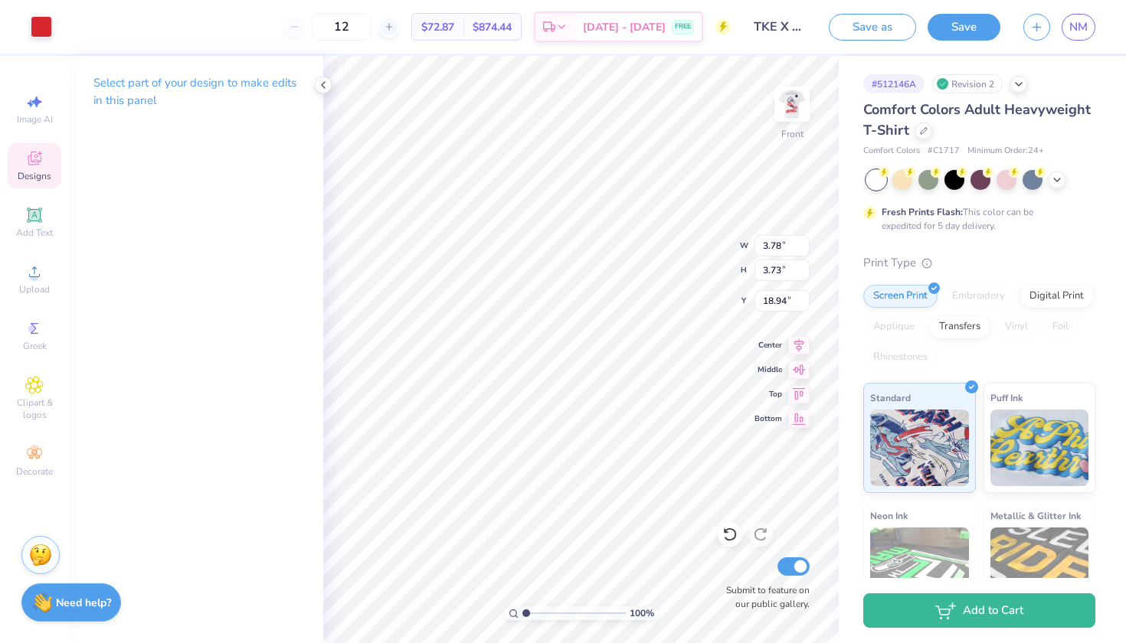
type input "17.47"
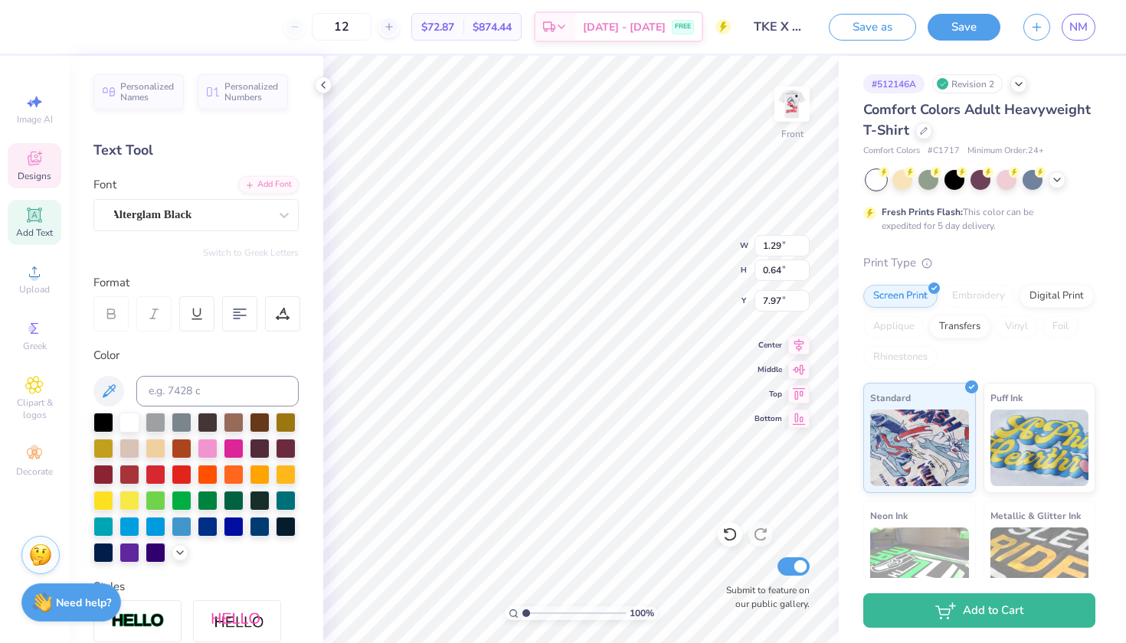
type input "21.20"
type textarea "5"
type textarea "MAKE A WISH"
click at [234, 312] on 378 at bounding box center [237, 312] width 6 height 0
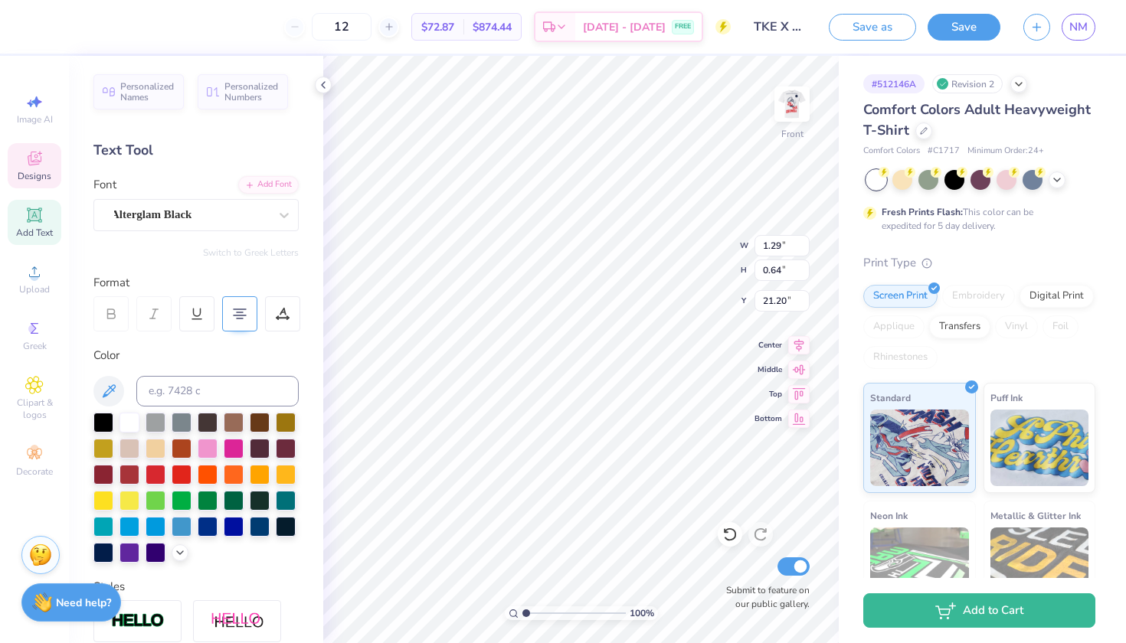
type input "3.78"
type input "3.73"
type input "17.47"
type input "3.28"
type input "2.70"
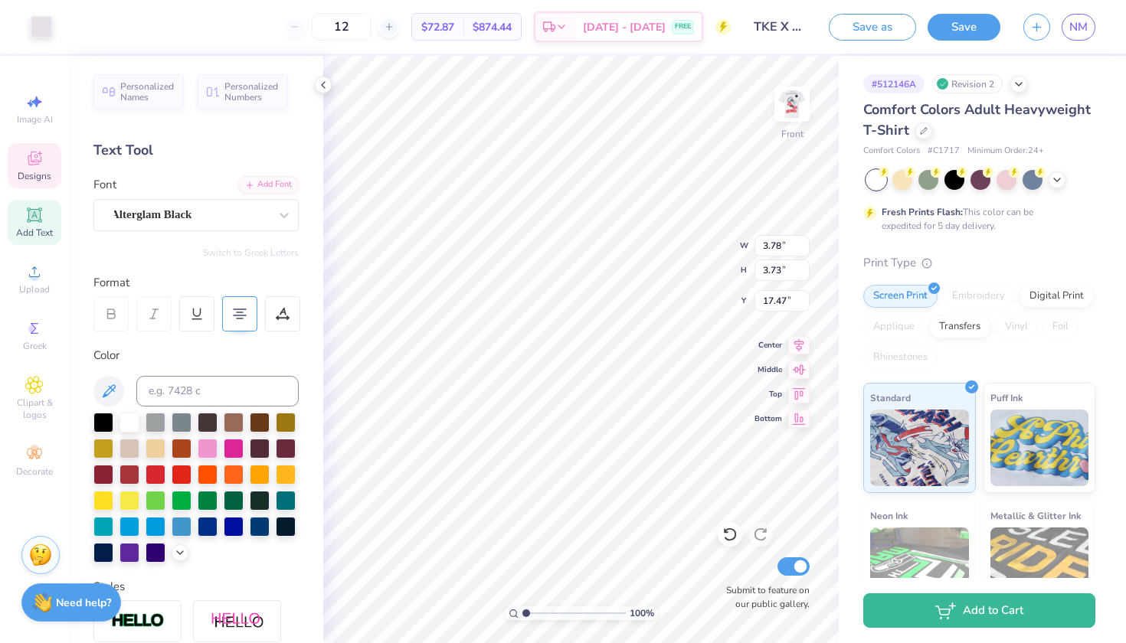
type input "20.17"
type input "2.14"
type input "1.77"
type input "21.10"
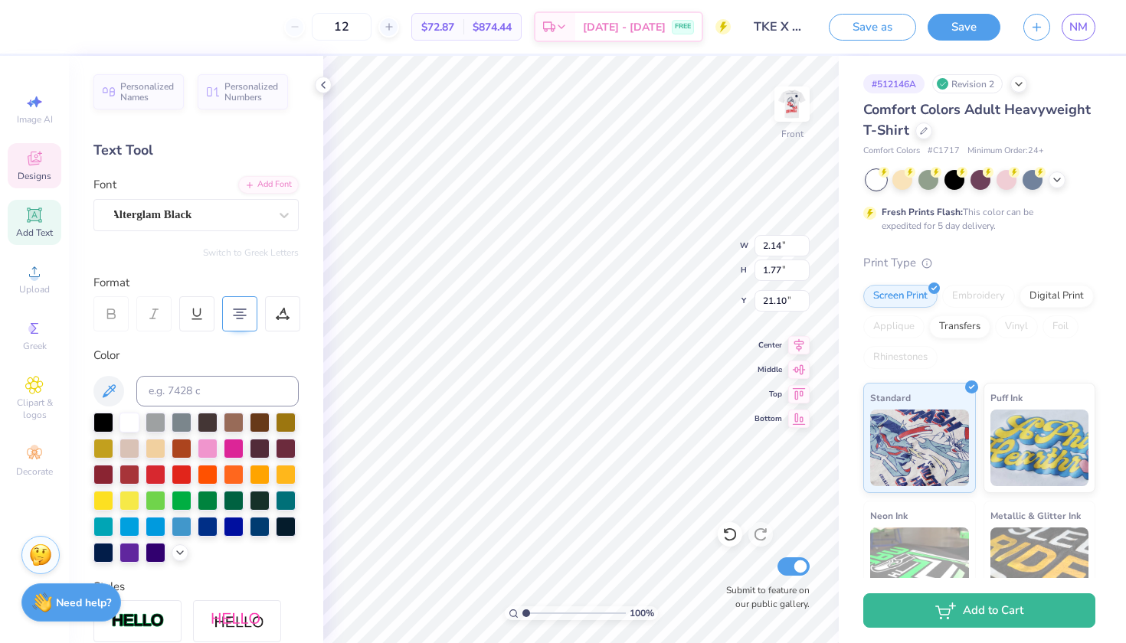
type input "16.59"
type input "22.72"
type textarea "M"
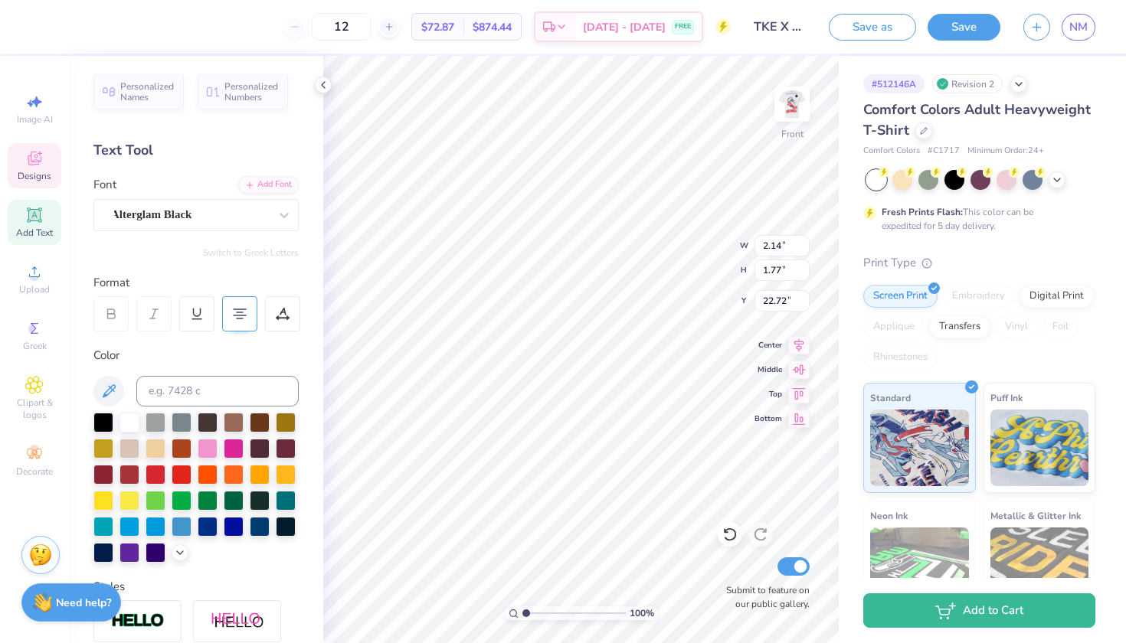
type textarea "ST. JUDES CHILDRENS HOSPITAL"
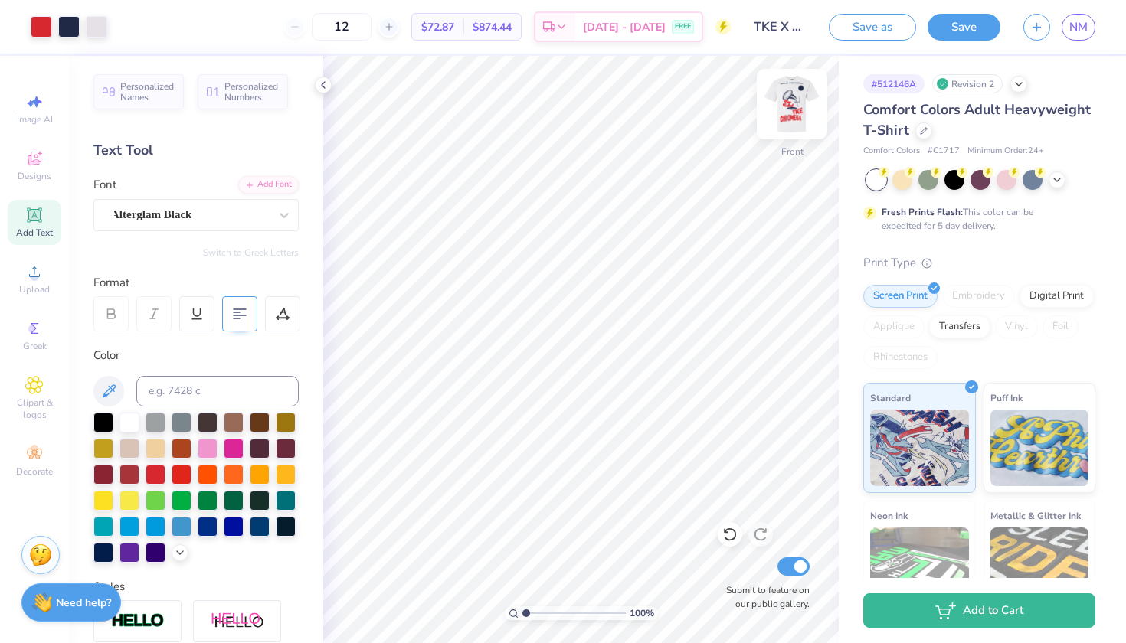
click at [793, 103] on img at bounding box center [791, 104] width 61 height 61
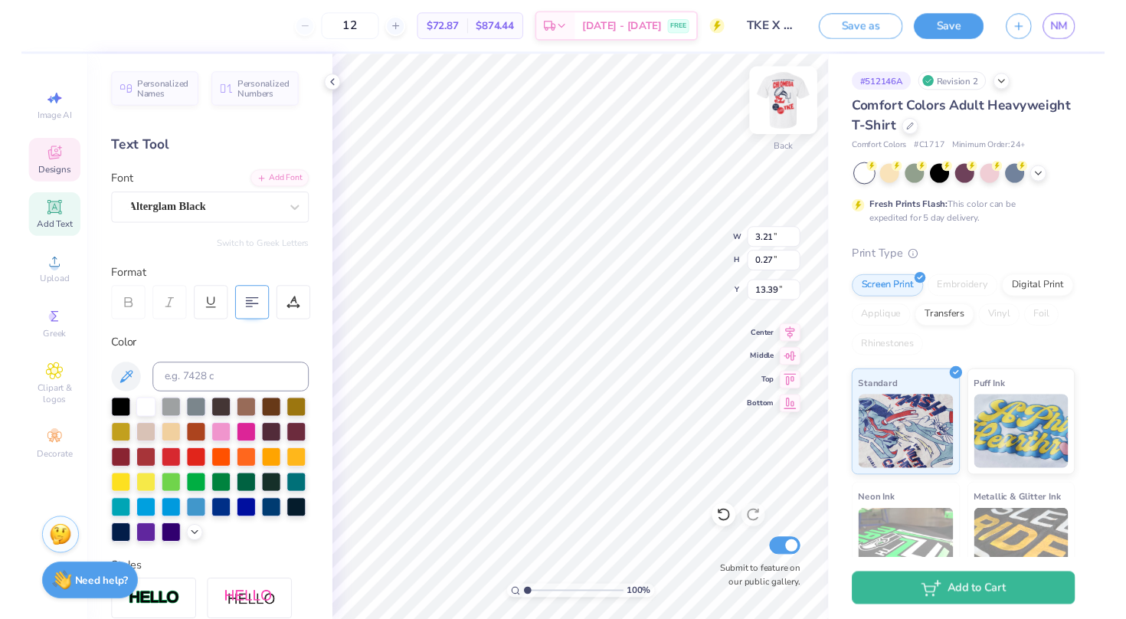
scroll to position [0, 0]
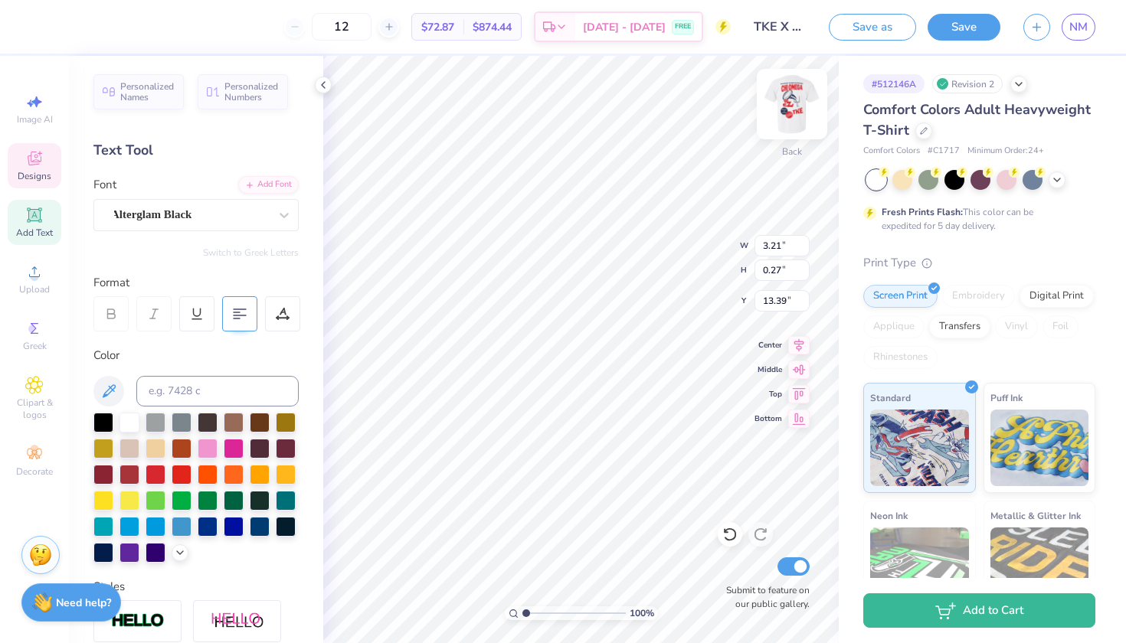
type textarea "M"
type textarea "2025"
type input "4.95"
type input "1.30"
type input "12.88"
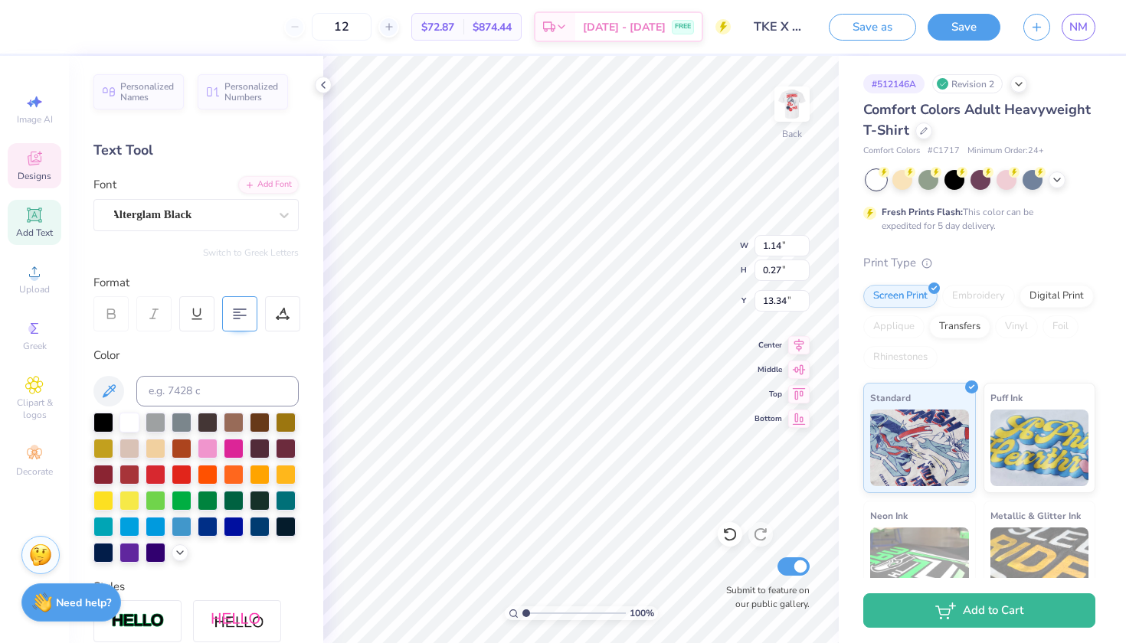
type input "2.27"
type input "0.54"
type input "13.26"
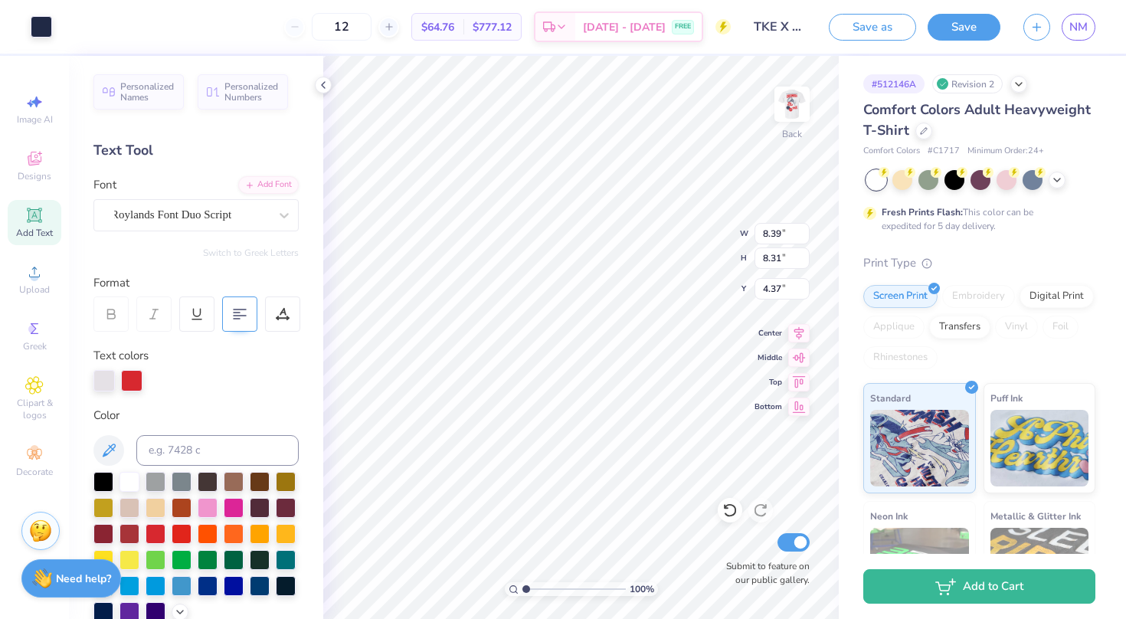
type input "1.60"
type input "0.16"
type input "0.90"
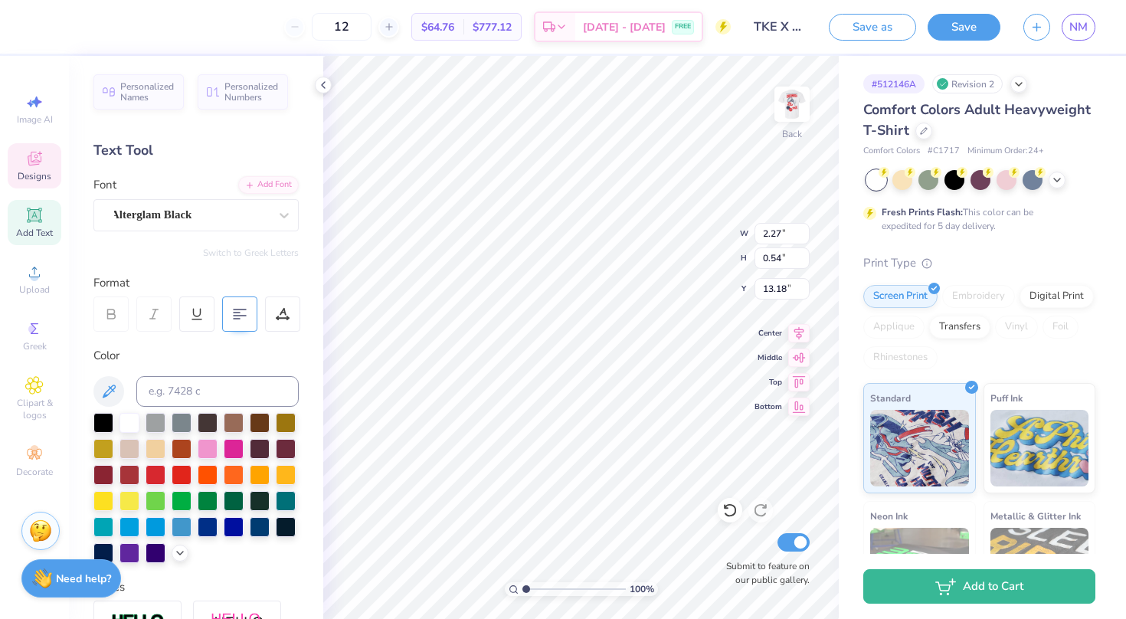
type input "13.26"
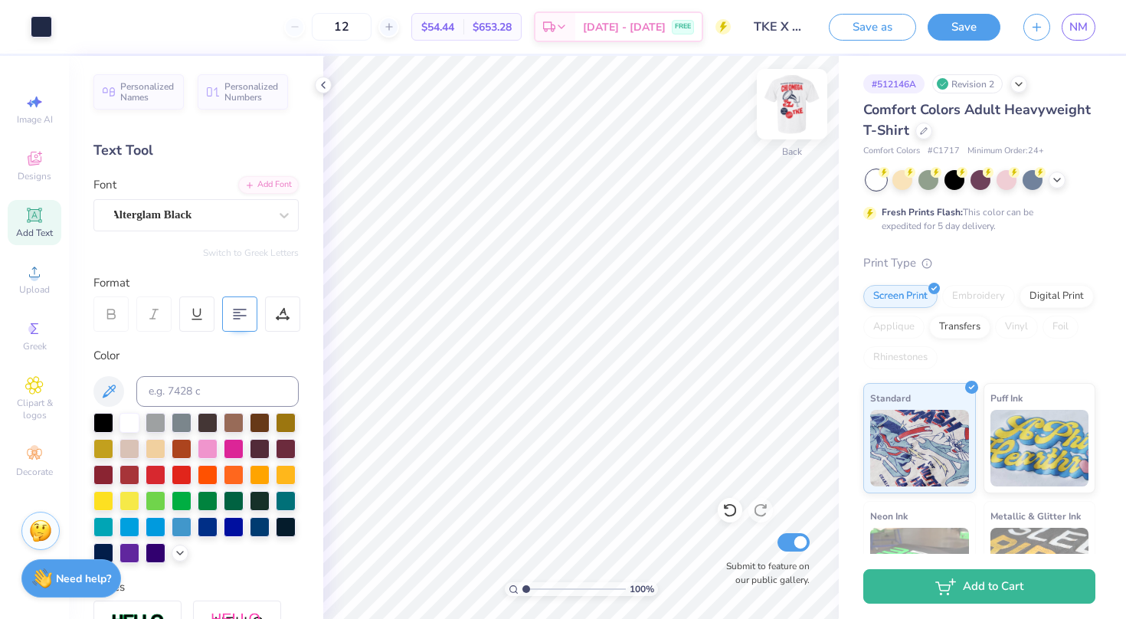
click at [792, 105] on img at bounding box center [791, 104] width 61 height 61
click at [793, 105] on img at bounding box center [791, 104] width 61 height 61
click at [802, 96] on img at bounding box center [791, 104] width 61 height 61
type input "7.31"
click at [728, 512] on icon at bounding box center [729, 509] width 15 height 15
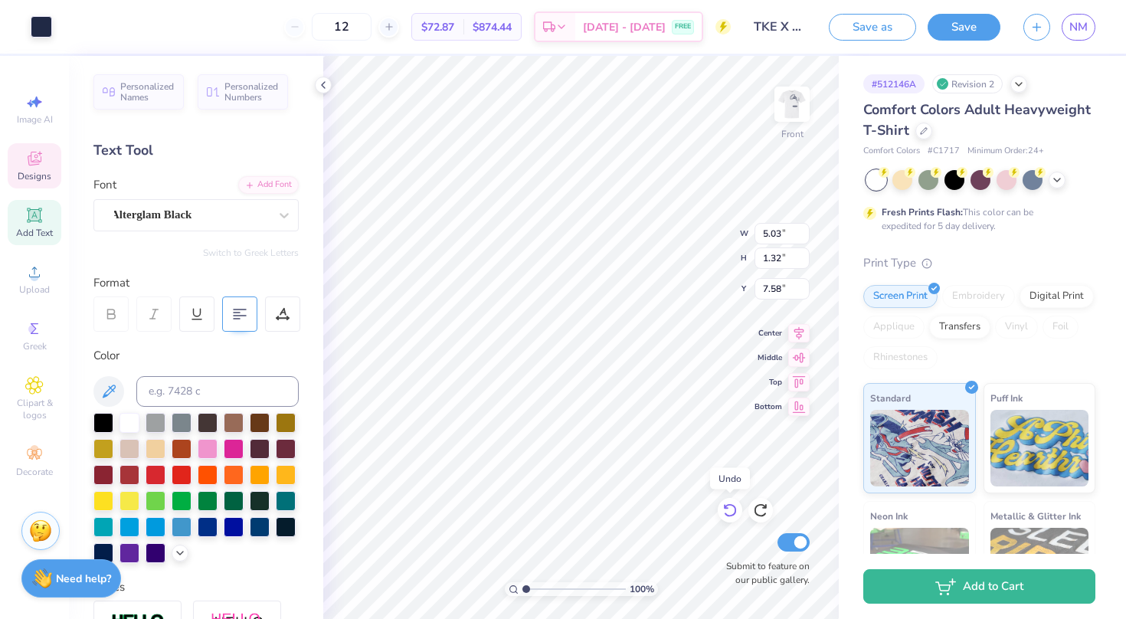
type input "7.31"
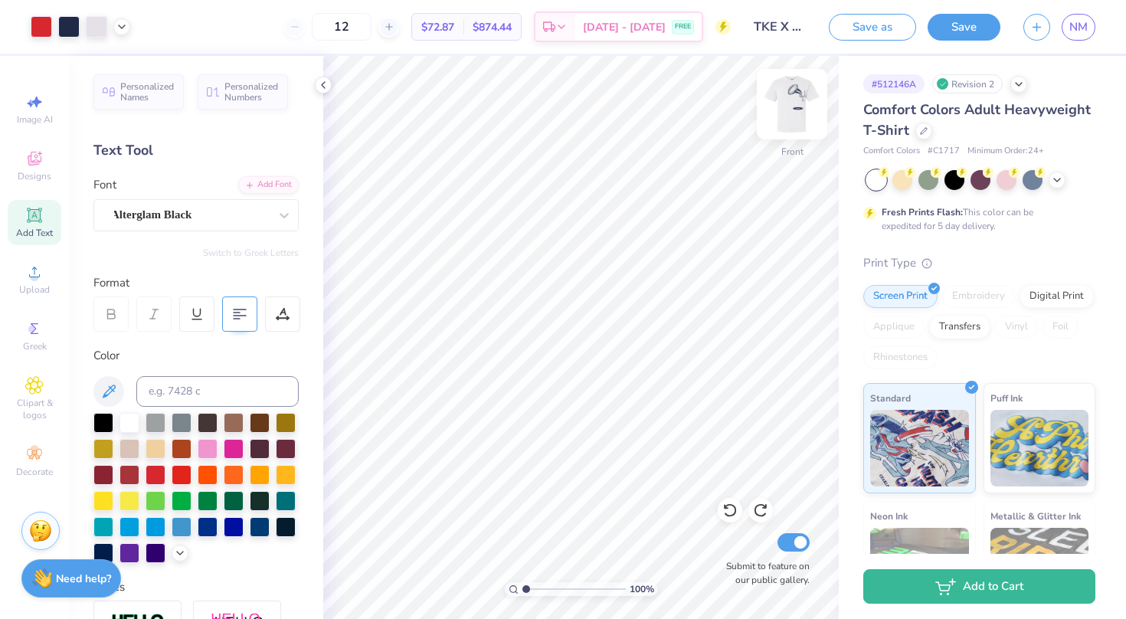
click at [801, 112] on img at bounding box center [791, 104] width 61 height 61
type input "5.22"
type input "5.17"
type input "4.74"
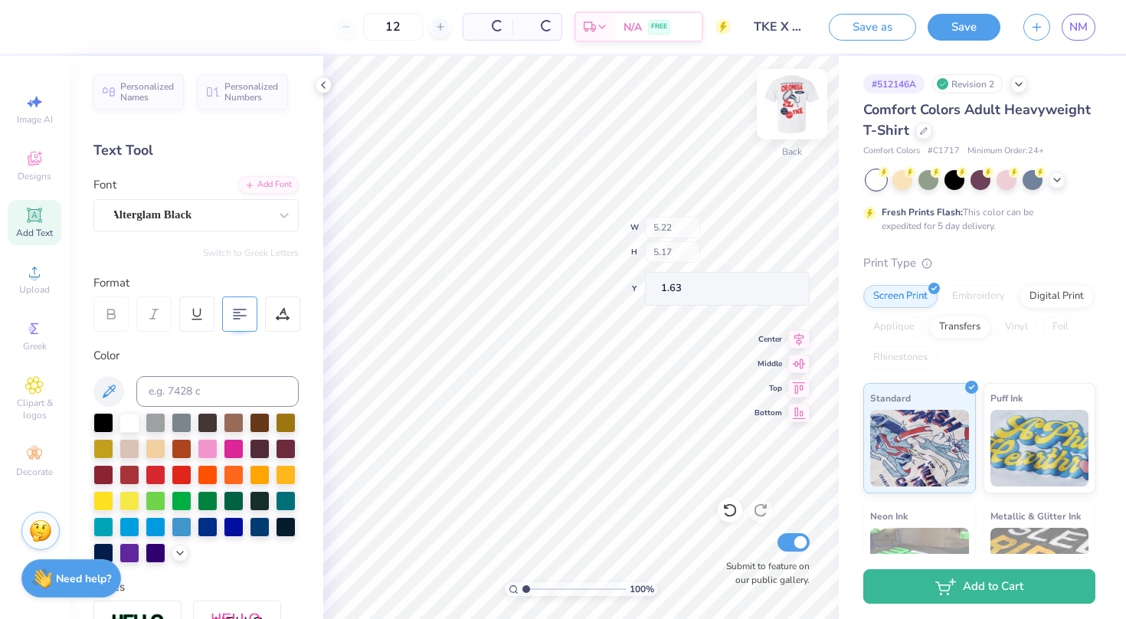
type input "1.63"
click at [792, 106] on img at bounding box center [791, 104] width 61 height 61
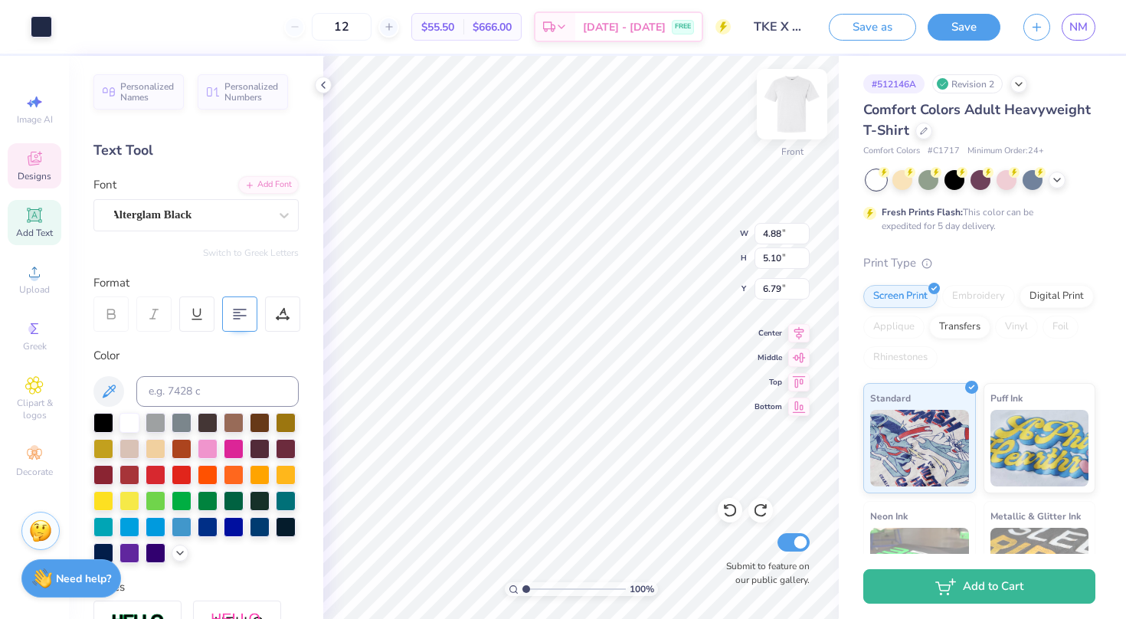
click at [786, 96] on img at bounding box center [791, 104] width 61 height 61
type input "6.22"
type input "3.54"
type input "5.12"
click at [675, 225] on div "100 % Back W 6.22 4.80 " H 3.54 5.02 " Y 5.12 4.37 " Center Middle Top Bottom S…" at bounding box center [580, 337] width 515 height 563
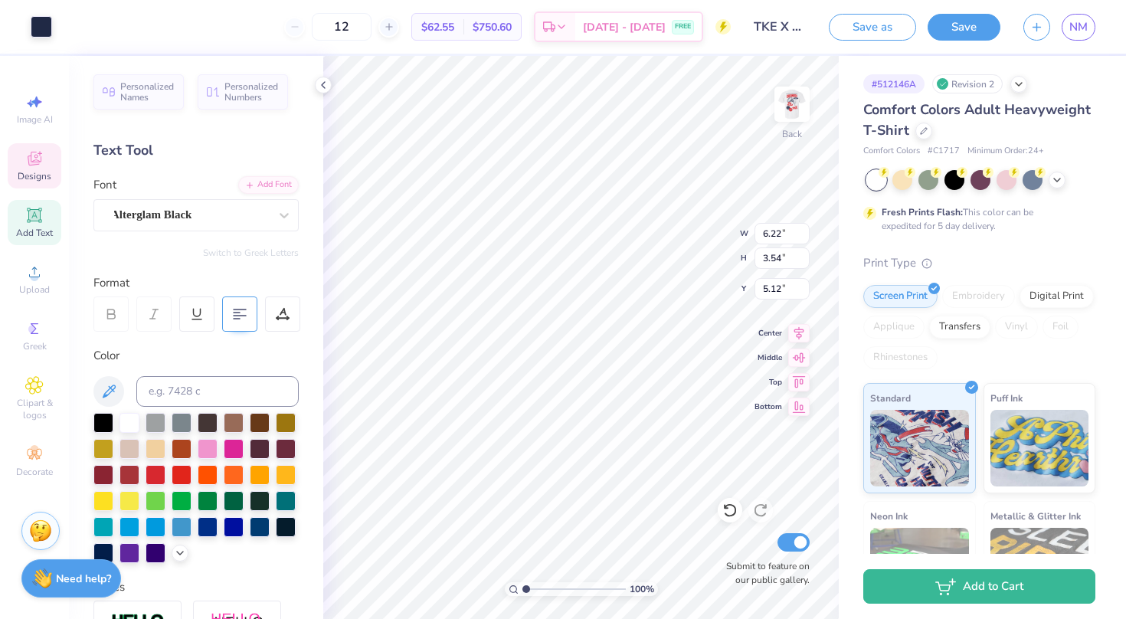
type input "2.06"
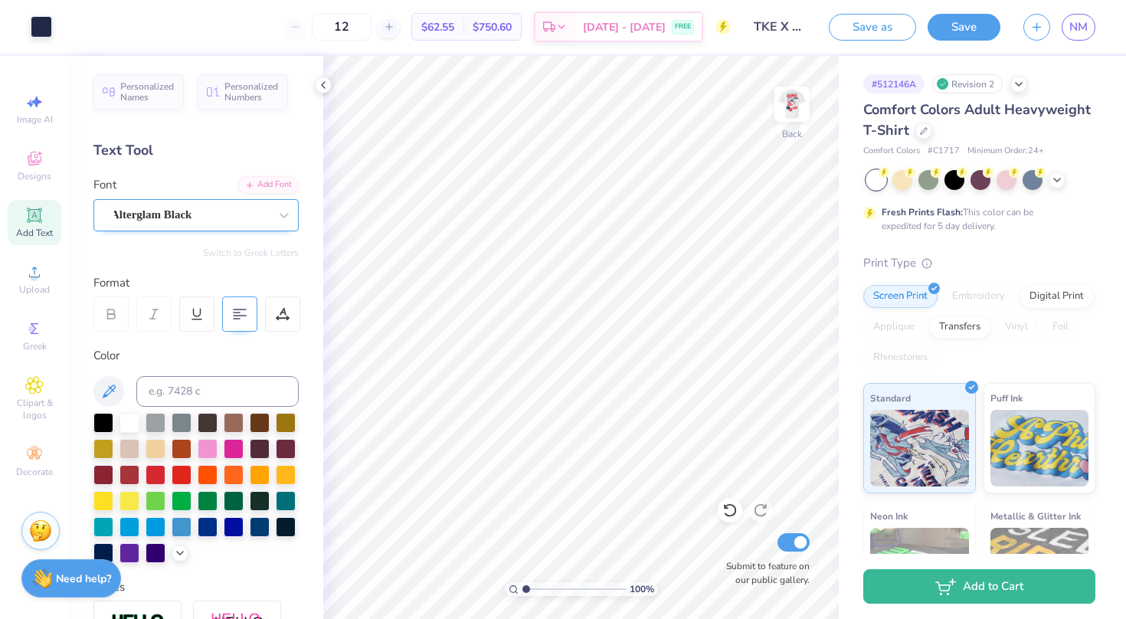
click at [189, 212] on span "Alterglam Black" at bounding box center [151, 215] width 80 height 18
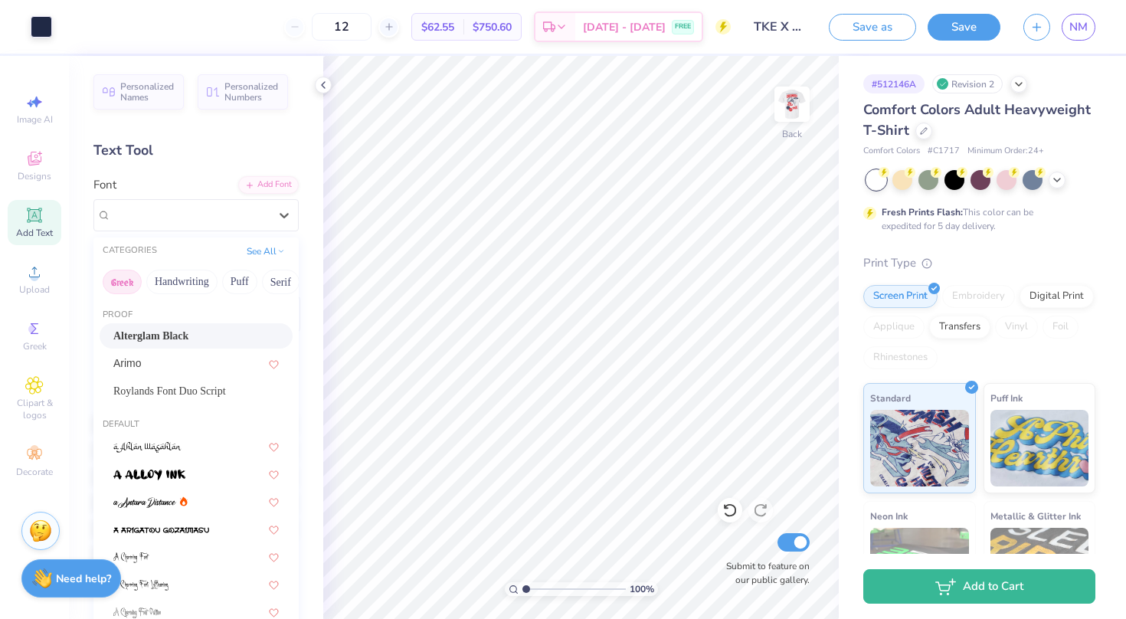
click at [120, 286] on button "Greek" at bounding box center [122, 282] width 39 height 25
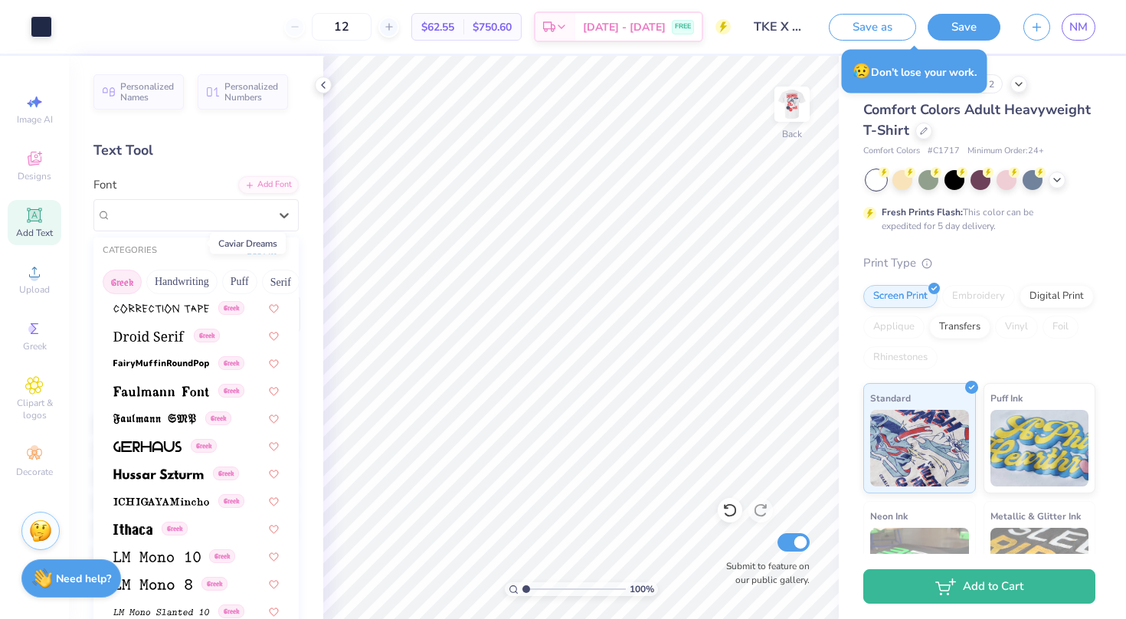
scroll to position [443, 0]
click at [192, 474] on img at bounding box center [158, 472] width 90 height 11
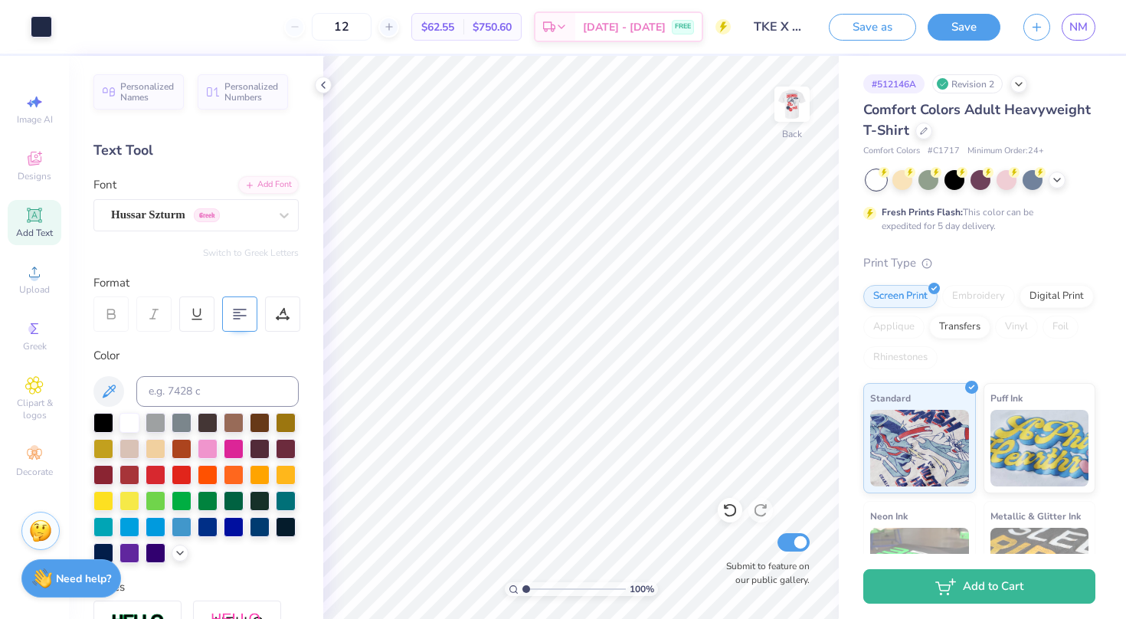
click at [42, 227] on span "Add Text" at bounding box center [34, 233] width 37 height 12
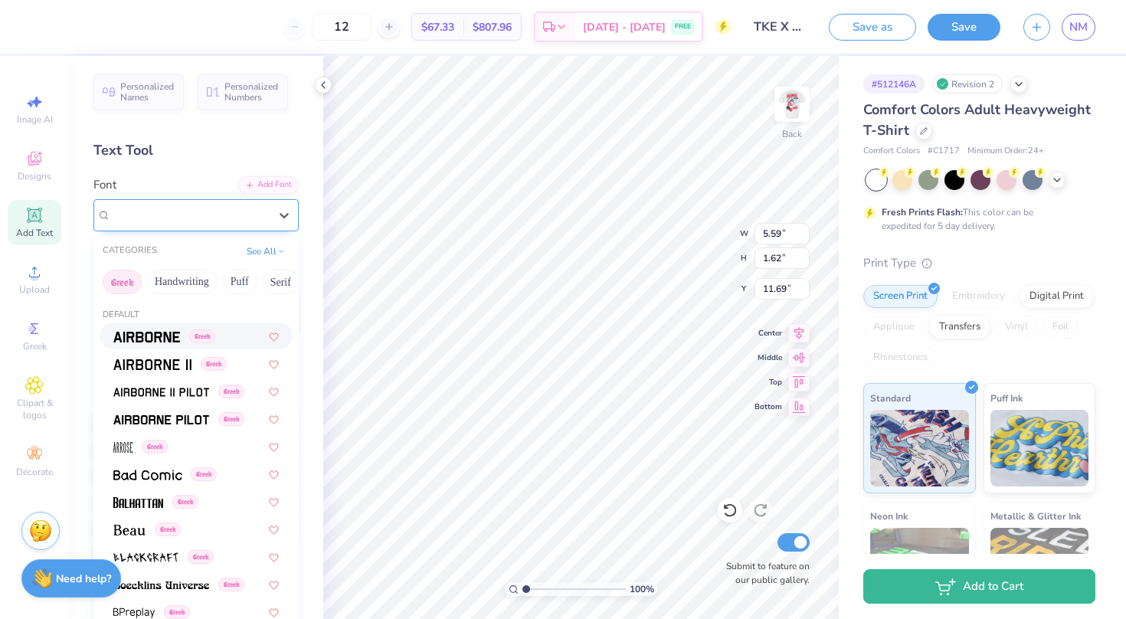
click at [172, 216] on span "Super Dream" at bounding box center [141, 215] width 61 height 18
click at [121, 283] on button "Greek" at bounding box center [122, 282] width 39 height 25
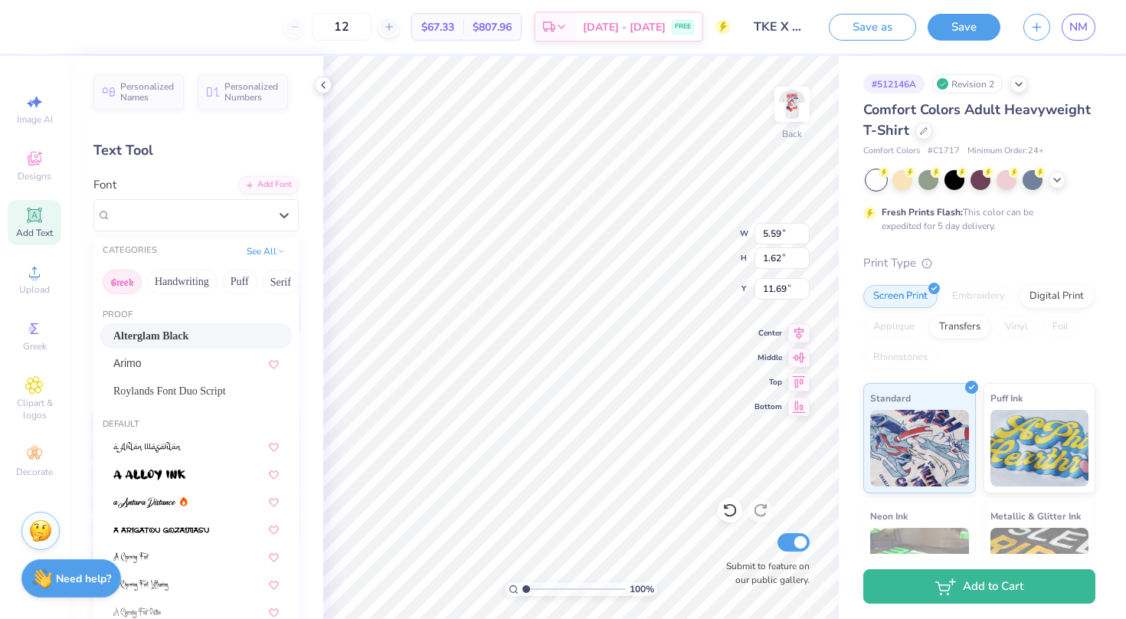
click at [123, 280] on button "Greek" at bounding box center [122, 282] width 39 height 25
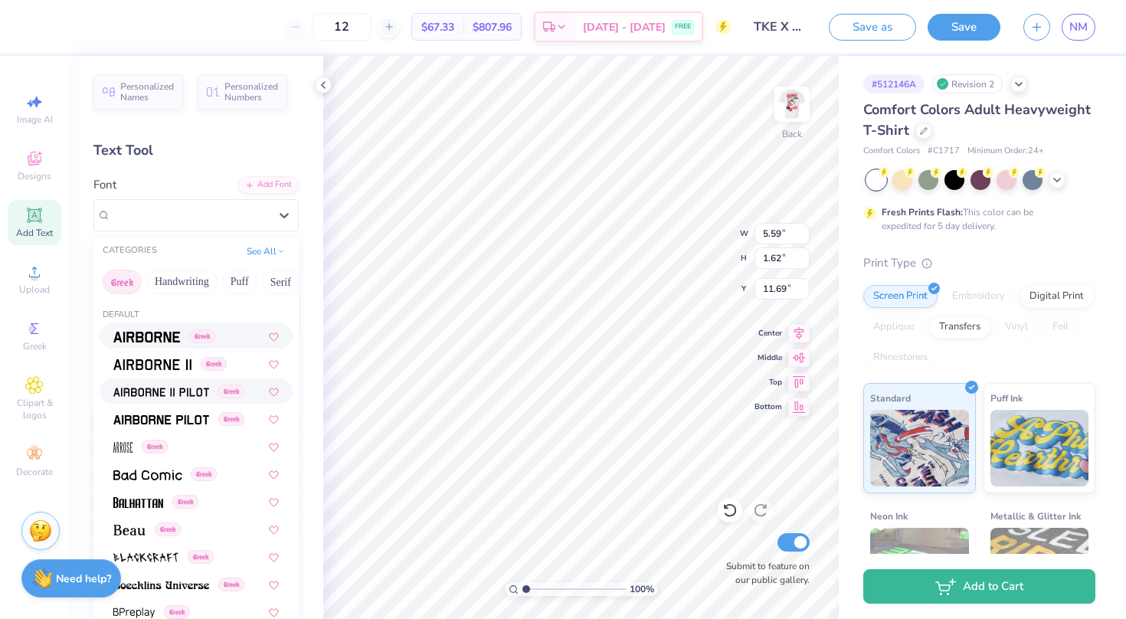
scroll to position [0, 0]
click at [152, 334] on img at bounding box center [146, 337] width 67 height 11
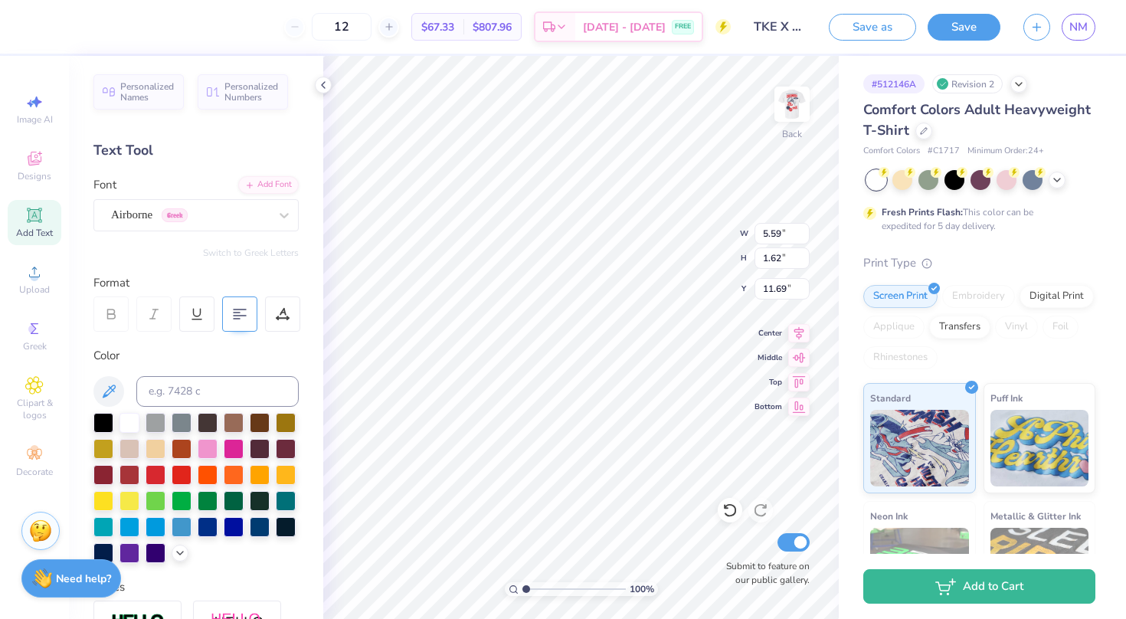
type input "5.35"
type input "1.69"
type input "11.65"
type textarea "T"
click at [241, 252] on button "Switch to Greek Letters" at bounding box center [251, 253] width 96 height 12
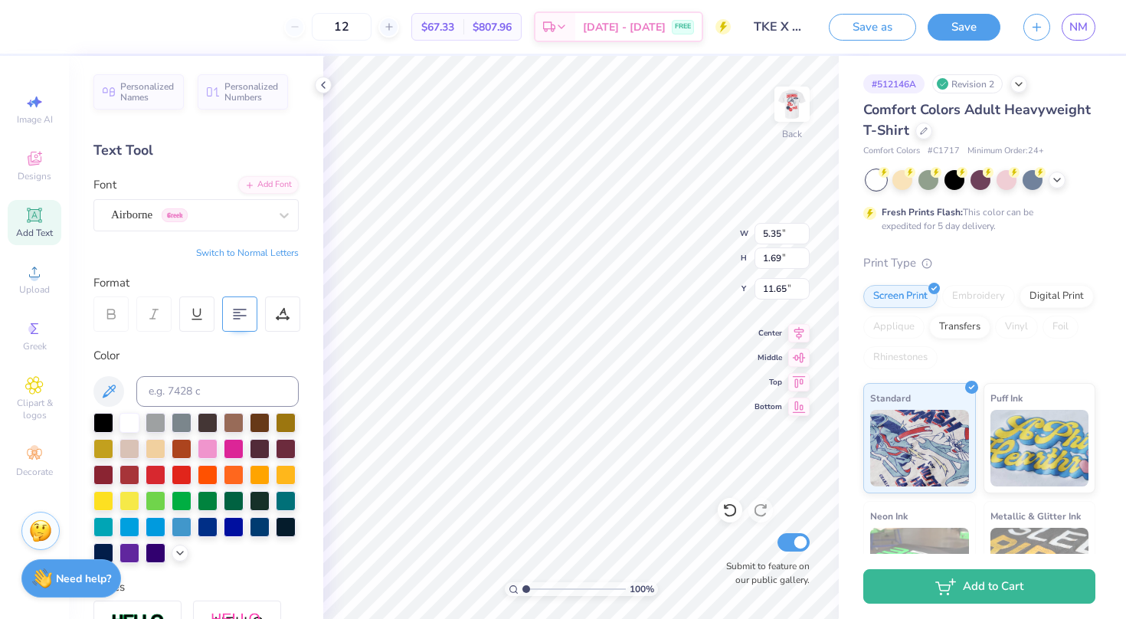
type textarea "χω"
type input "1.19"
type input "0.74"
type input "3.00"
type input "1.60"
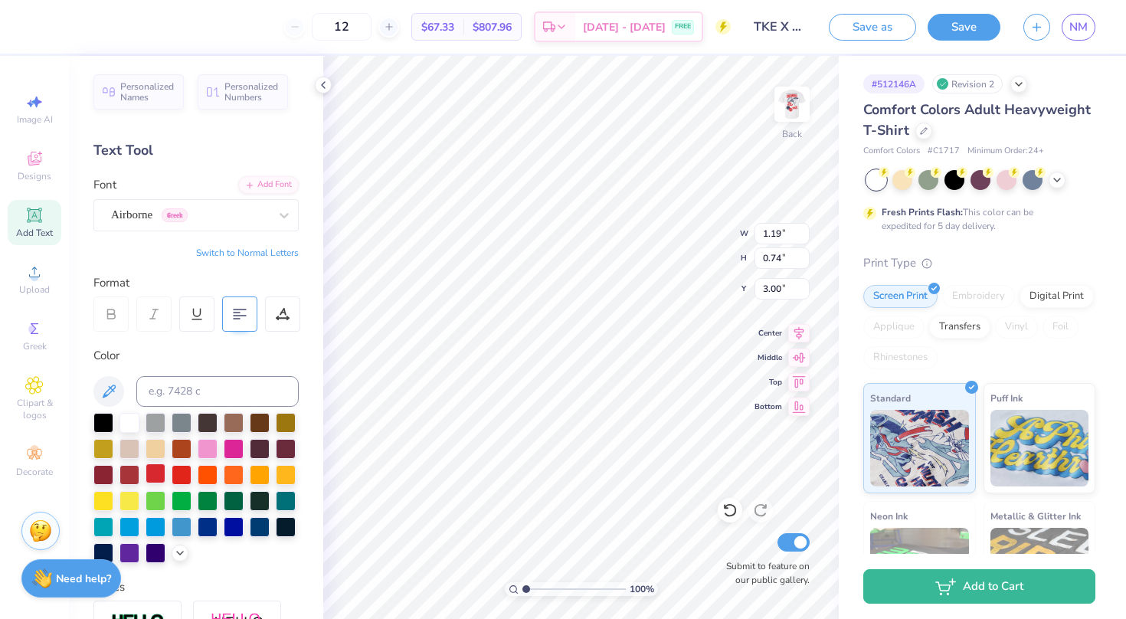
type input "0.99"
click at [155, 481] on div at bounding box center [156, 473] width 20 height 20
type input "8.96"
type textarea "χ"
type textarea "τκε"
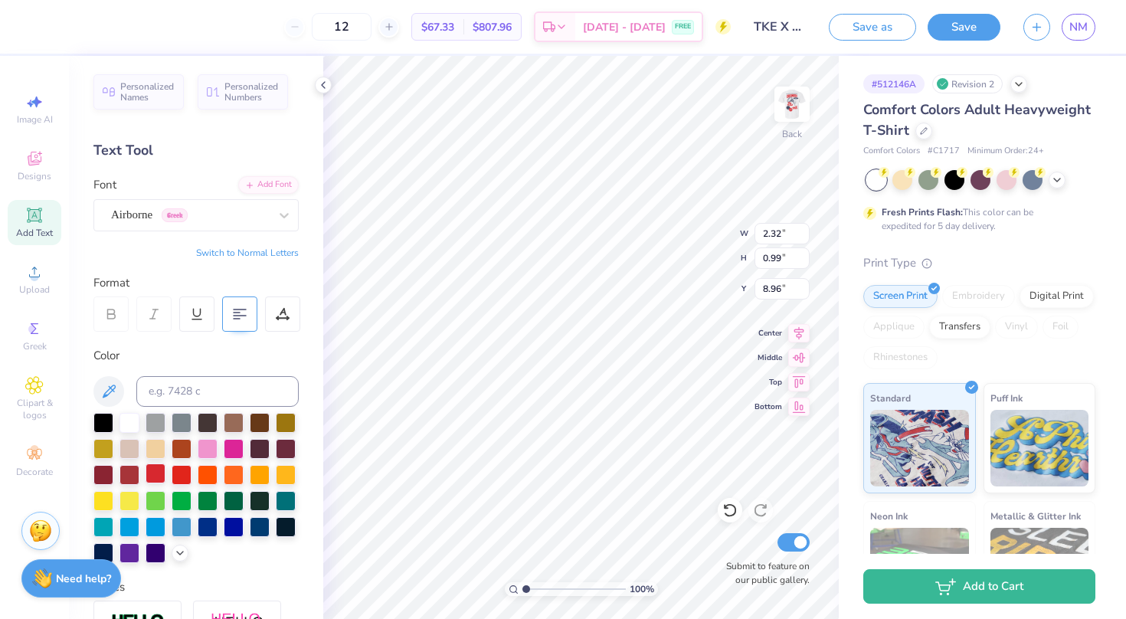
type input "1.60"
type input "0.68"
type input "0.99"
type input "7.97"
type input "0.68"
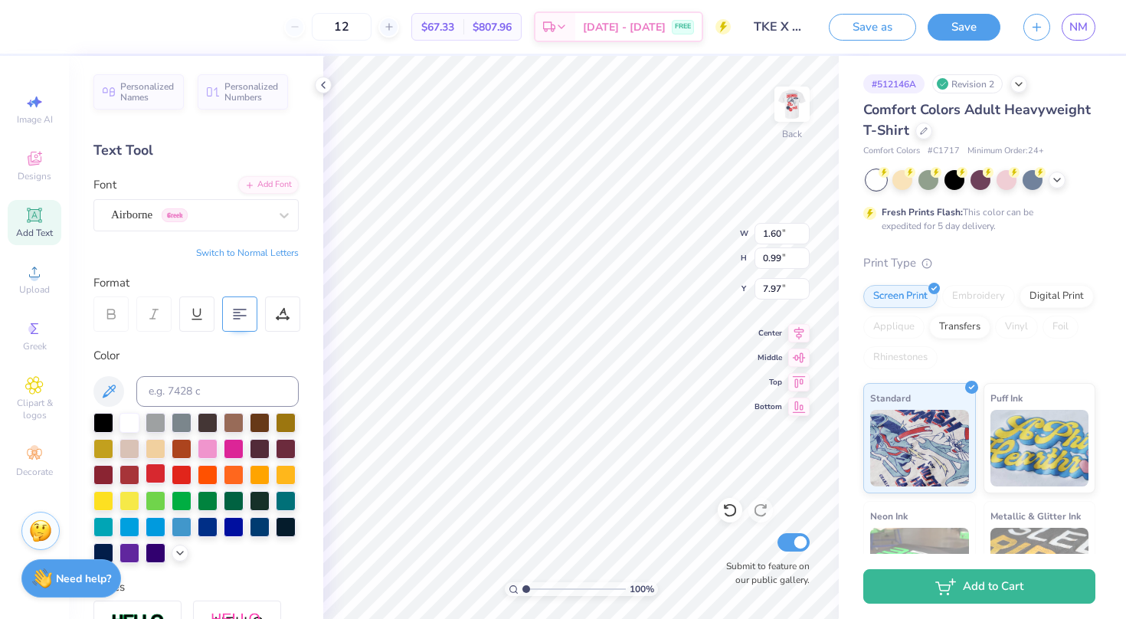
type input "9.58"
type input "1.95"
type input "0.83"
type input "9.43"
click at [786, 106] on img at bounding box center [791, 104] width 61 height 61
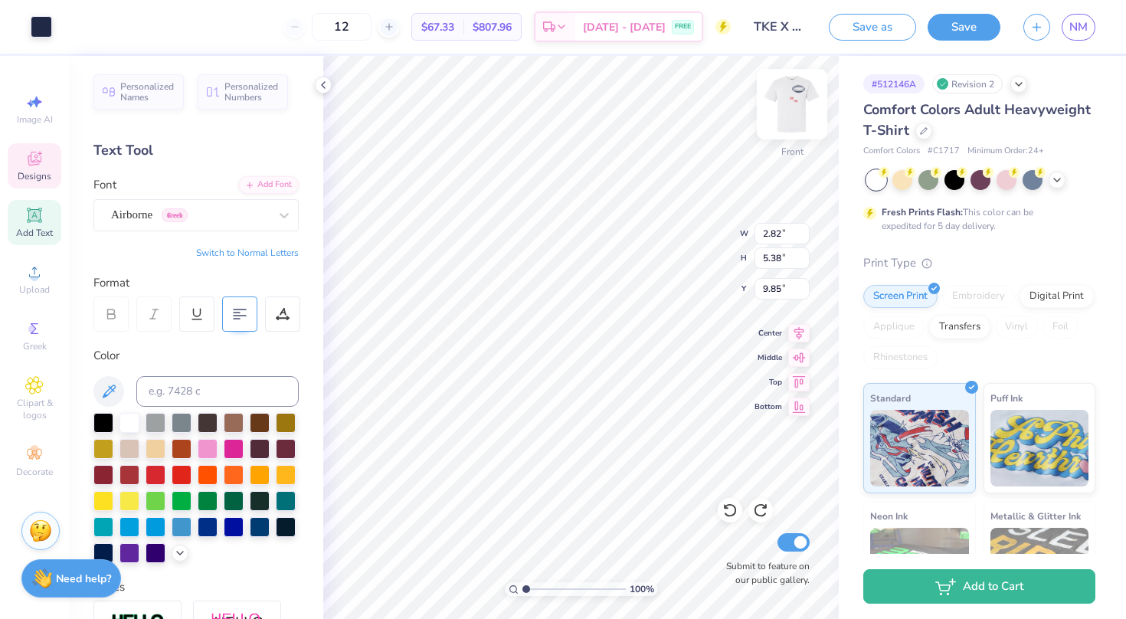
click at [810, 98] on img at bounding box center [791, 104] width 61 height 61
type input "2.46"
type input "4.28"
type input "2.75"
type input "3.37"
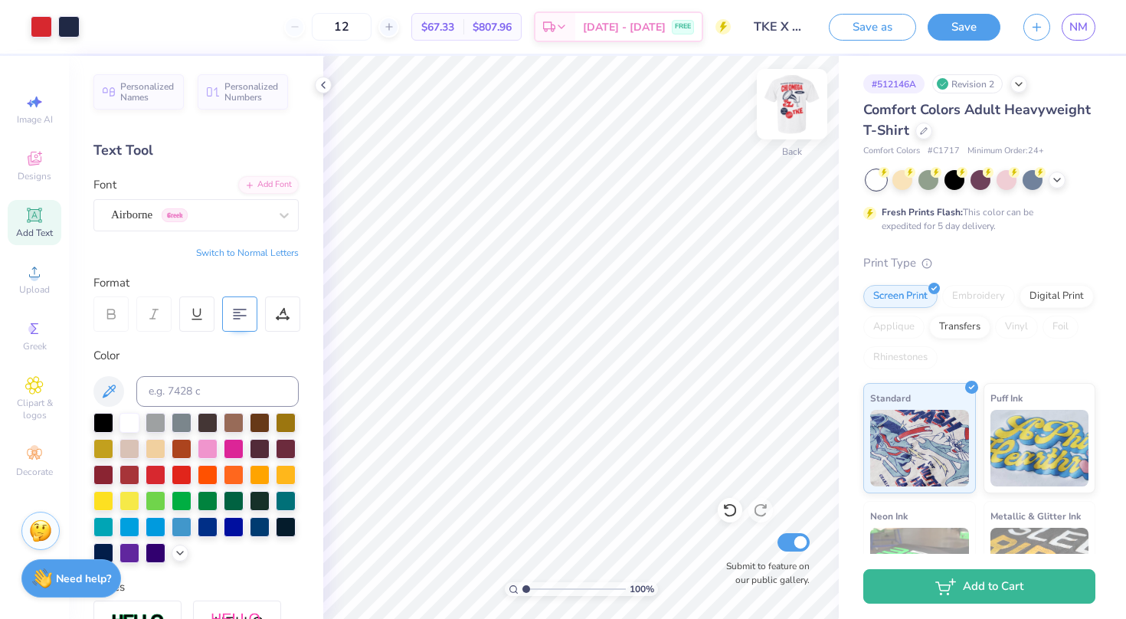
click at [799, 100] on img at bounding box center [791, 104] width 61 height 61
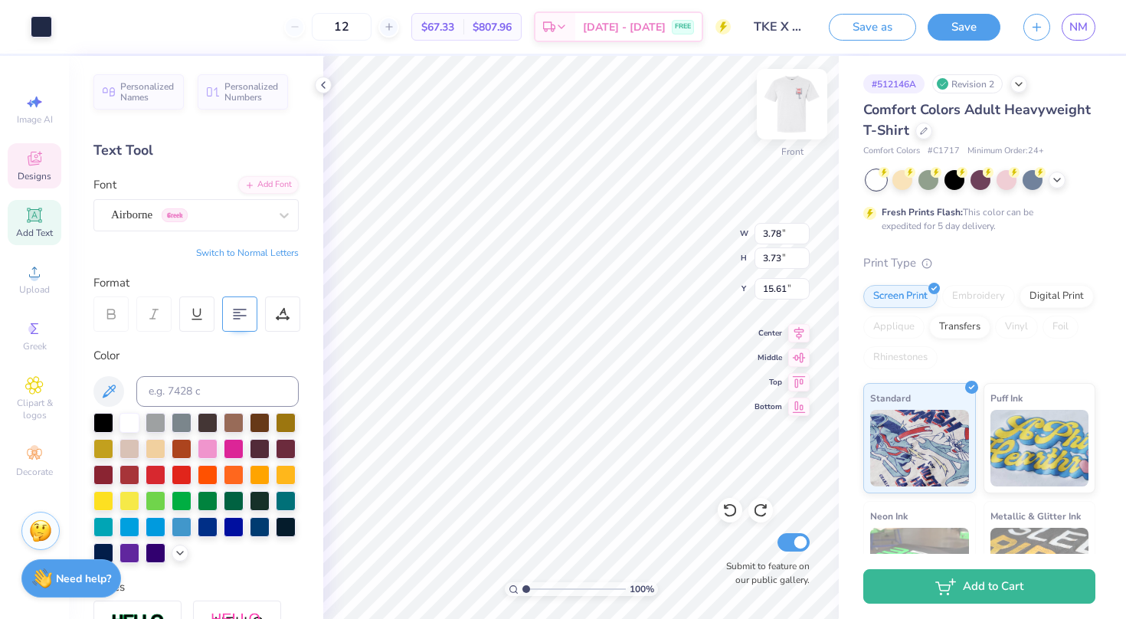
click at [797, 93] on img at bounding box center [791, 104] width 61 height 61
type input "11.60"
type input "2.78"
type input "5.29"
type input "3.37"
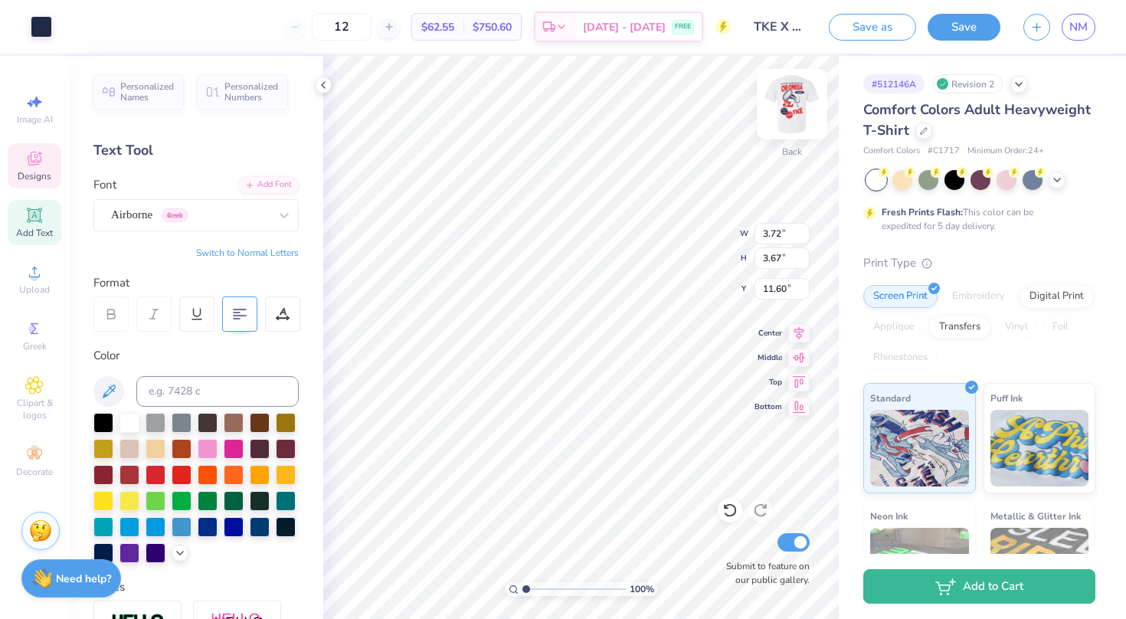
type input "2.37"
type input "3.00"
type input "2.02"
type input "2.64"
type input "2.87"
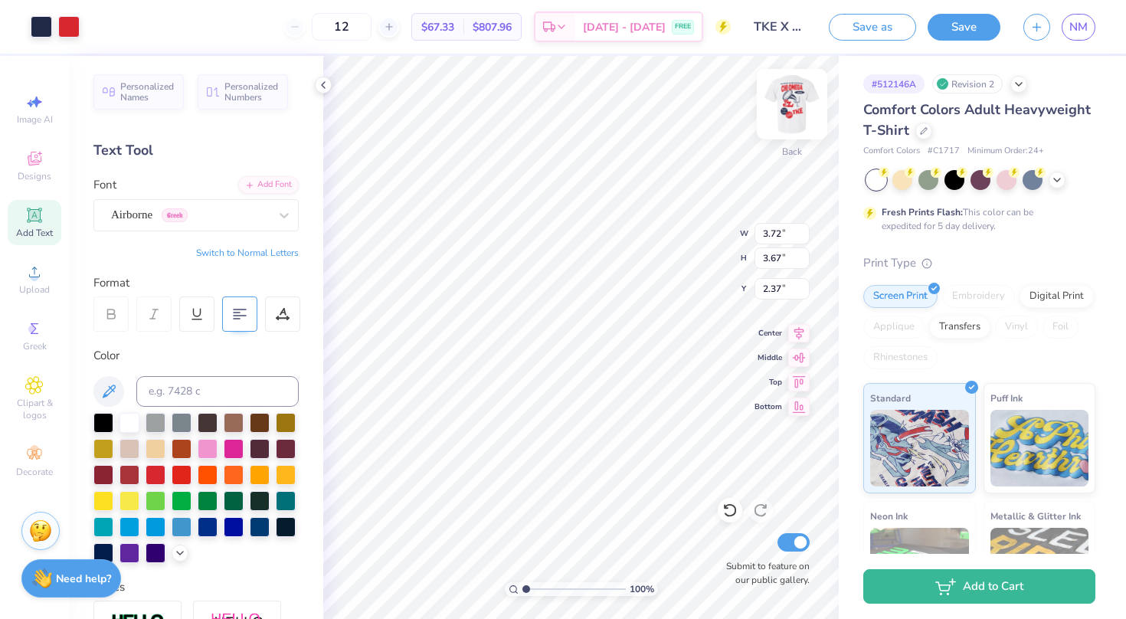
type input "3.00"
click at [794, 106] on img at bounding box center [791, 104] width 61 height 61
click at [797, 98] on img at bounding box center [791, 104] width 61 height 61
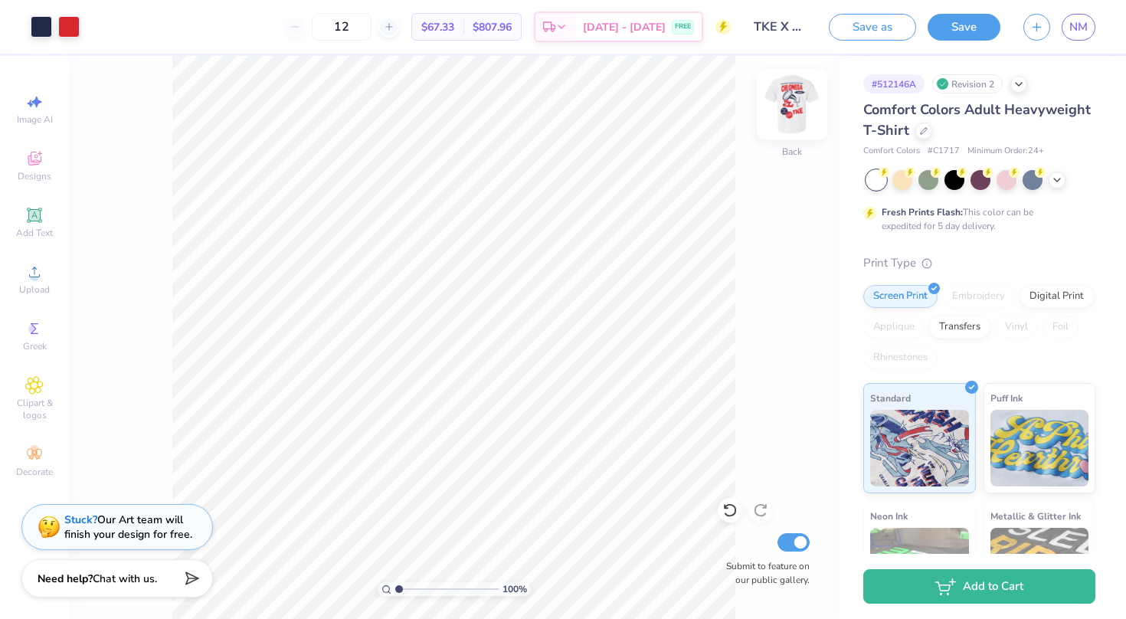
click at [796, 111] on img at bounding box center [791, 104] width 61 height 61
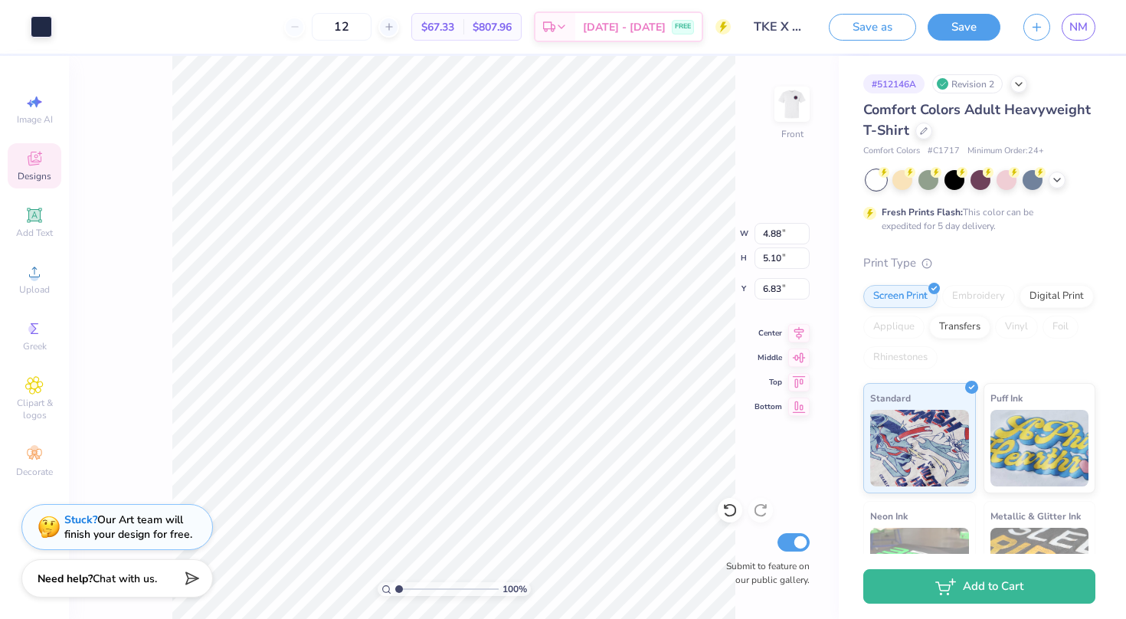
type input "6.83"
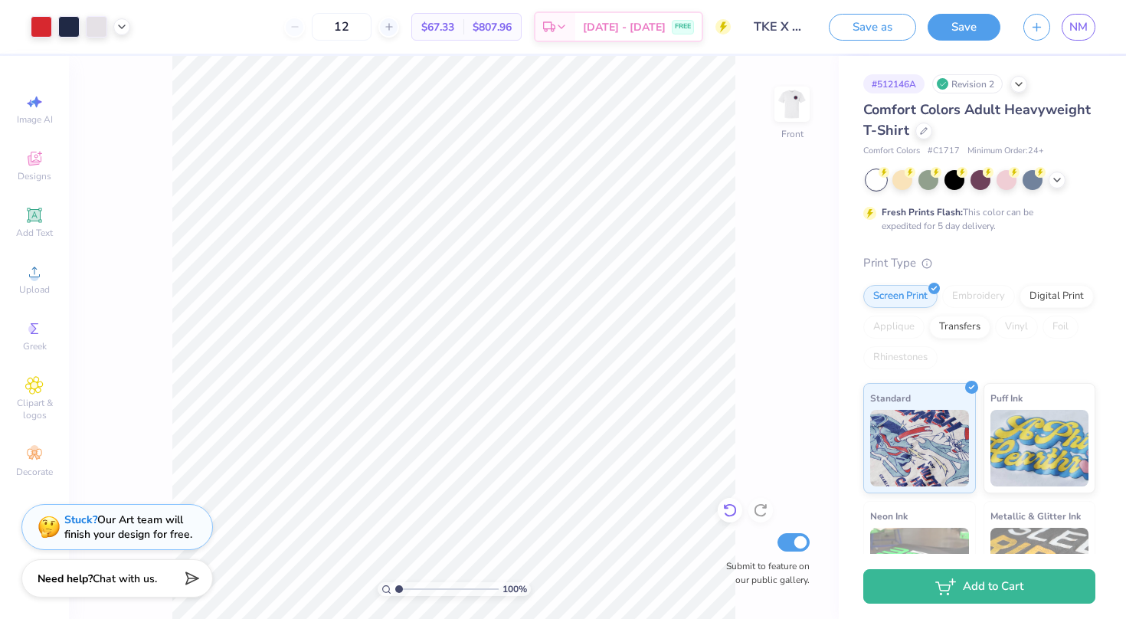
click at [730, 508] on icon at bounding box center [729, 509] width 15 height 15
click at [790, 116] on img at bounding box center [791, 104] width 61 height 61
click at [804, 102] on img at bounding box center [791, 104] width 61 height 61
click at [798, 119] on img at bounding box center [791, 104] width 61 height 61
click at [891, 28] on button "Save as" at bounding box center [872, 24] width 87 height 27
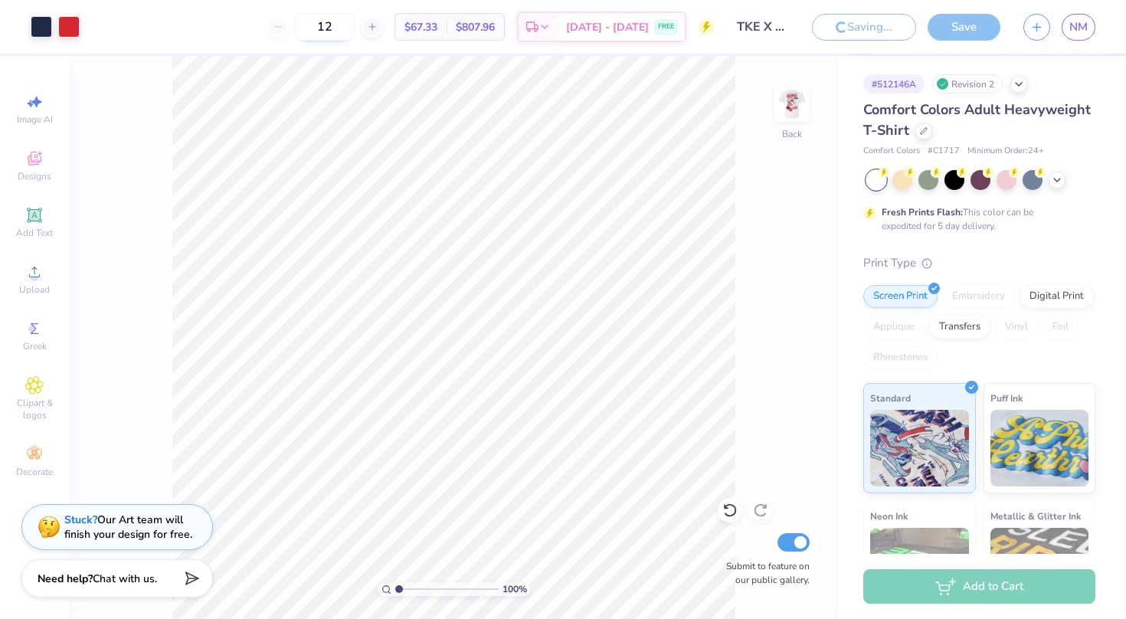
click at [355, 27] on input "12" at bounding box center [325, 27] width 60 height 28
click at [355, 25] on input "12" at bounding box center [325, 27] width 60 height 28
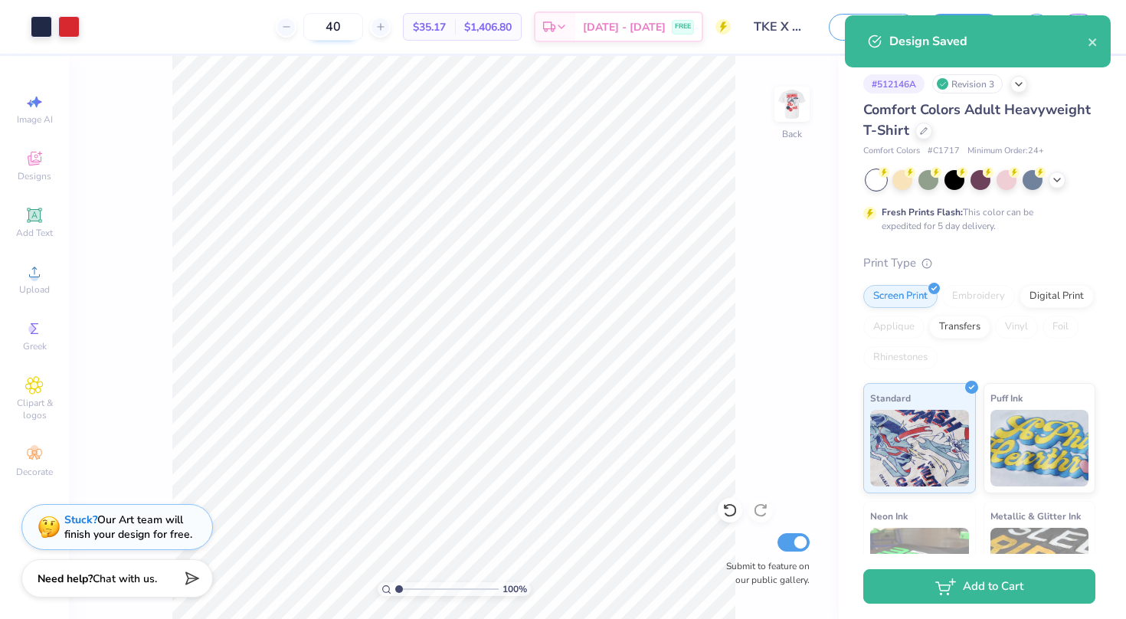
type input "4"
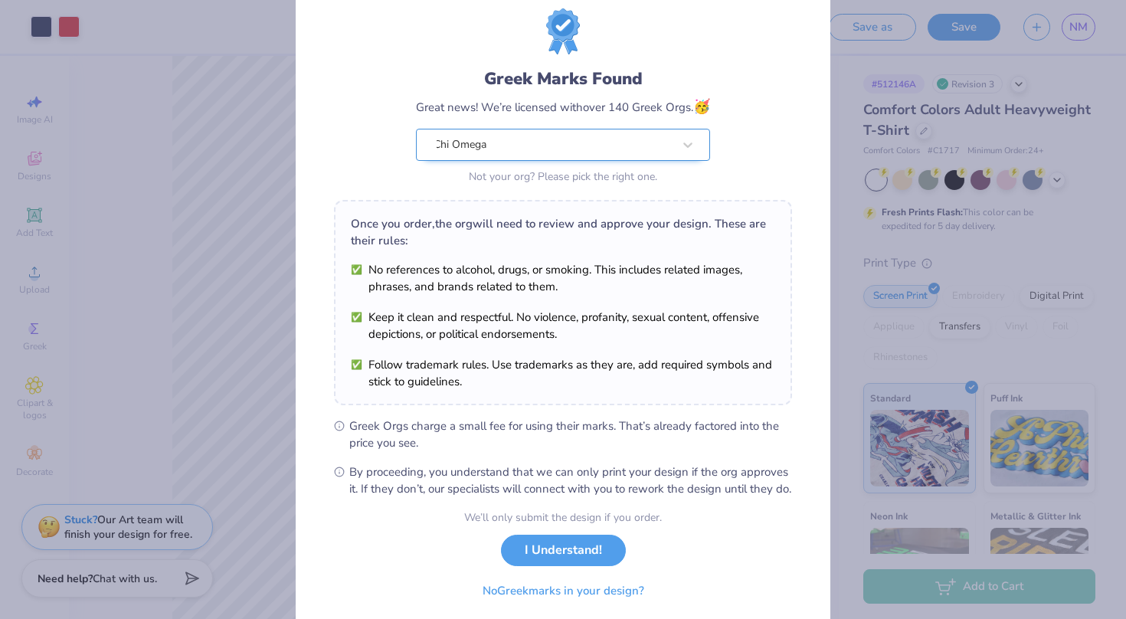
scroll to position [53, 0]
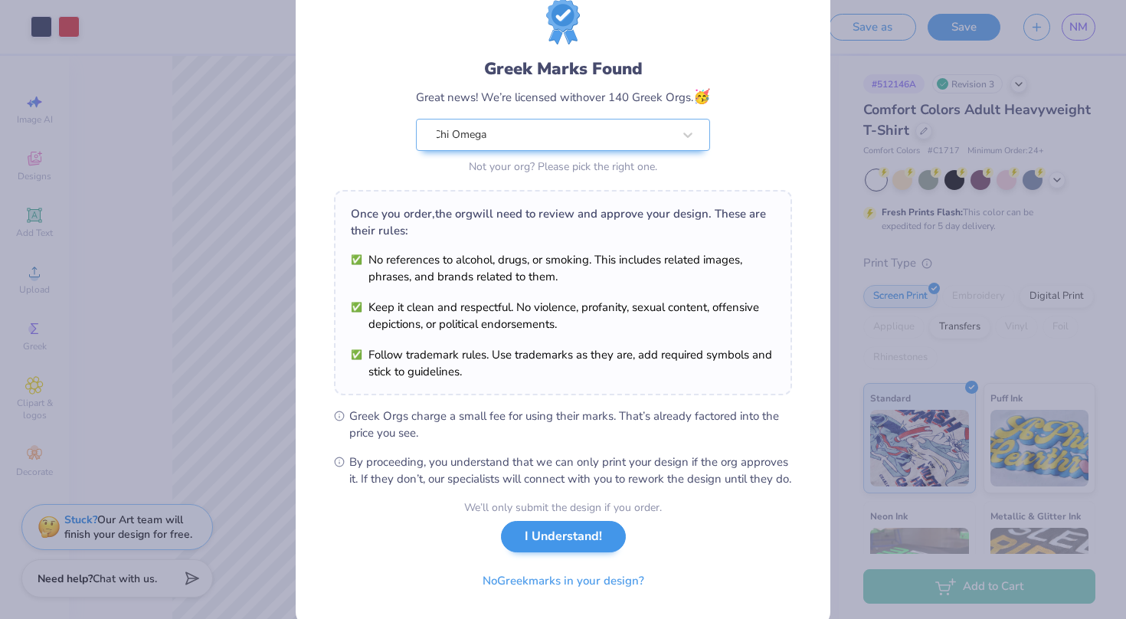
click at [561, 552] on button "I Understand!" at bounding box center [563, 536] width 125 height 31
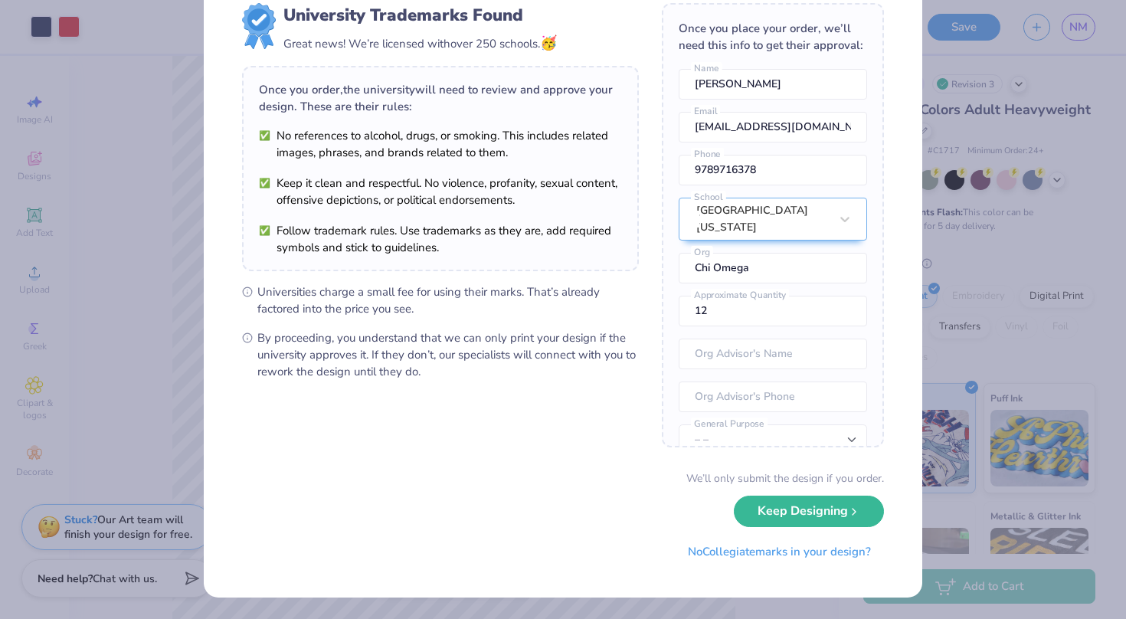
scroll to position [0, 0]
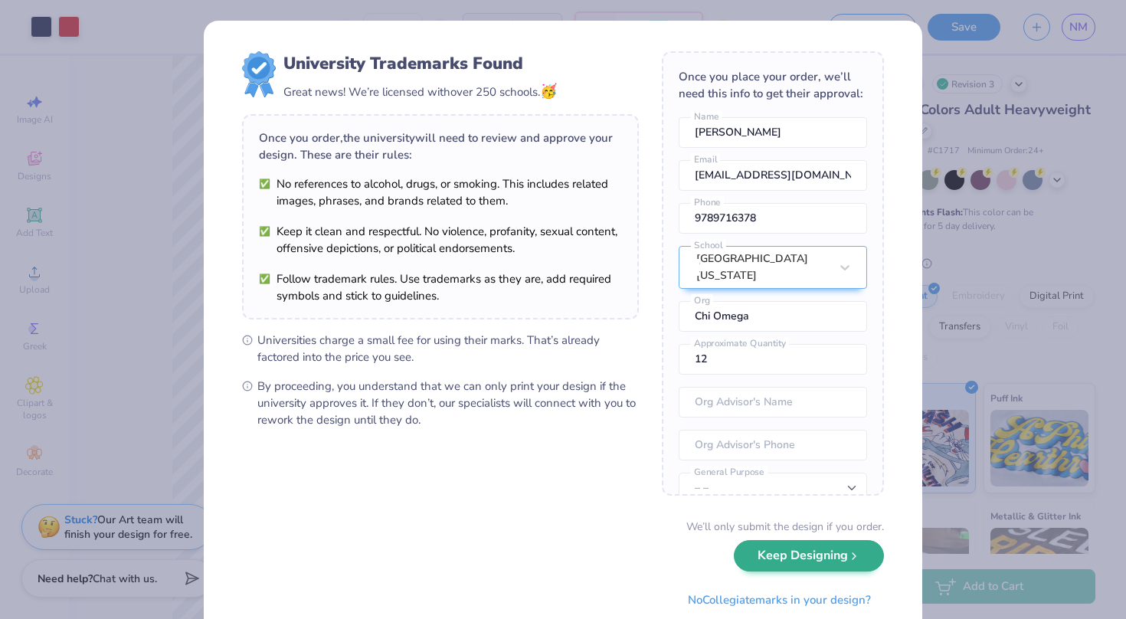
click at [810, 561] on button "Keep Designing" at bounding box center [809, 555] width 150 height 31
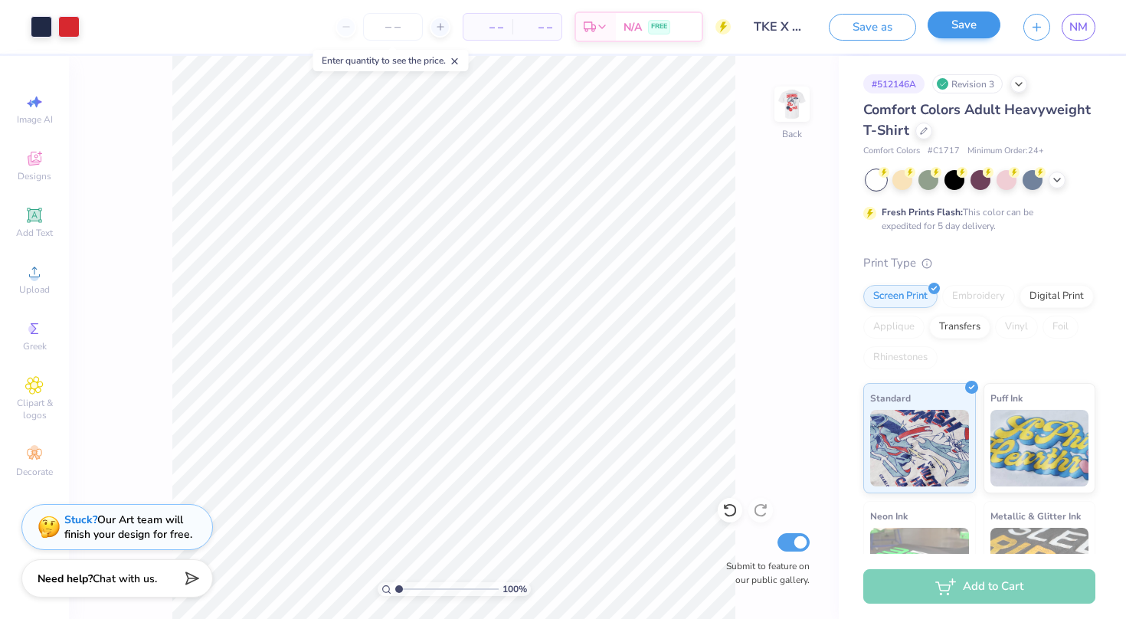
click at [973, 31] on button "Save" at bounding box center [963, 24] width 73 height 27
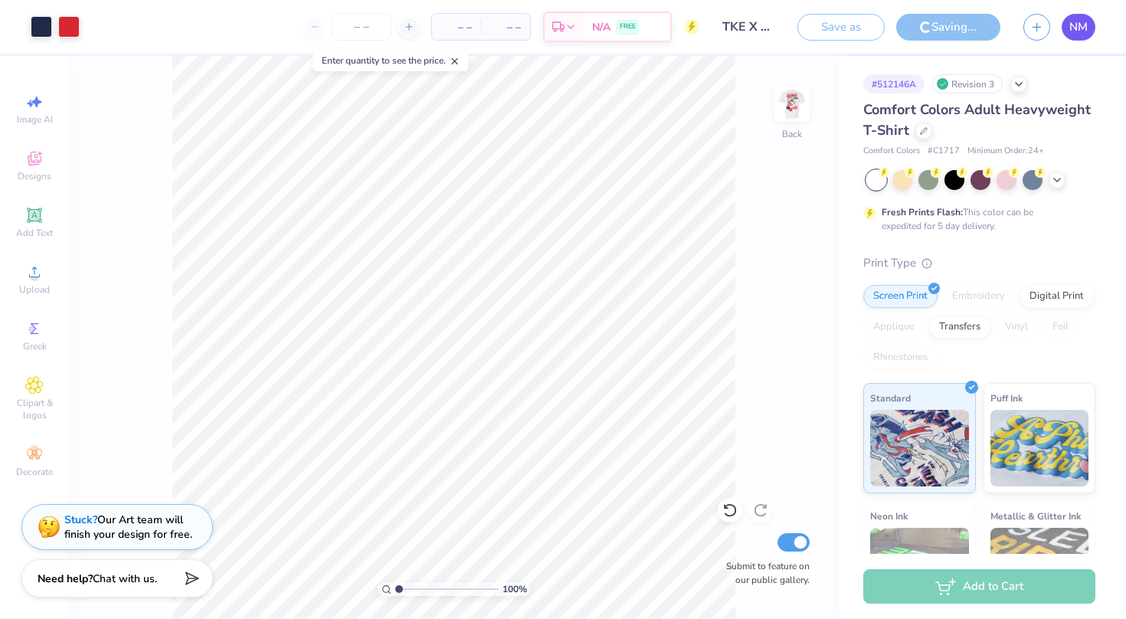
click at [1072, 22] on span "NM" at bounding box center [1078, 27] width 18 height 18
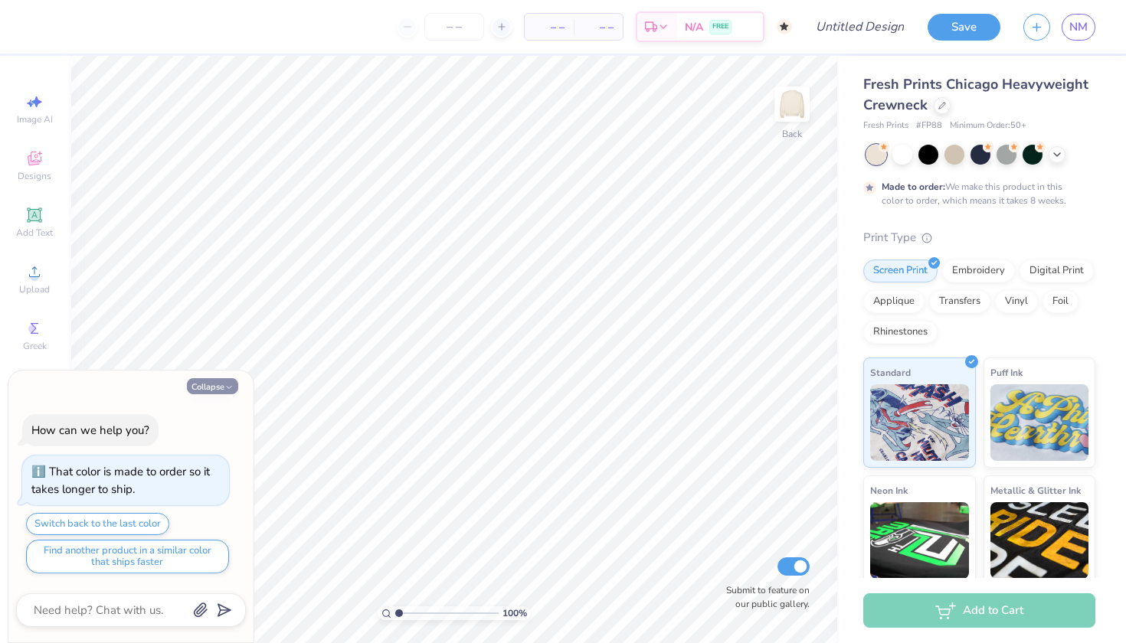
click at [204, 386] on button "Collapse" at bounding box center [212, 386] width 51 height 16
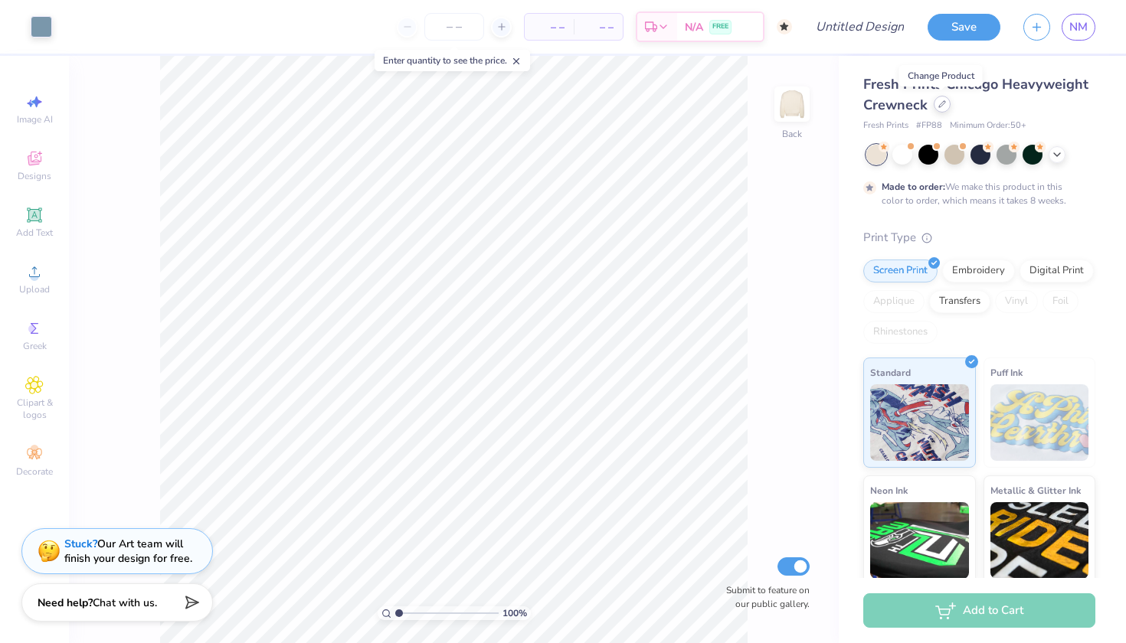
click at [936, 106] on div at bounding box center [942, 104] width 17 height 17
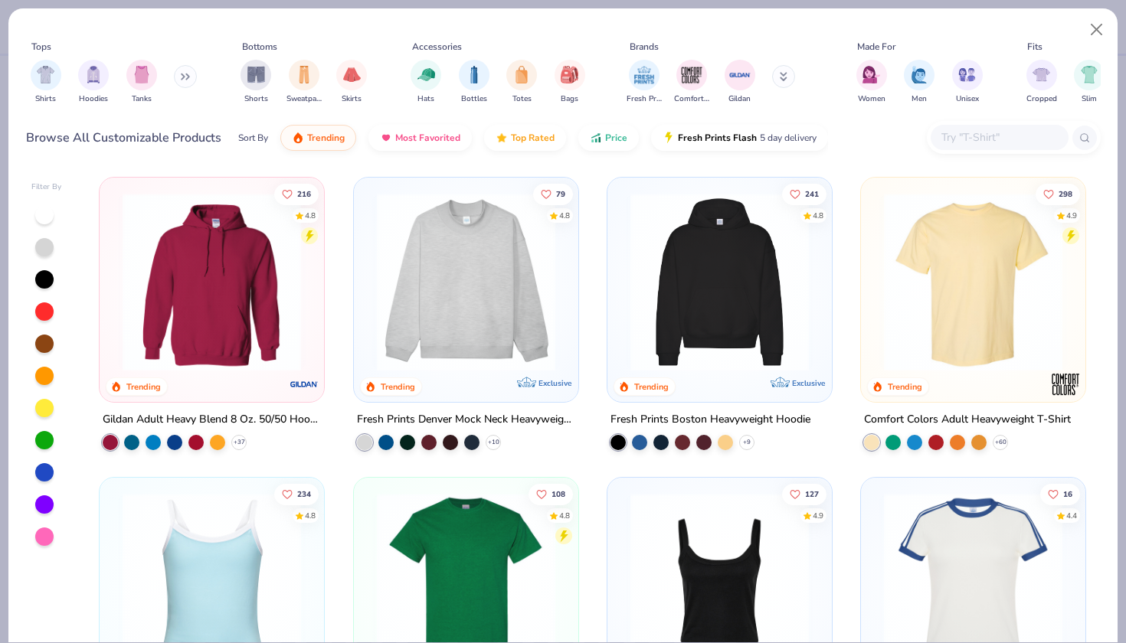
scroll to position [12, 0]
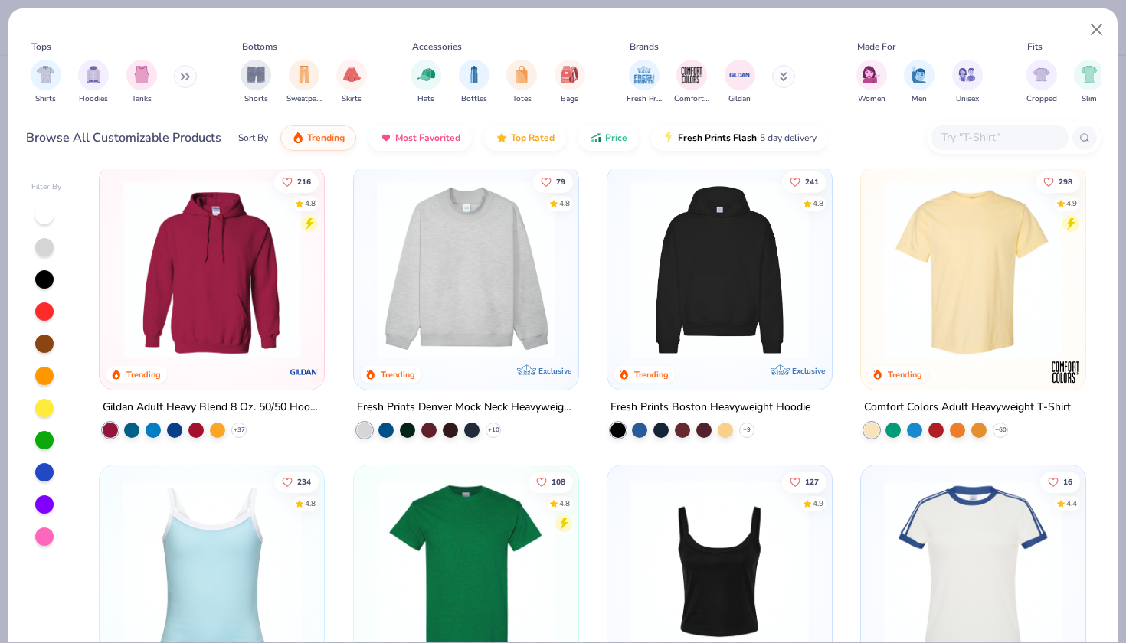
click at [962, 240] on img at bounding box center [973, 270] width 194 height 178
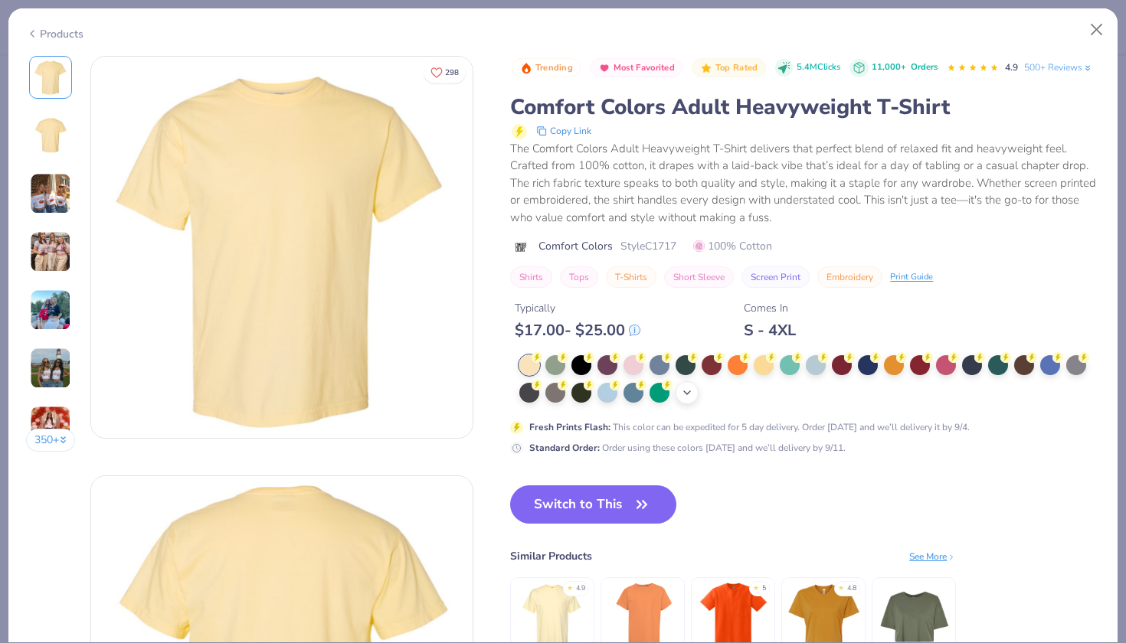
click at [675, 381] on div "+ 38" at bounding box center [686, 392] width 23 height 23
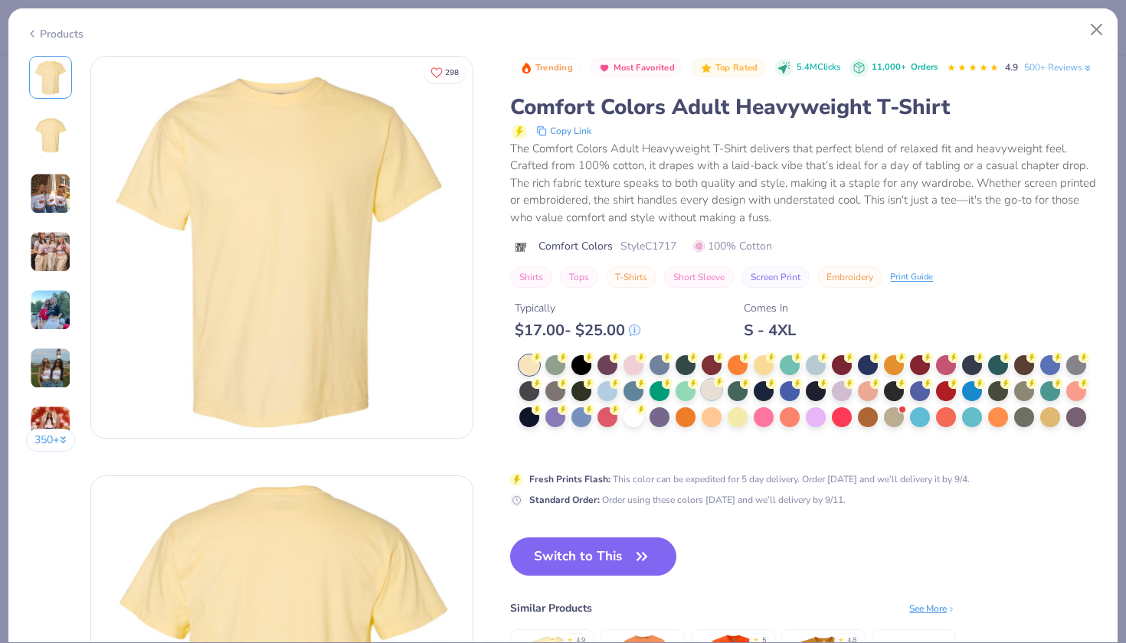
click at [701, 380] on div at bounding box center [711, 390] width 20 height 20
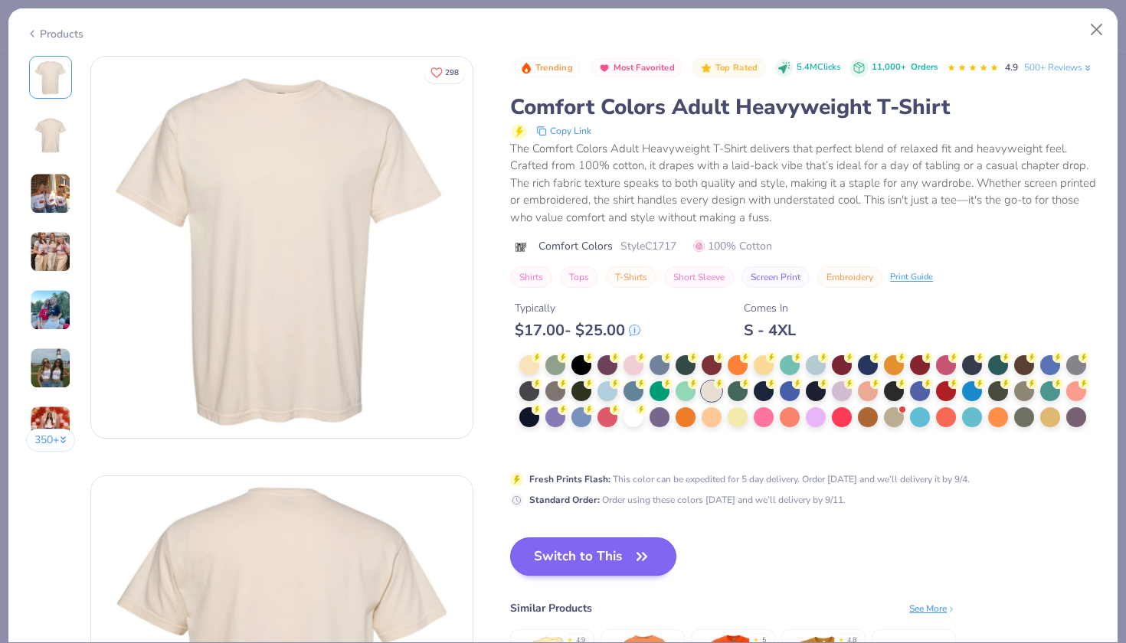
click at [535, 538] on button "Switch to This" at bounding box center [593, 557] width 166 height 38
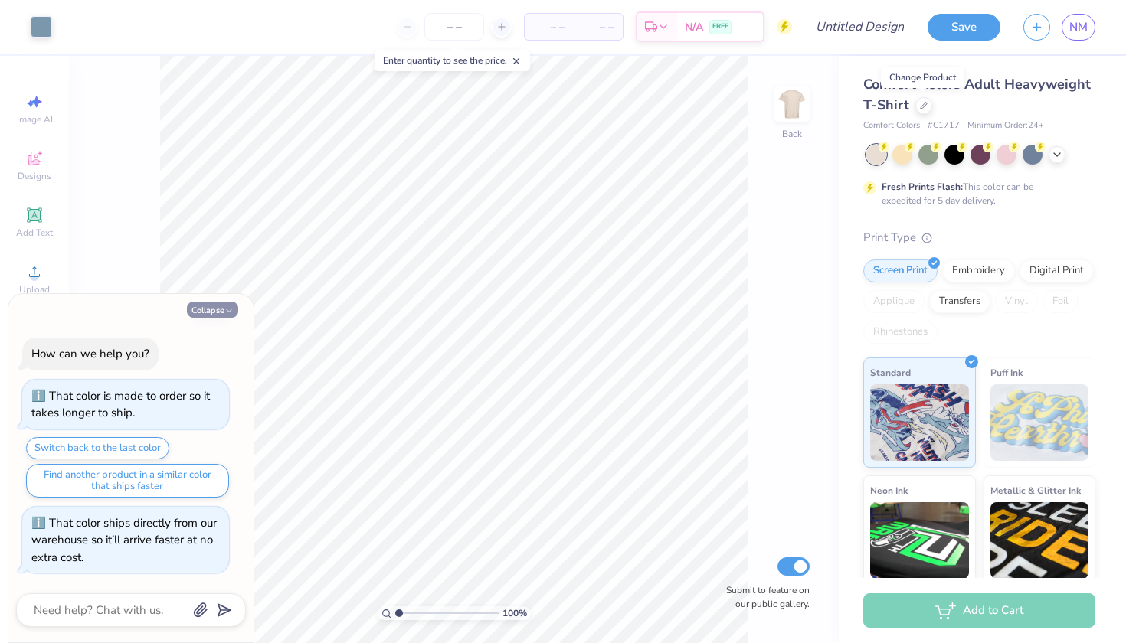
click at [216, 312] on button "Collapse" at bounding box center [212, 310] width 51 height 16
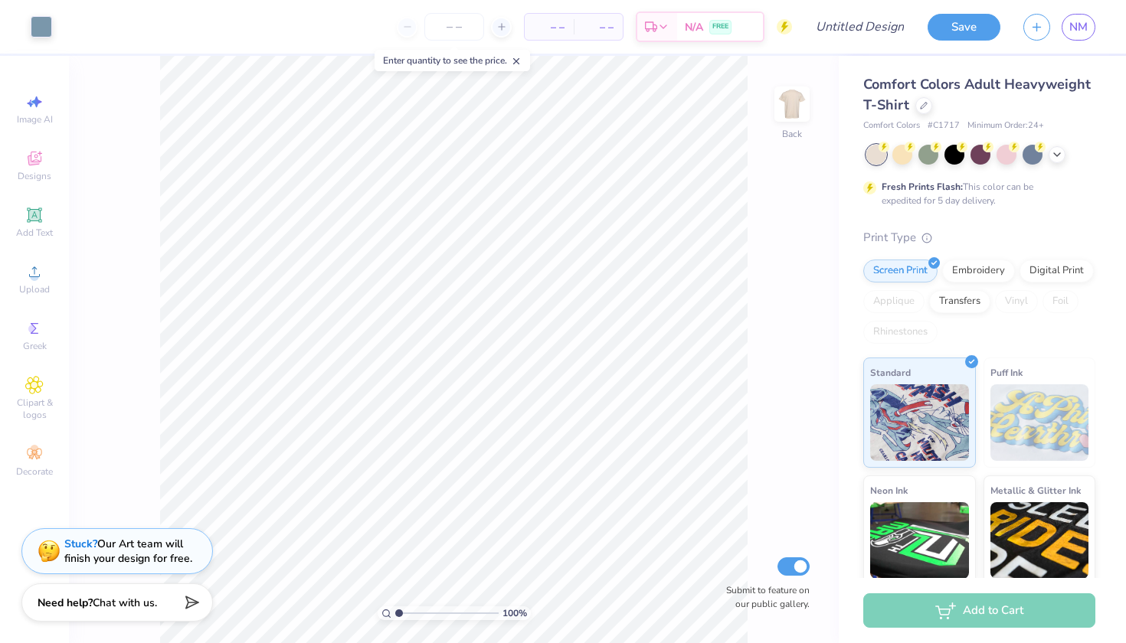
type textarea "x"
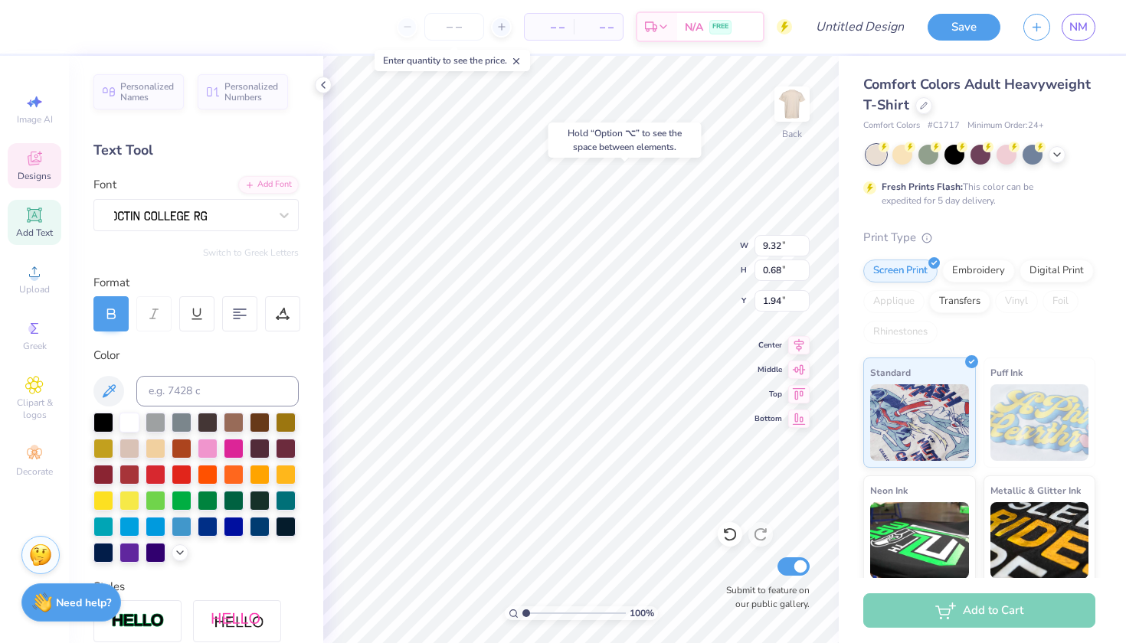
type input "2.32"
type input "1.89"
type input "11.05"
type input "4.51"
type input "4.04"
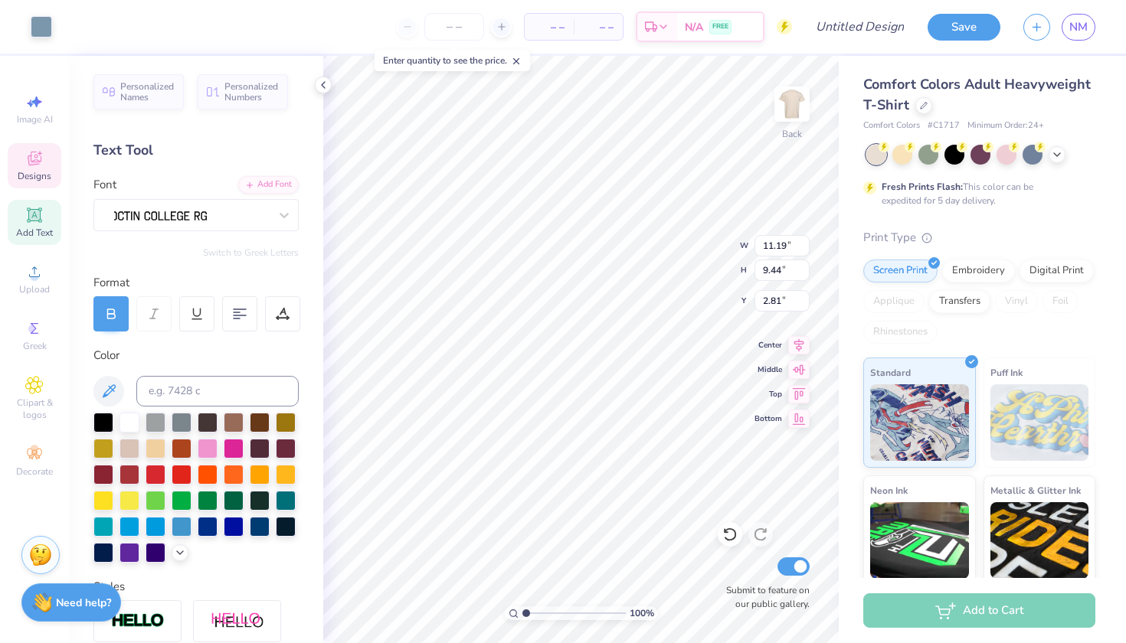
type input "11.19"
type input "9.44"
type input "2.81"
type input "1.77"
type input "1.19"
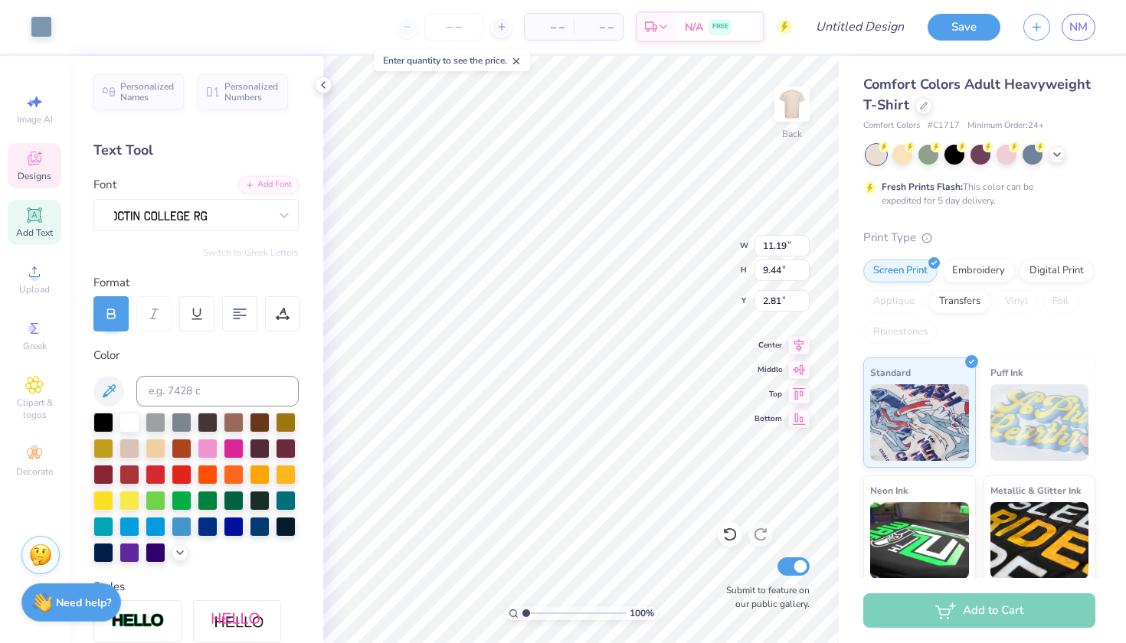
type input "10.76"
type textarea "For the kids"
type textarea "f"
type input "11.19"
type input "9.44"
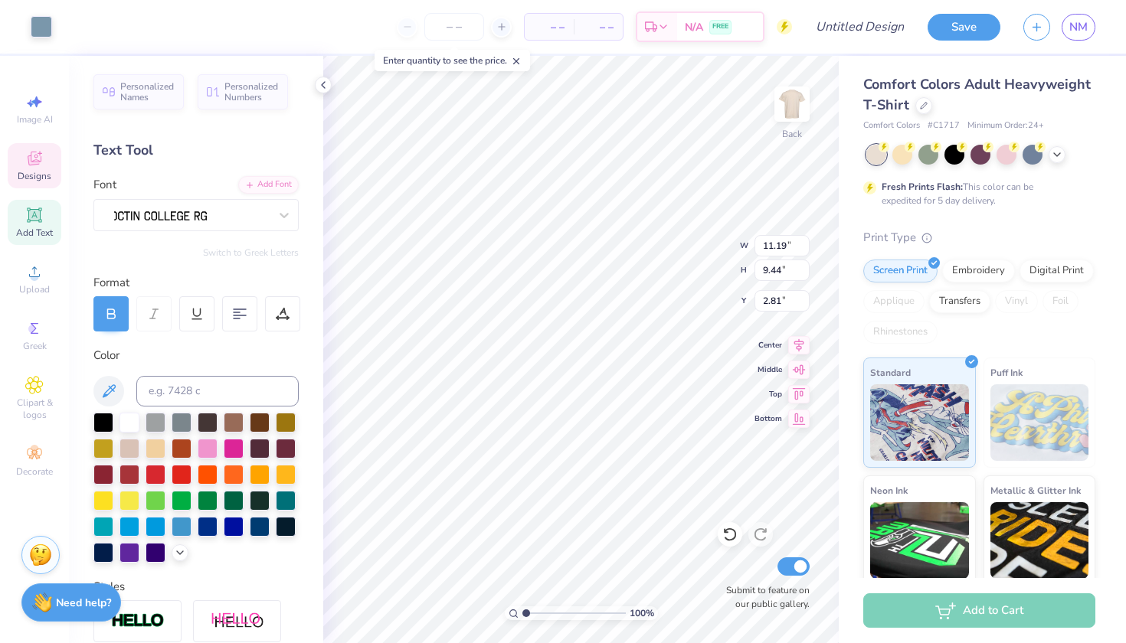
type input "2.56"
